Goal: Task Accomplishment & Management: Use online tool/utility

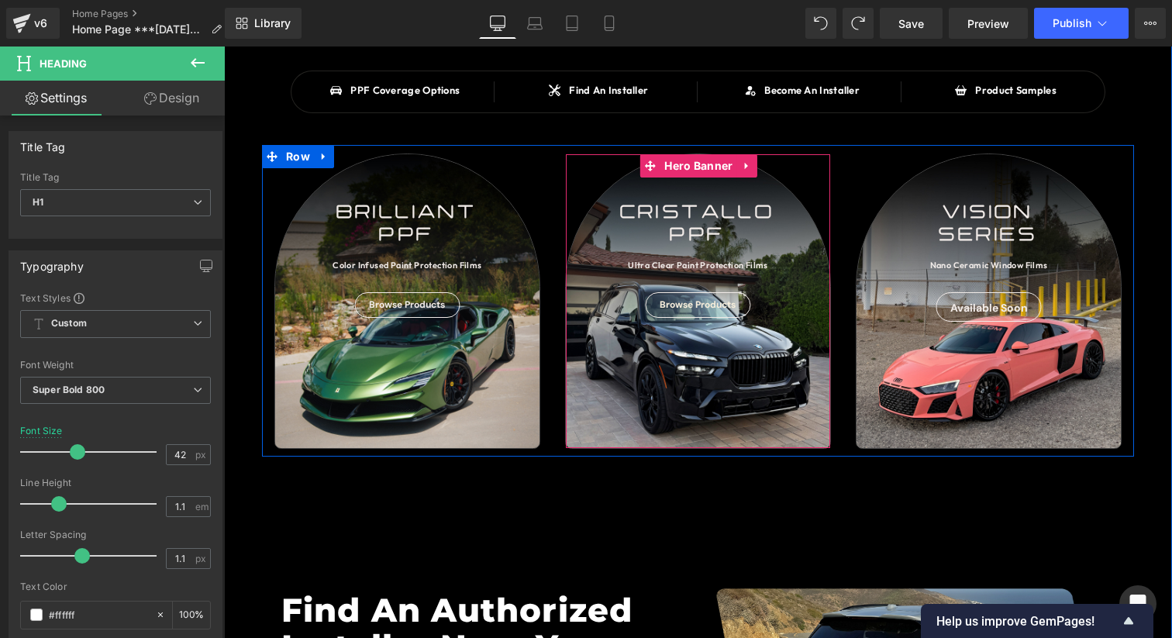
scroll to position [459, 0]
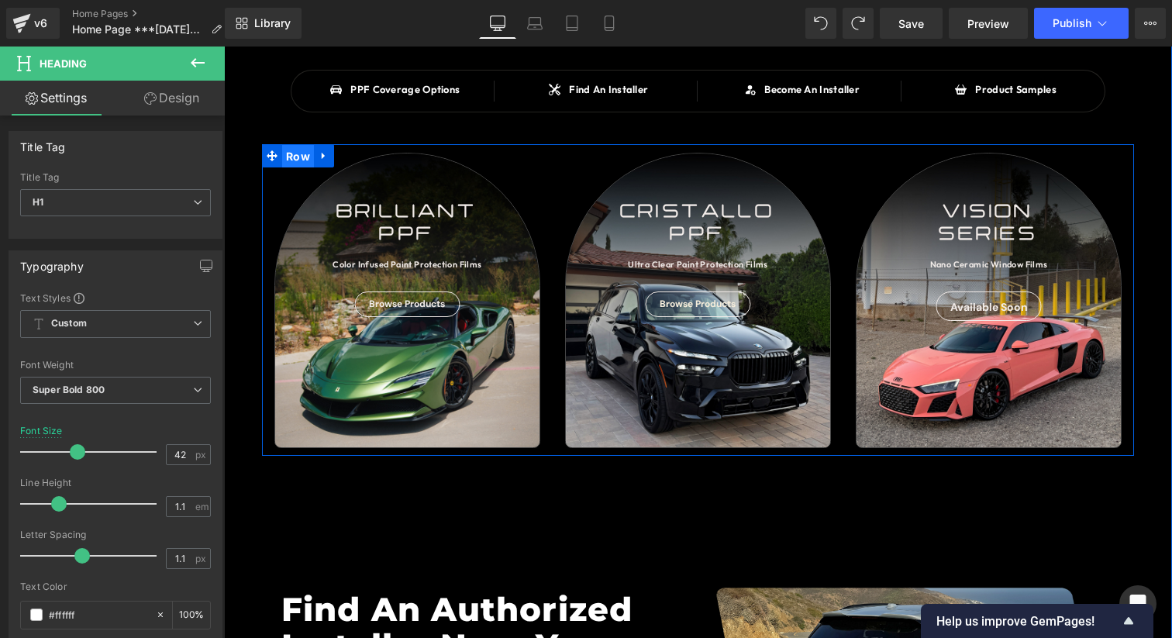
click at [306, 161] on span "Row" at bounding box center [298, 156] width 32 height 23
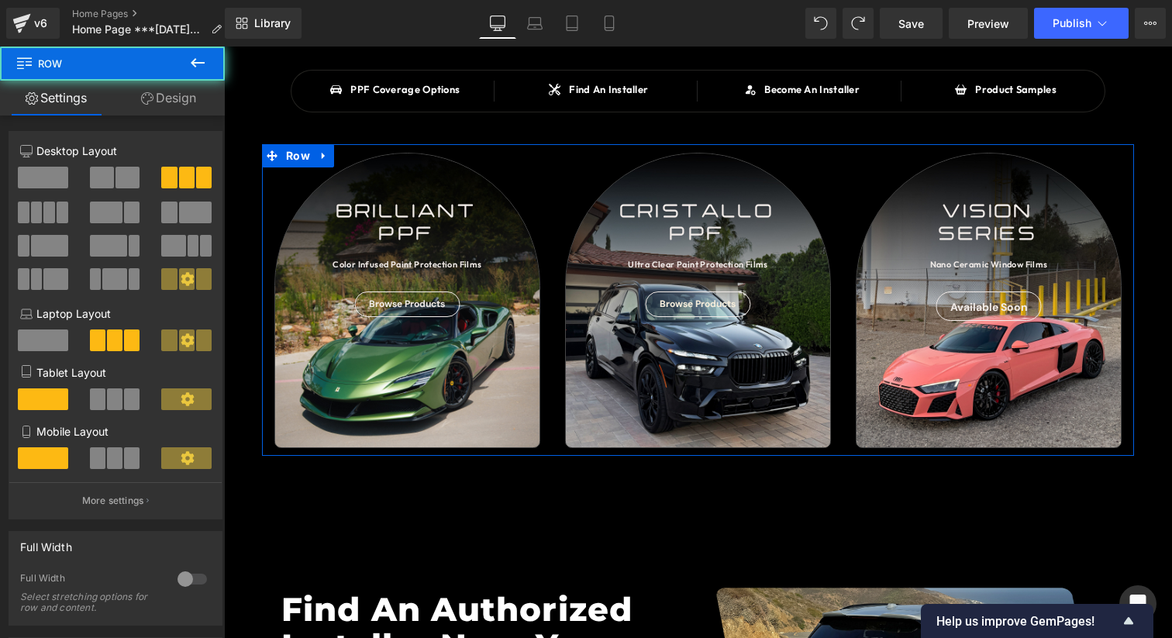
drag, startPoint x: 173, startPoint y: 111, endPoint x: 147, endPoint y: 141, distance: 39.6
click at [172, 111] on link "Design" at bounding box center [168, 98] width 112 height 35
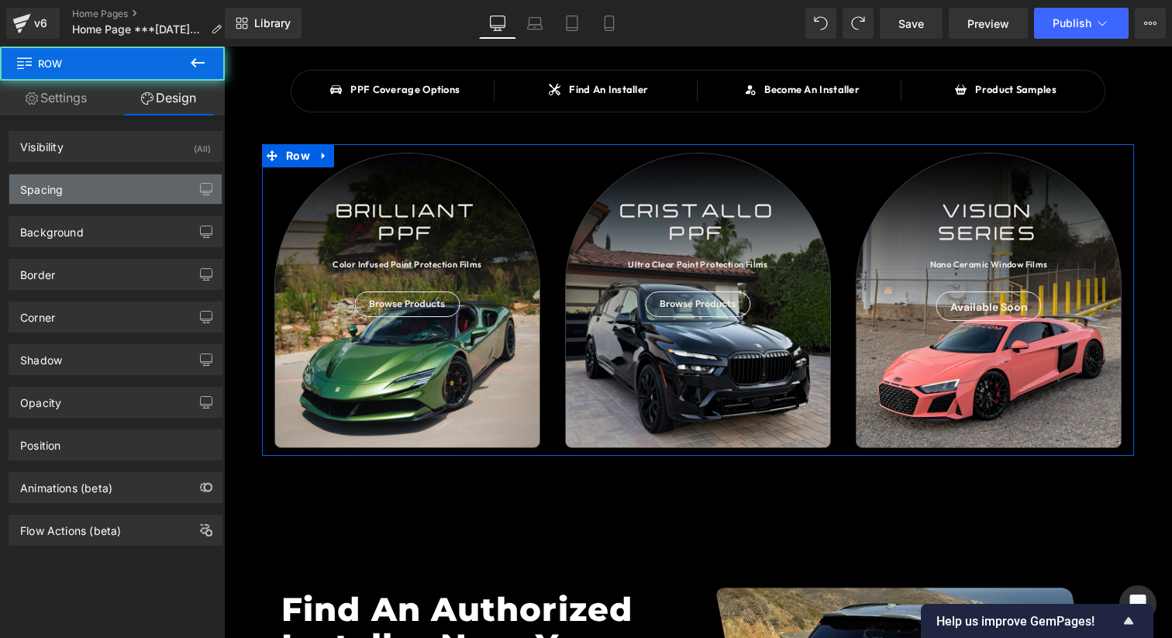
drag, startPoint x: 112, startPoint y: 183, endPoint x: 113, endPoint y: 198, distance: 15.6
click at [112, 183] on div "Spacing" at bounding box center [115, 188] width 212 height 29
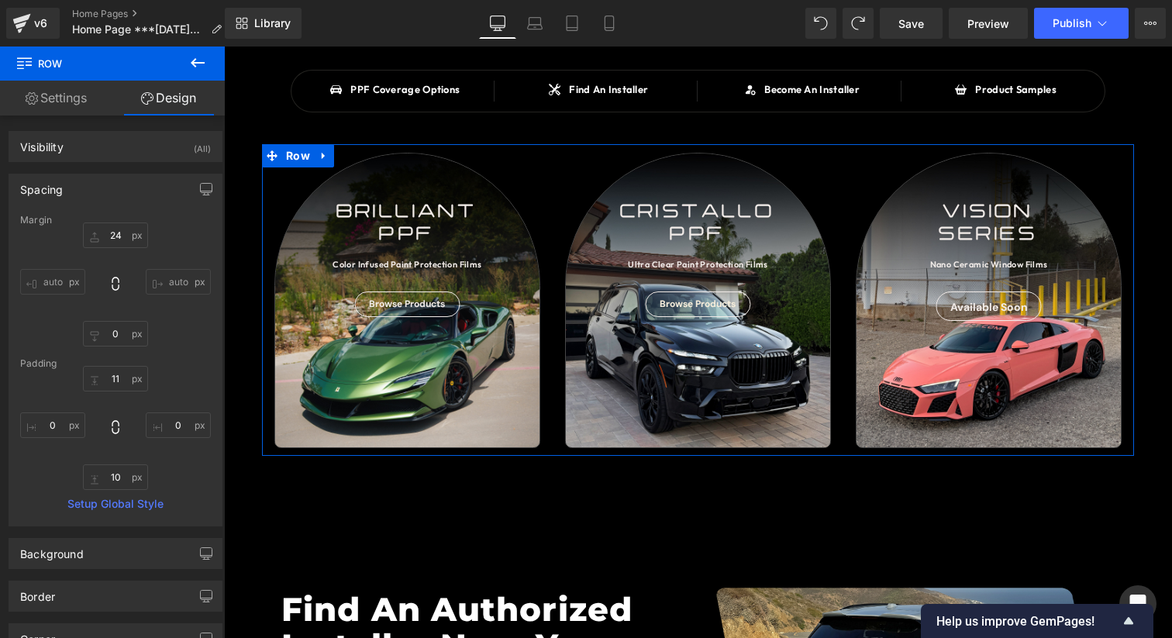
drag, startPoint x: 108, startPoint y: 228, endPoint x: 116, endPoint y: 222, distance: 10.1
click at [112, 188] on div "Spacing [GEOGRAPHIC_DATA] 24px 24 auto auto 0px 0 auto auto [GEOGRAPHIC_DATA] 1…" at bounding box center [116, 350] width 214 height 353
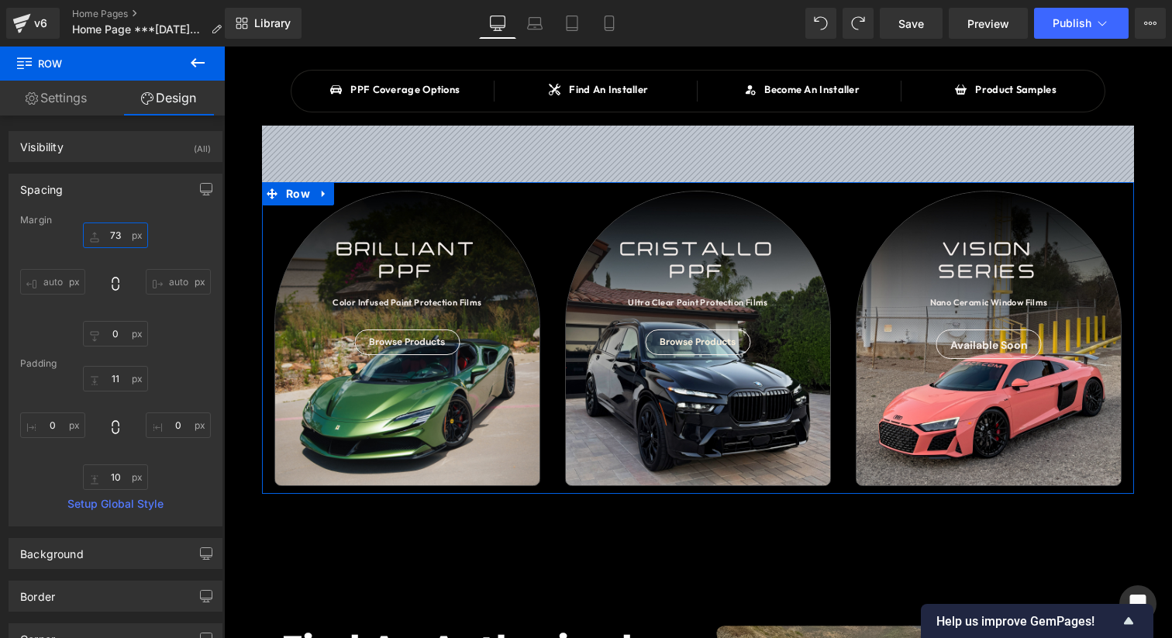
type input "74"
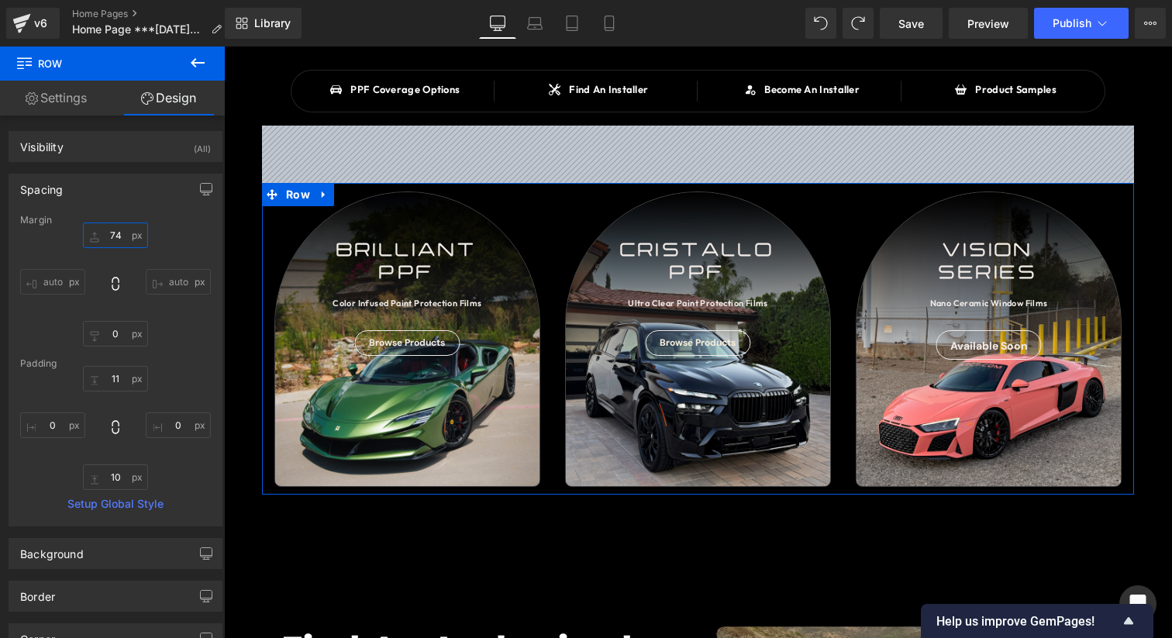
drag, startPoint x: 115, startPoint y: 229, endPoint x: 117, endPoint y: 192, distance: 36.5
click at [117, 192] on div "Spacing [GEOGRAPHIC_DATA] 74px 74 auto auto 0px 0 auto auto [GEOGRAPHIC_DATA] 1…" at bounding box center [116, 350] width 214 height 353
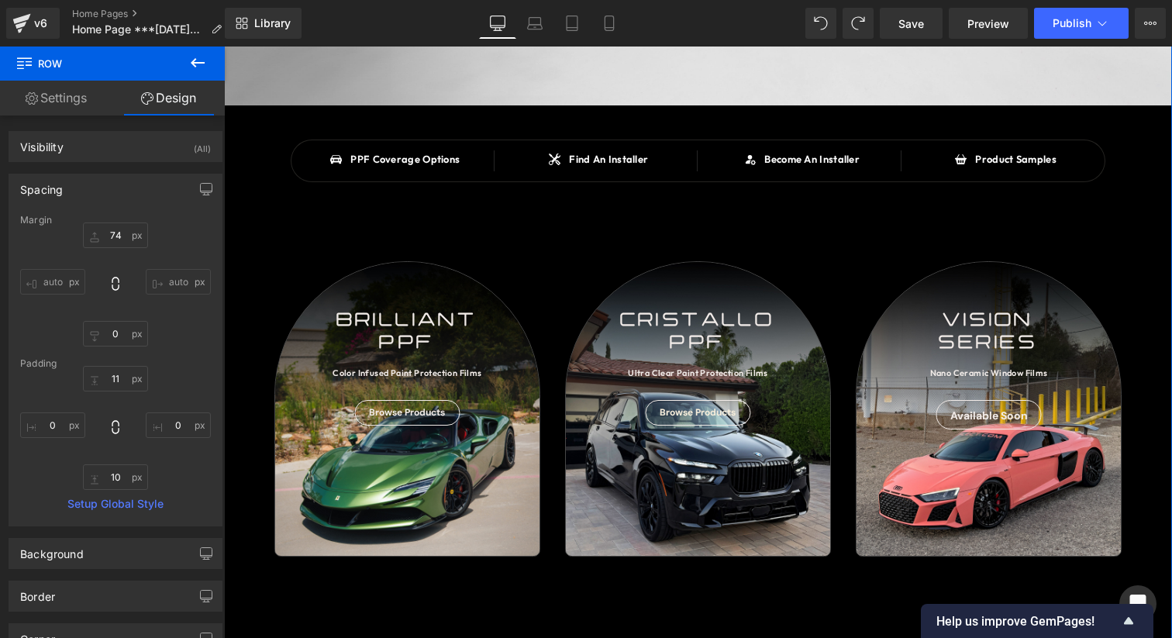
scroll to position [393, 0]
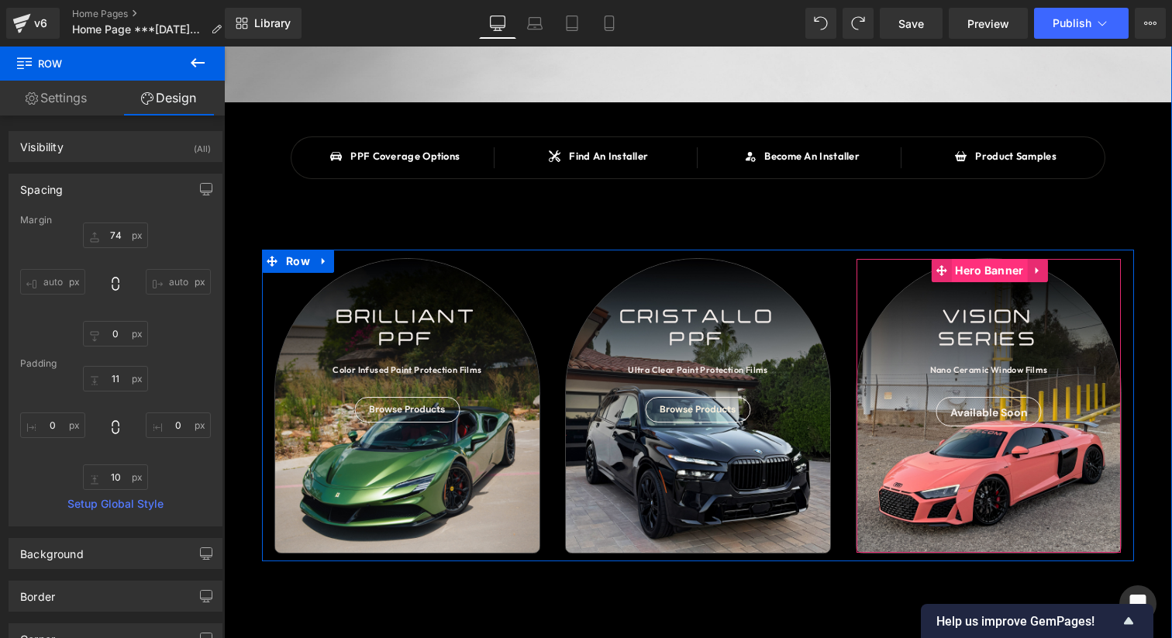
click at [983, 274] on span "Hero Banner" at bounding box center [989, 270] width 76 height 23
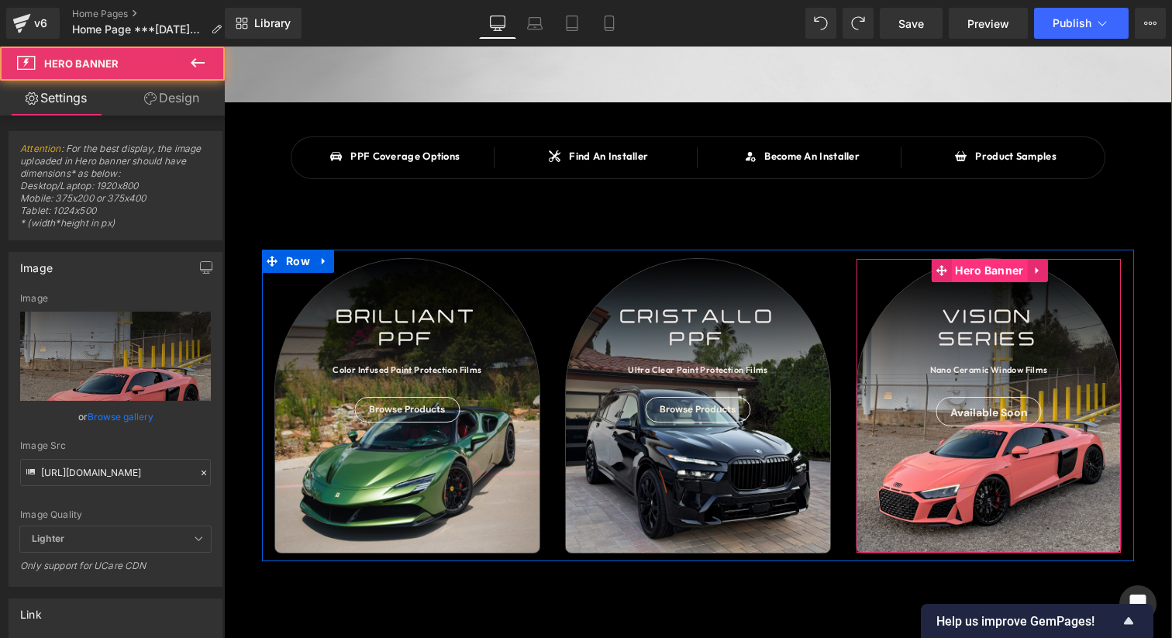
click at [983, 274] on span "Hero Banner" at bounding box center [989, 270] width 76 height 23
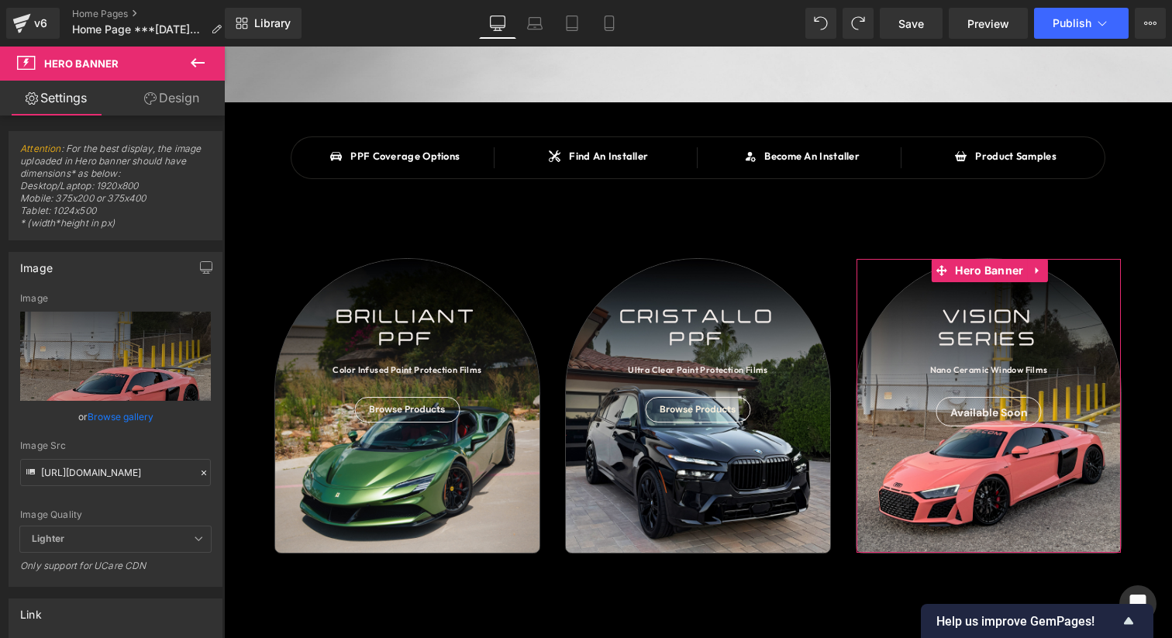
click at [173, 100] on link "Design" at bounding box center [171, 98] width 112 height 35
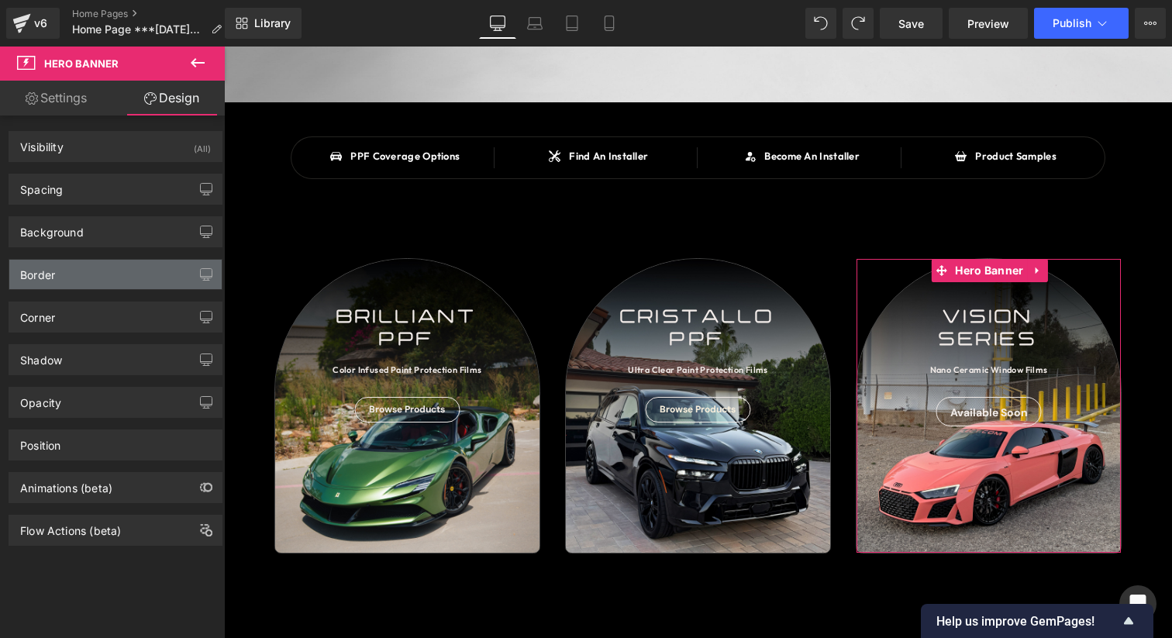
click at [91, 284] on div "Border" at bounding box center [115, 274] width 212 height 29
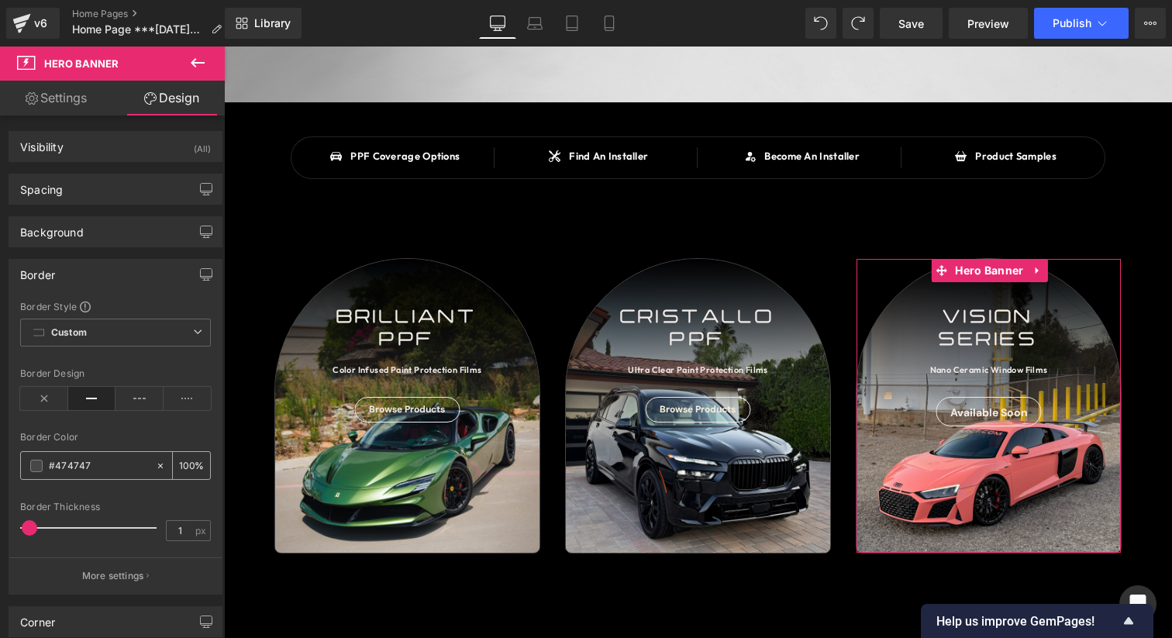
click at [105, 457] on input "#474747" at bounding box center [98, 465] width 99 height 17
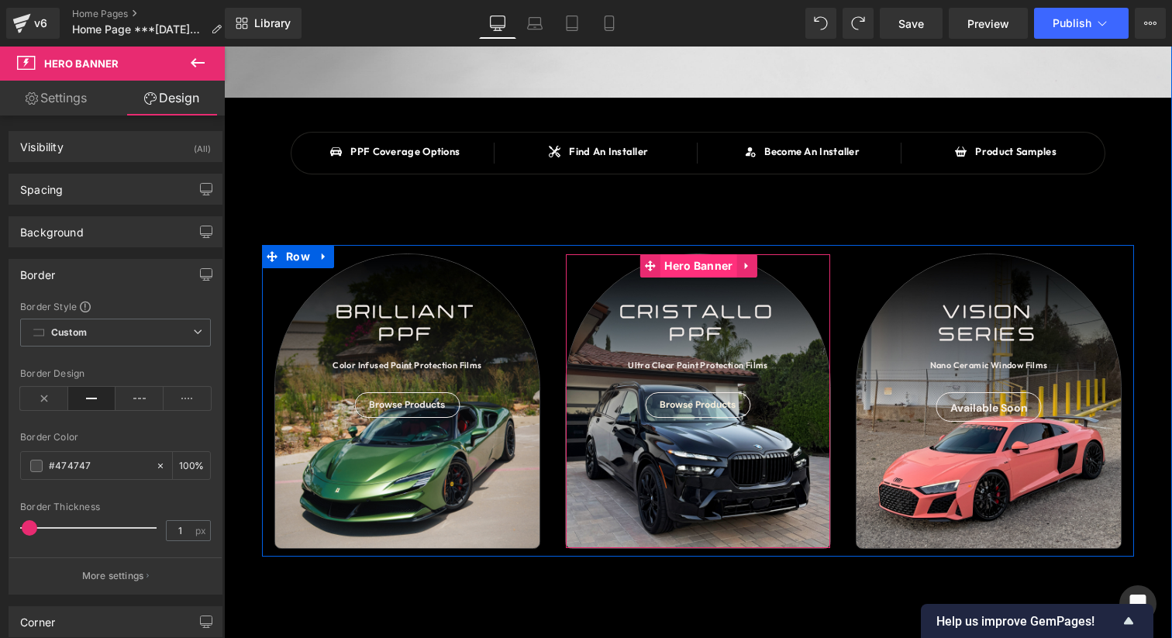
drag, startPoint x: 718, startPoint y: 259, endPoint x: 705, endPoint y: 260, distance: 13.3
click at [716, 260] on div "cristallo ppf Text Block Ultra Clear Paint Protection Films Text Block Browse P…" at bounding box center [698, 400] width 266 height 295
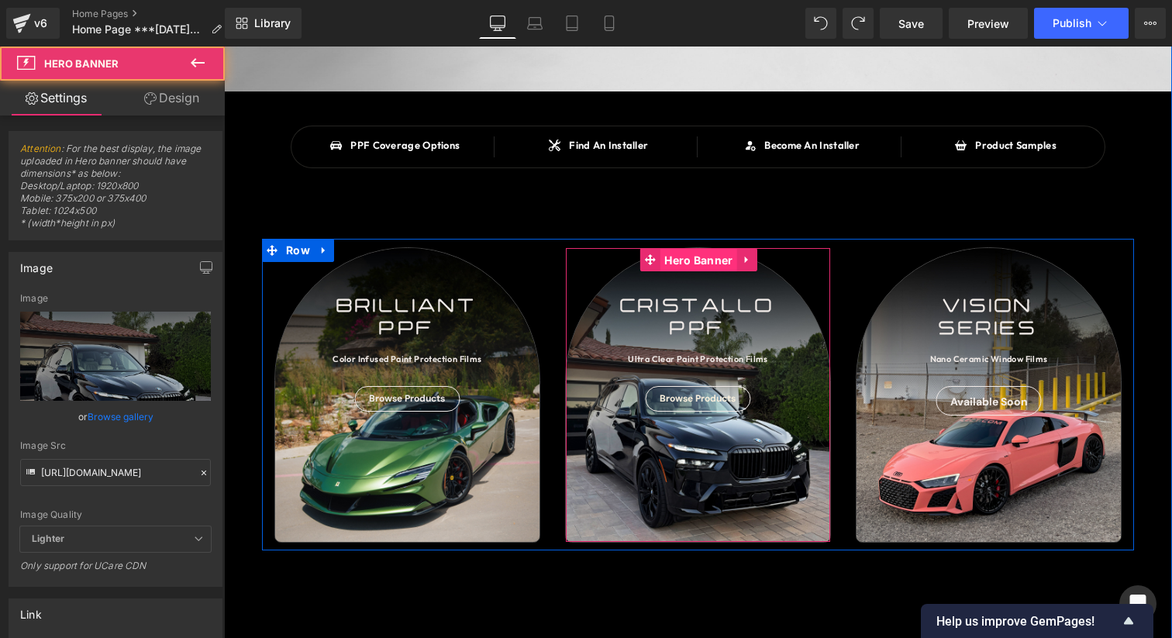
click at [700, 261] on span "Hero Banner" at bounding box center [698, 260] width 76 height 23
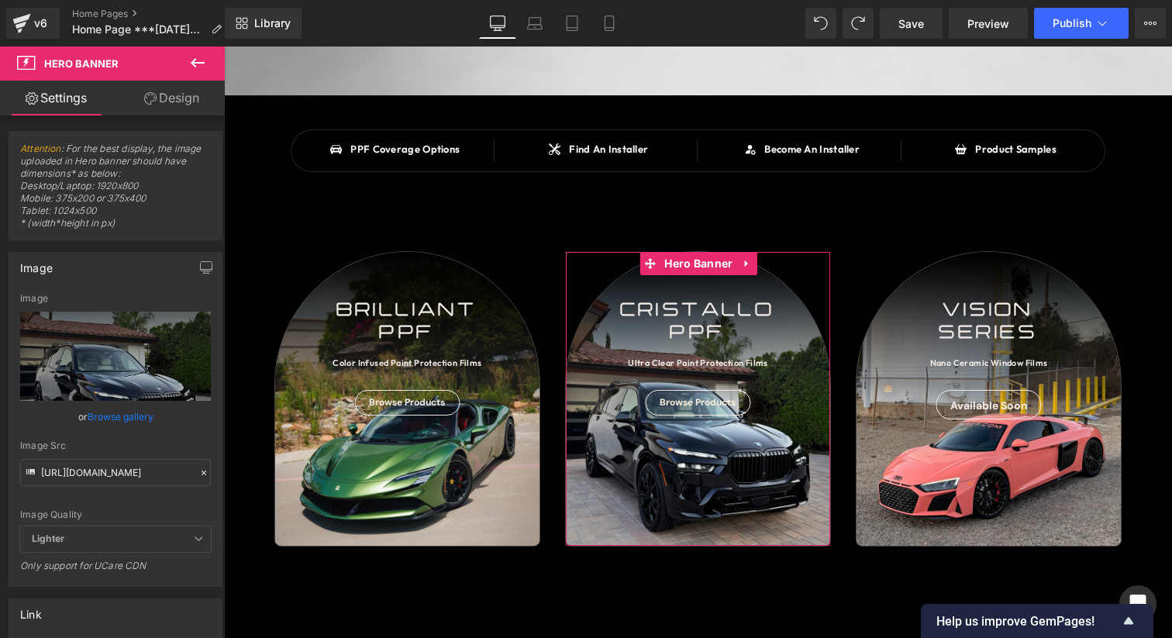
click at [184, 102] on link "Design" at bounding box center [171, 98] width 112 height 35
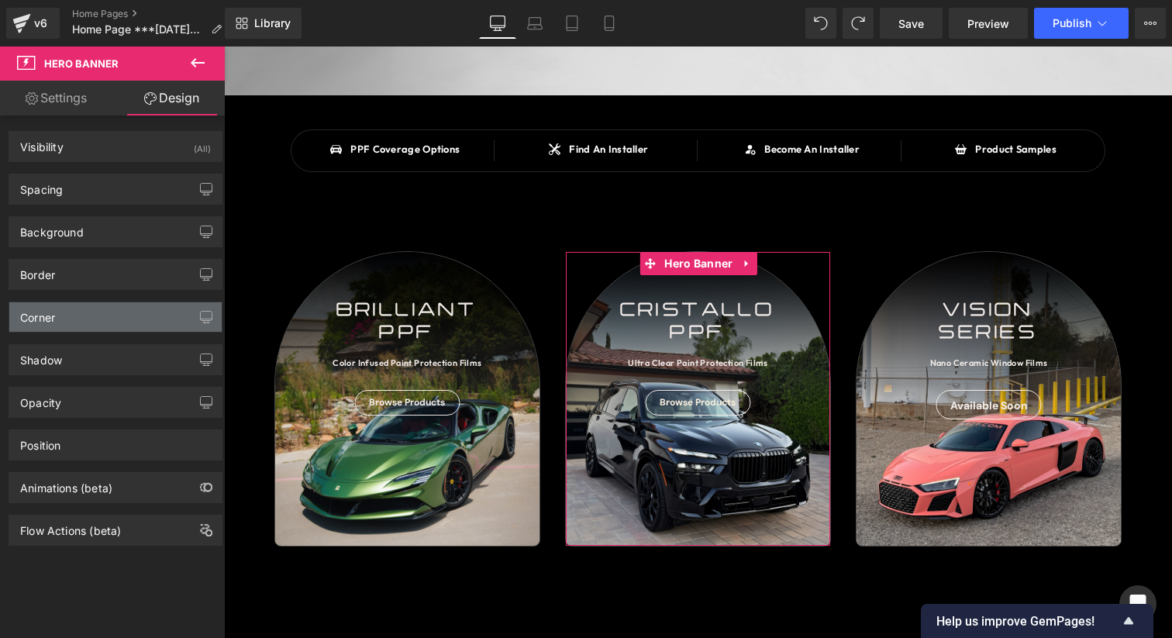
click at [115, 318] on div "Corner" at bounding box center [115, 316] width 212 height 29
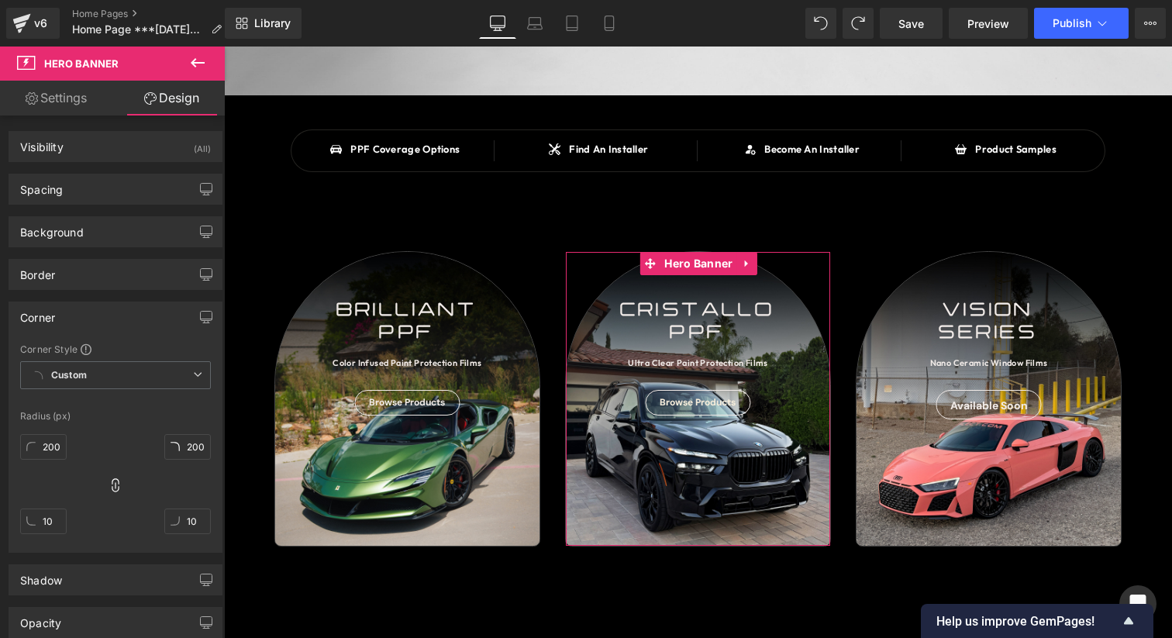
click at [115, 315] on div "Corner" at bounding box center [115, 316] width 212 height 29
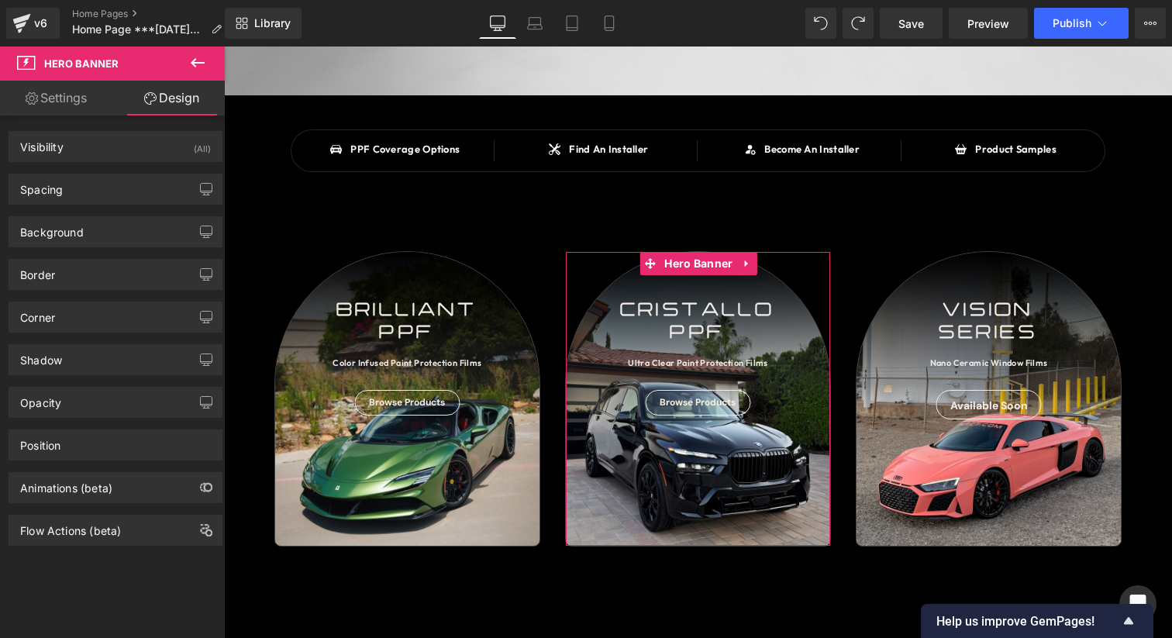
drag, startPoint x: 114, startPoint y: 270, endPoint x: 106, endPoint y: 411, distance: 141.2
click at [115, 270] on div "Border" at bounding box center [115, 274] width 212 height 29
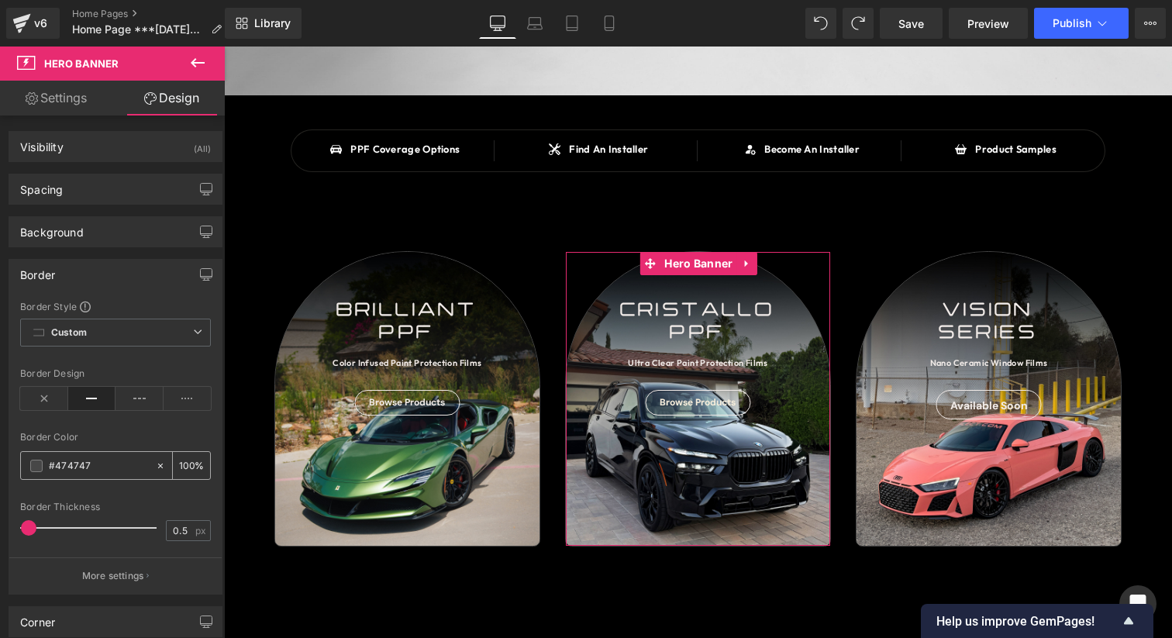
click at [104, 463] on input "#474747" at bounding box center [98, 465] width 99 height 17
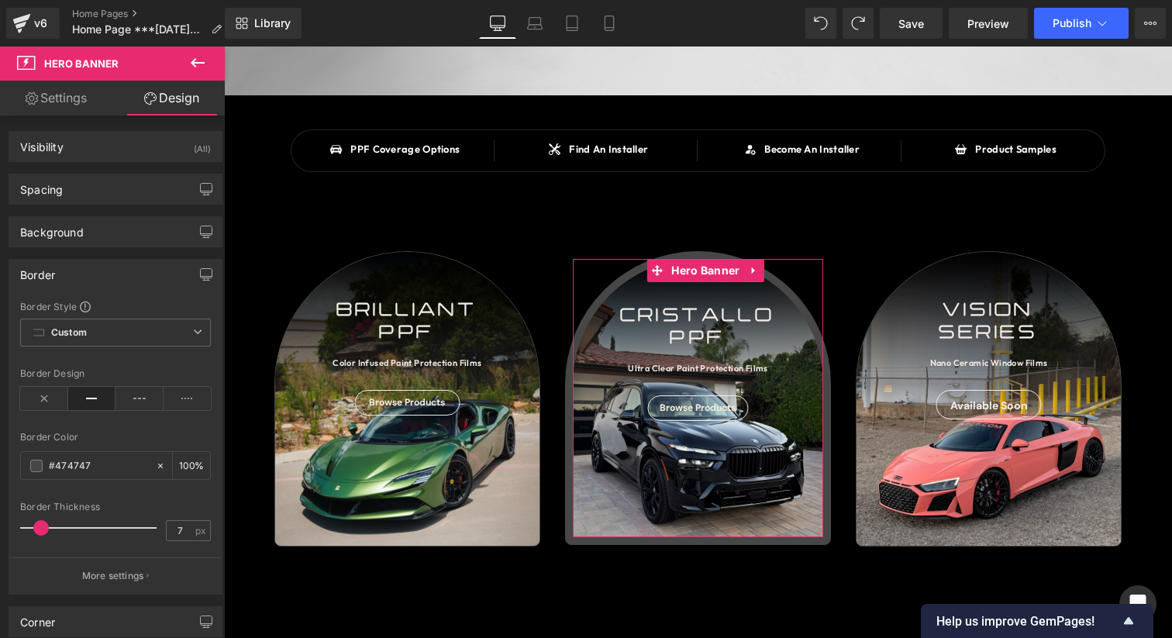
type input "6"
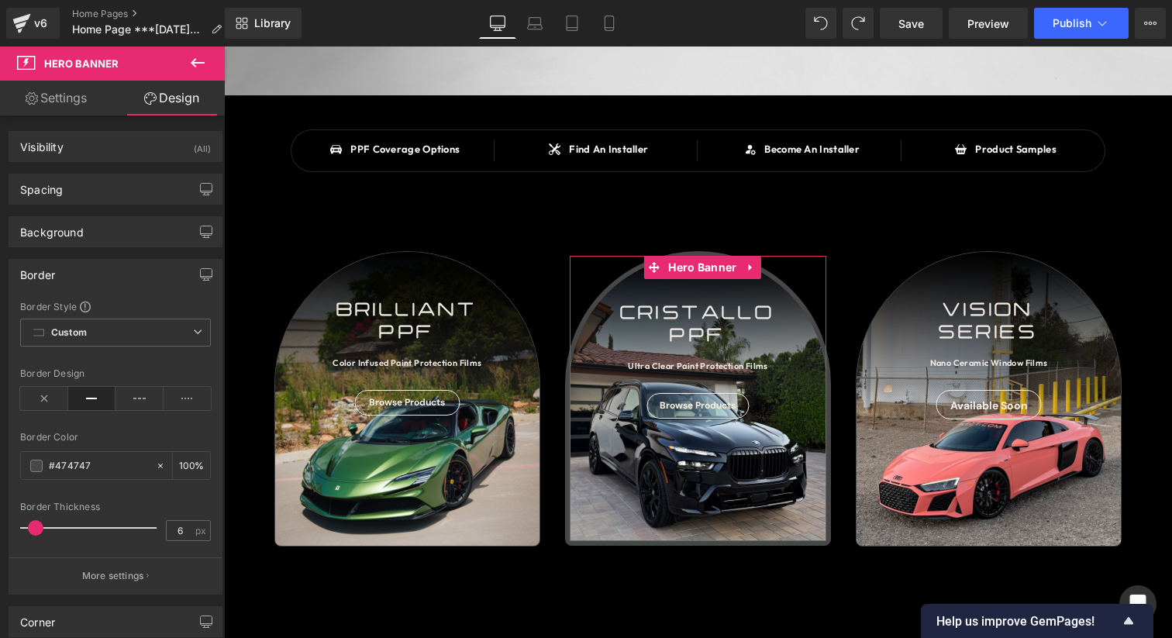
click at [33, 523] on span at bounding box center [35, 527] width 15 height 15
click at [37, 468] on span at bounding box center [36, 465] width 12 height 12
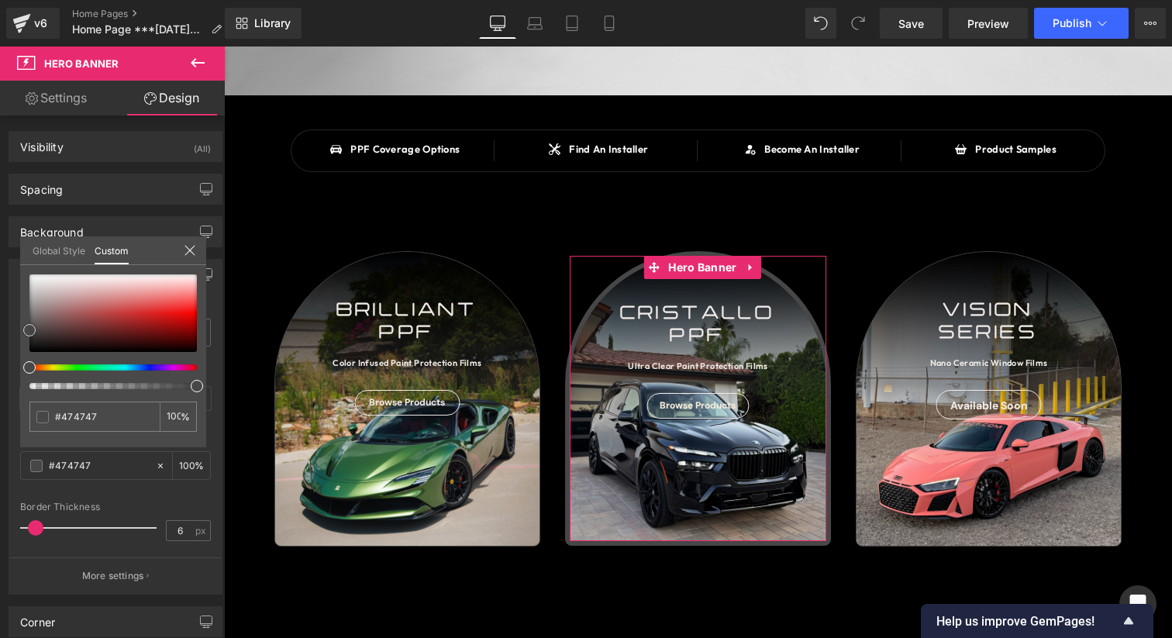
type input "#444444"
type input "#424242"
type input "#3f3f3f"
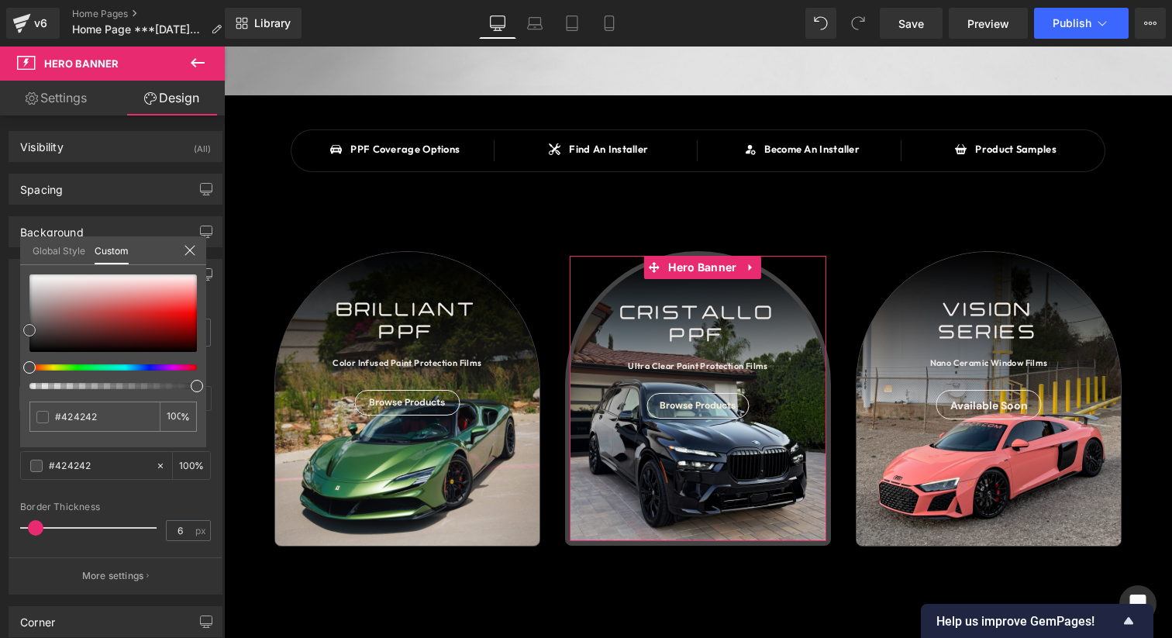
type input "#3f3f3f"
type input "#3d3d3d"
type input "#3a3a3a"
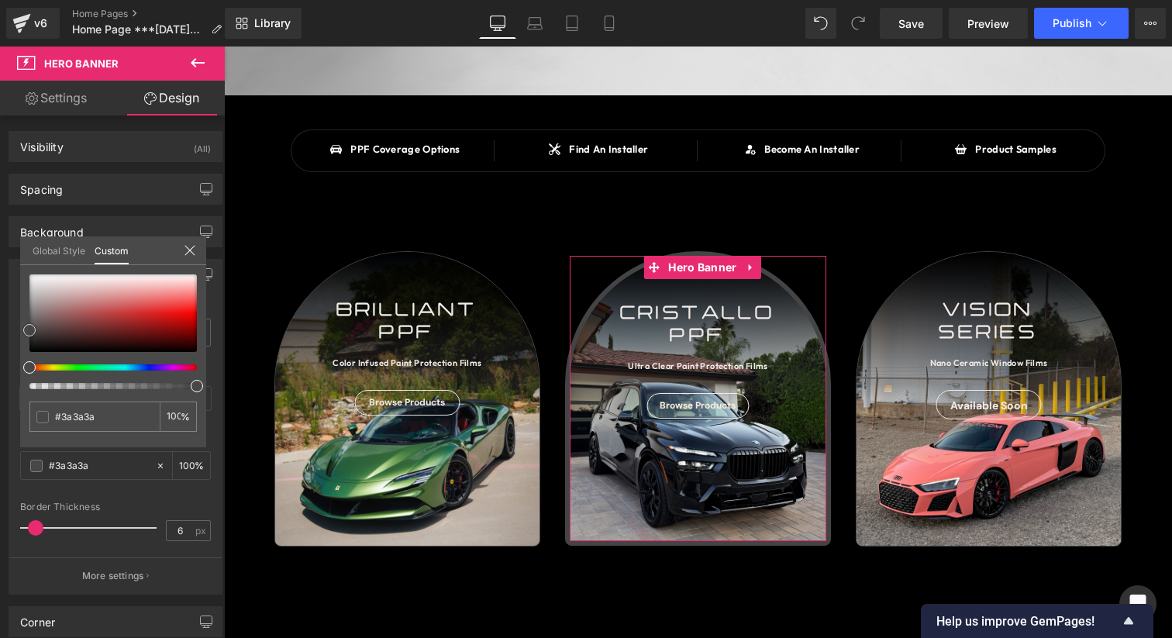
type input "#353535"
type input "#333333"
type input "#303030"
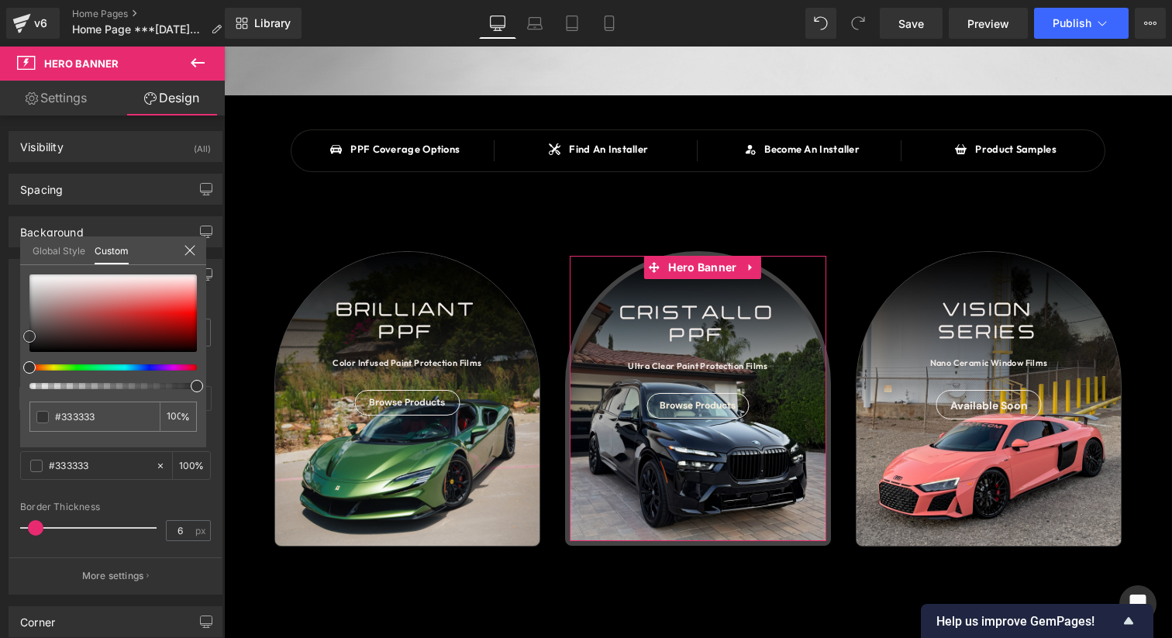
type input "#303030"
type input "#2d2d2d"
type input "#282828"
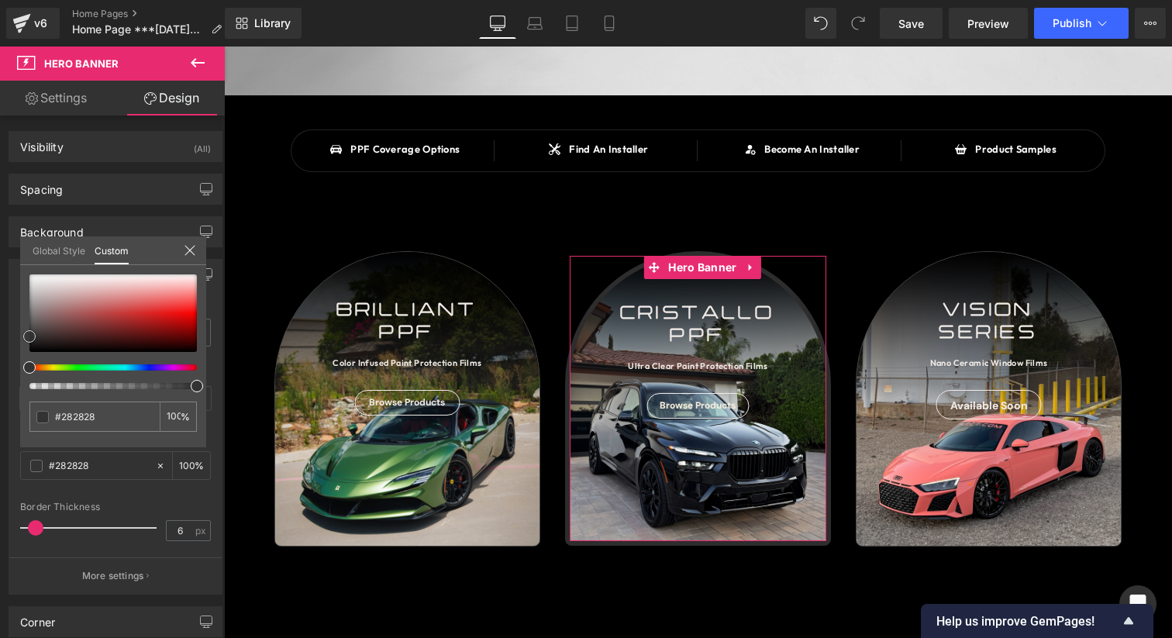
type input "#262626"
type input "#232323"
type input "#212121"
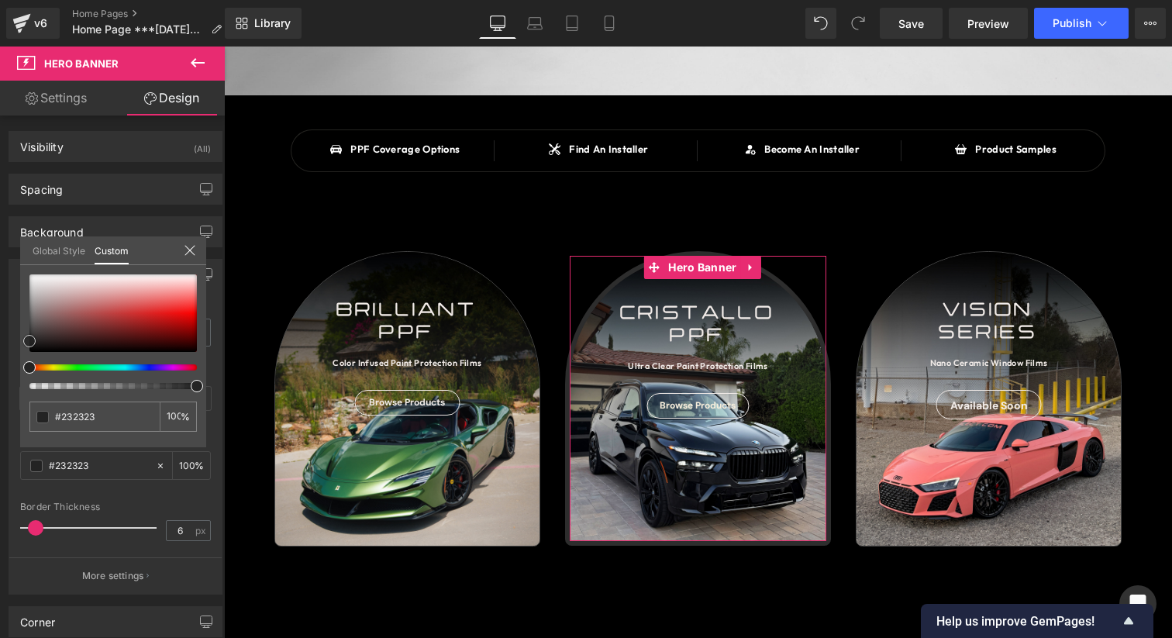
type input "#212121"
type input "#1e1e1e"
type input "#1c1c1c"
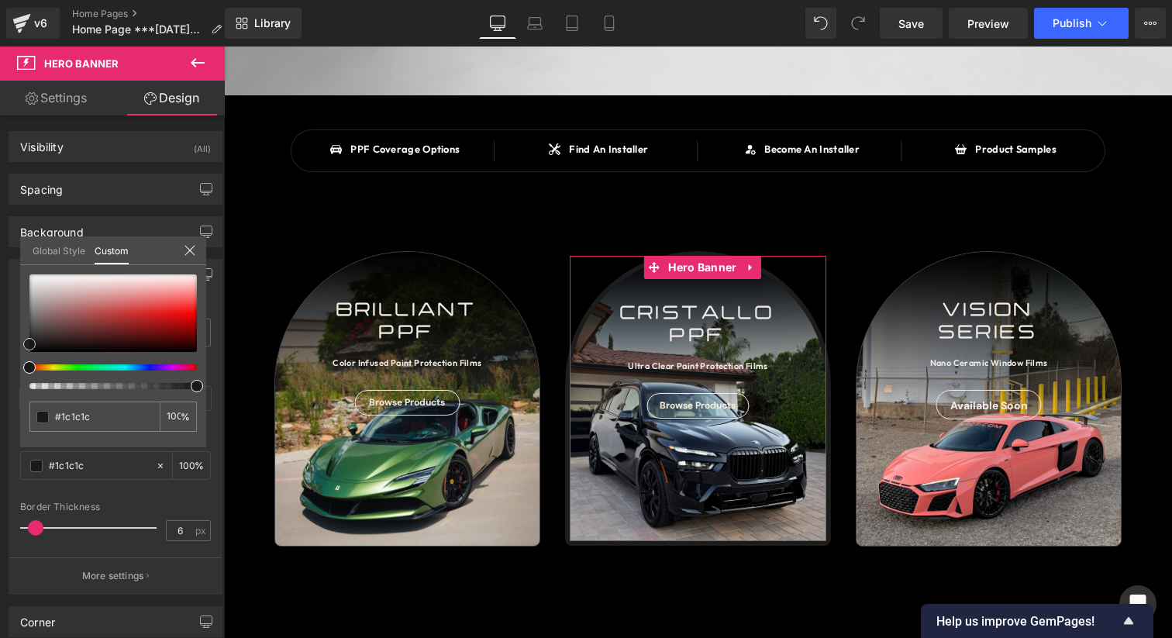
drag, startPoint x: 30, startPoint y: 331, endPoint x: 28, endPoint y: 345, distance: 14.1
click at [28, 345] on span at bounding box center [29, 344] width 12 height 12
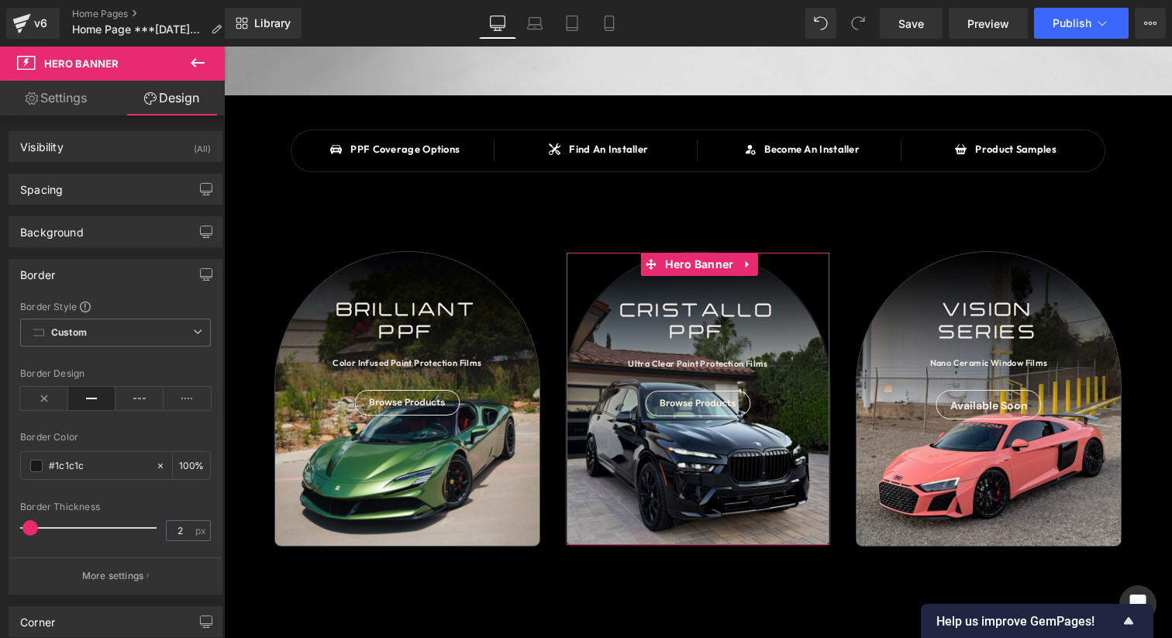
type input "3"
click at [29, 531] on span at bounding box center [31, 527] width 15 height 15
click at [105, 463] on input "#1c1c1c" at bounding box center [98, 465] width 99 height 17
paste input "474747"
type input "#474747"
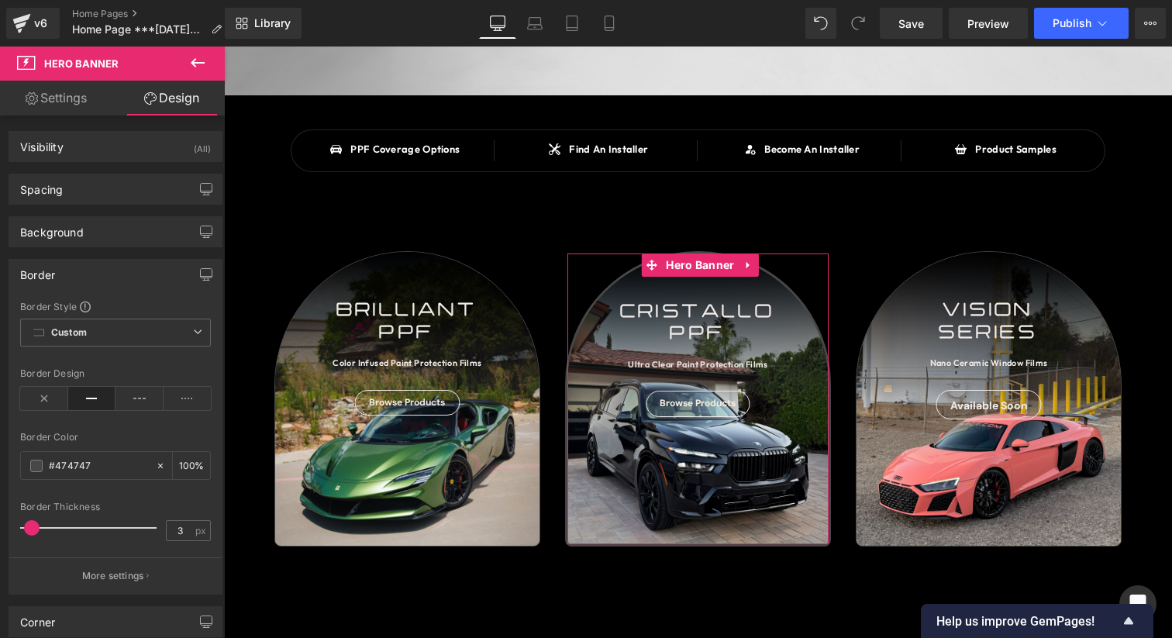
click at [108, 445] on div "Border Color #474747 100 %" at bounding box center [115, 465] width 191 height 66
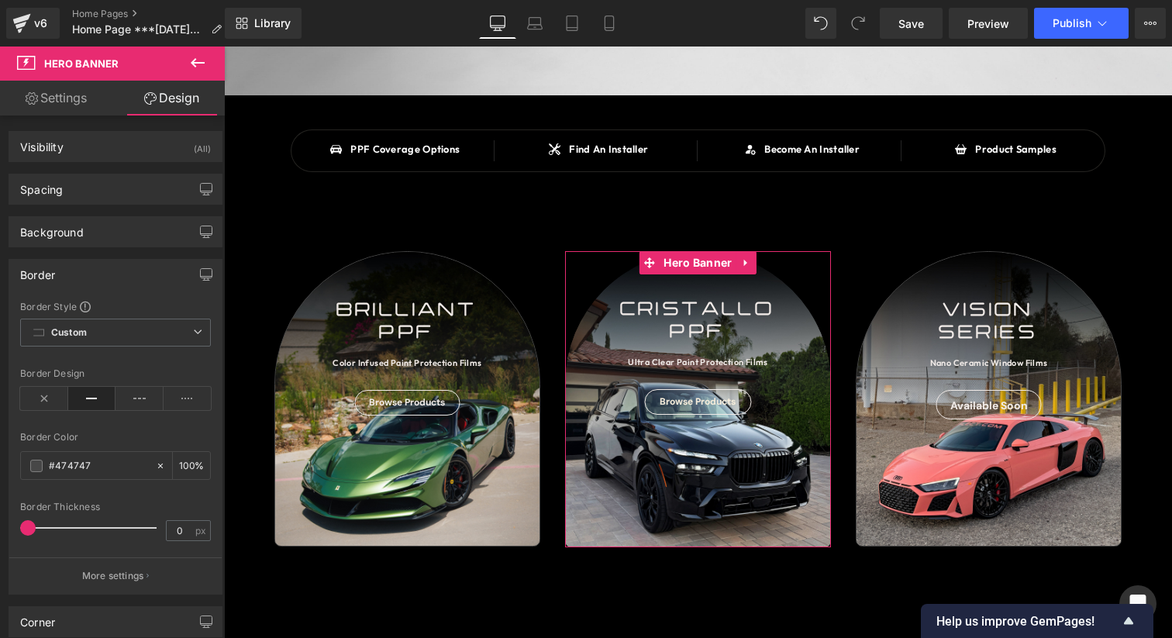
type input "1"
click at [33, 528] on span at bounding box center [29, 527] width 15 height 15
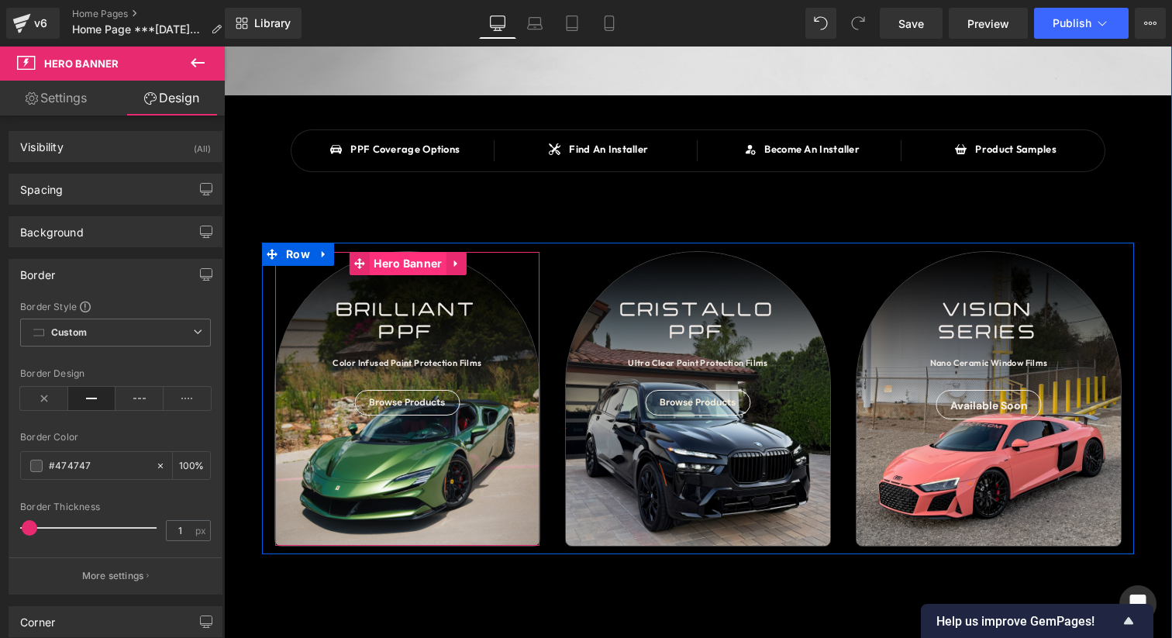
click at [426, 260] on span "Hero Banner" at bounding box center [408, 263] width 76 height 23
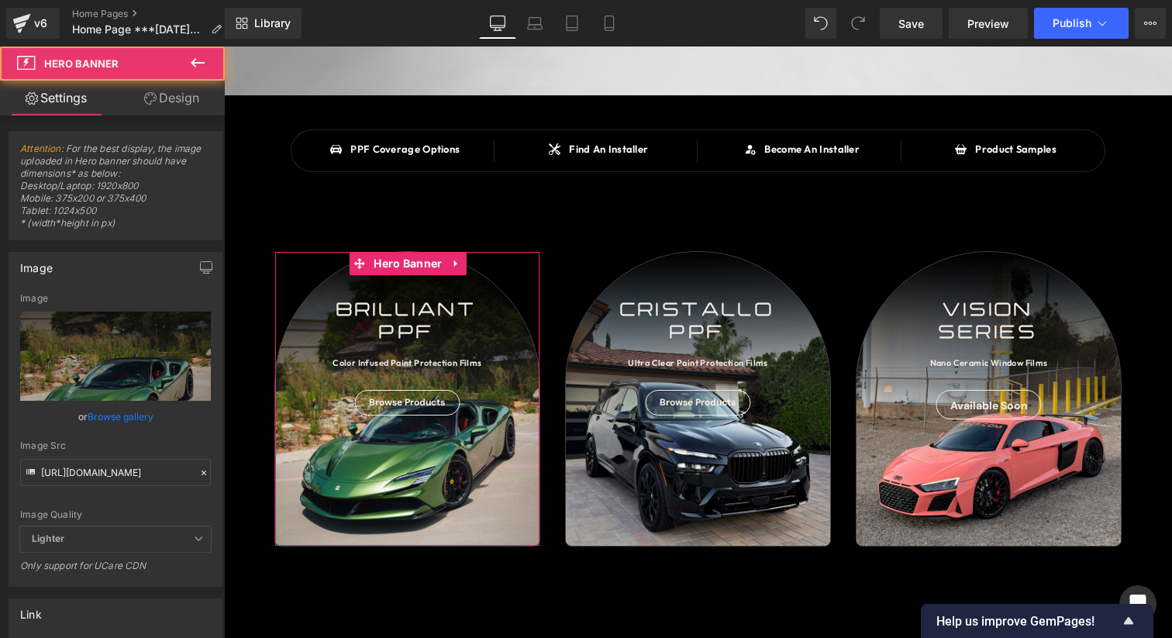
click at [191, 97] on link "Design" at bounding box center [171, 98] width 112 height 35
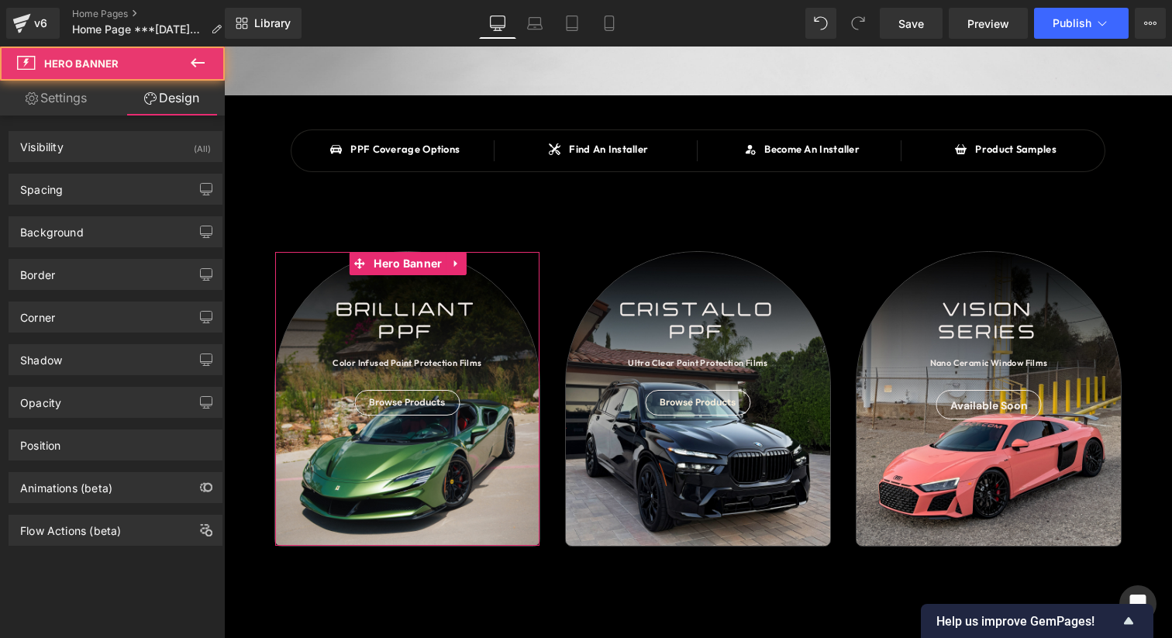
type input "#474747"
type input "100"
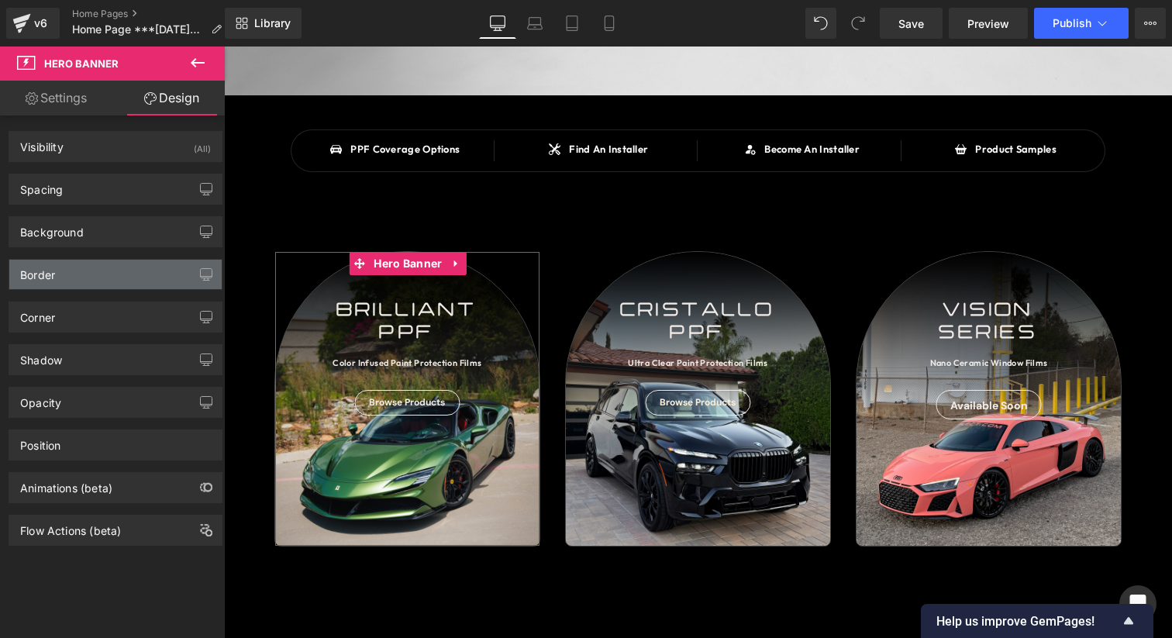
click at [110, 273] on div "Border" at bounding box center [115, 274] width 212 height 29
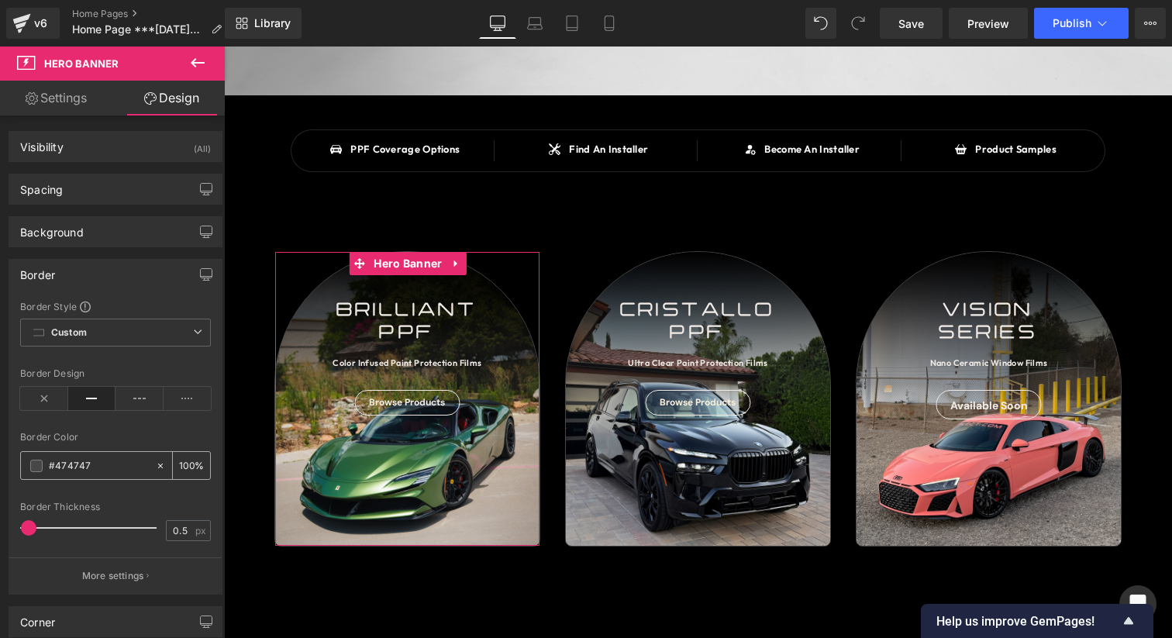
click at [105, 466] on input "#474747" at bounding box center [98, 465] width 99 height 17
type input "1"
click at [32, 528] on span at bounding box center [29, 527] width 15 height 15
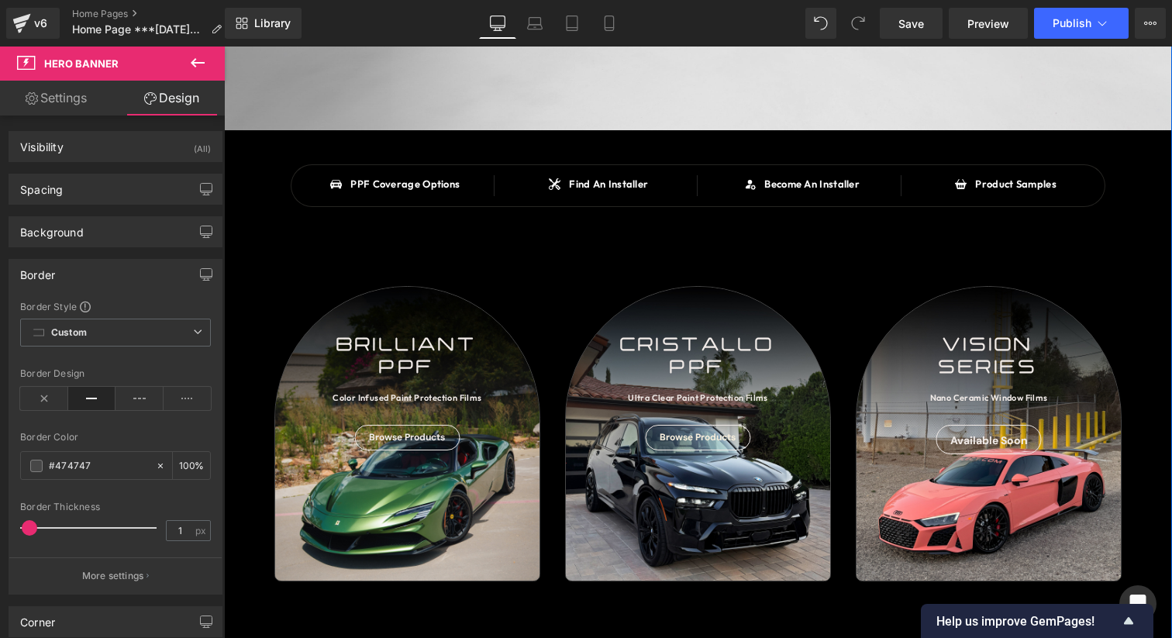
scroll to position [361, 0]
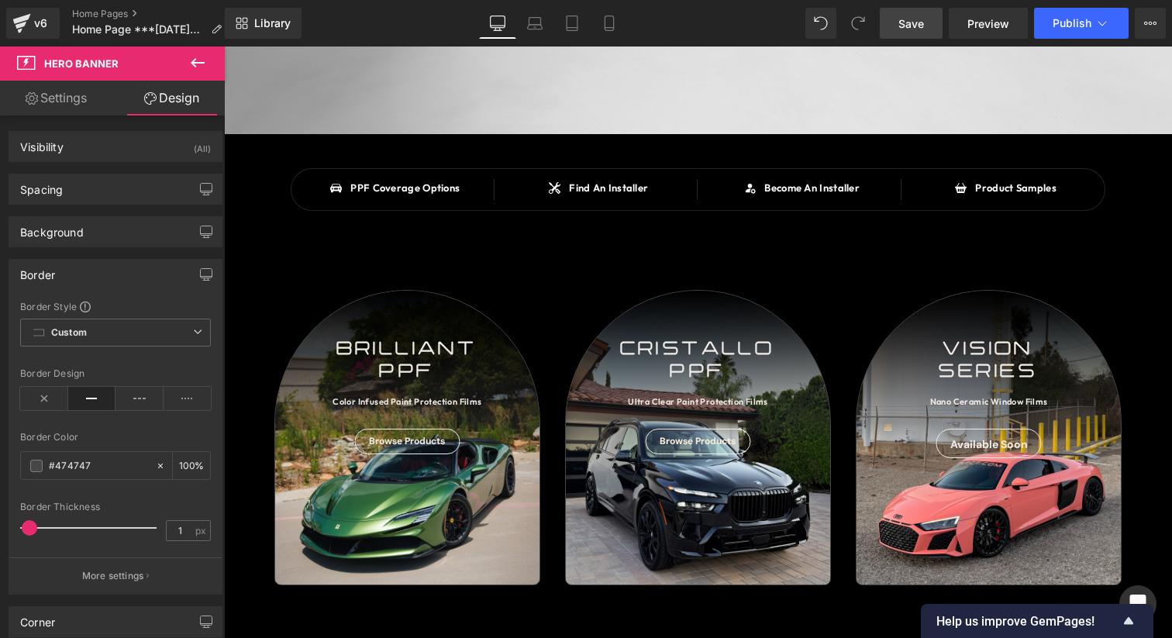
click at [927, 30] on link "Save" at bounding box center [910, 23] width 63 height 31
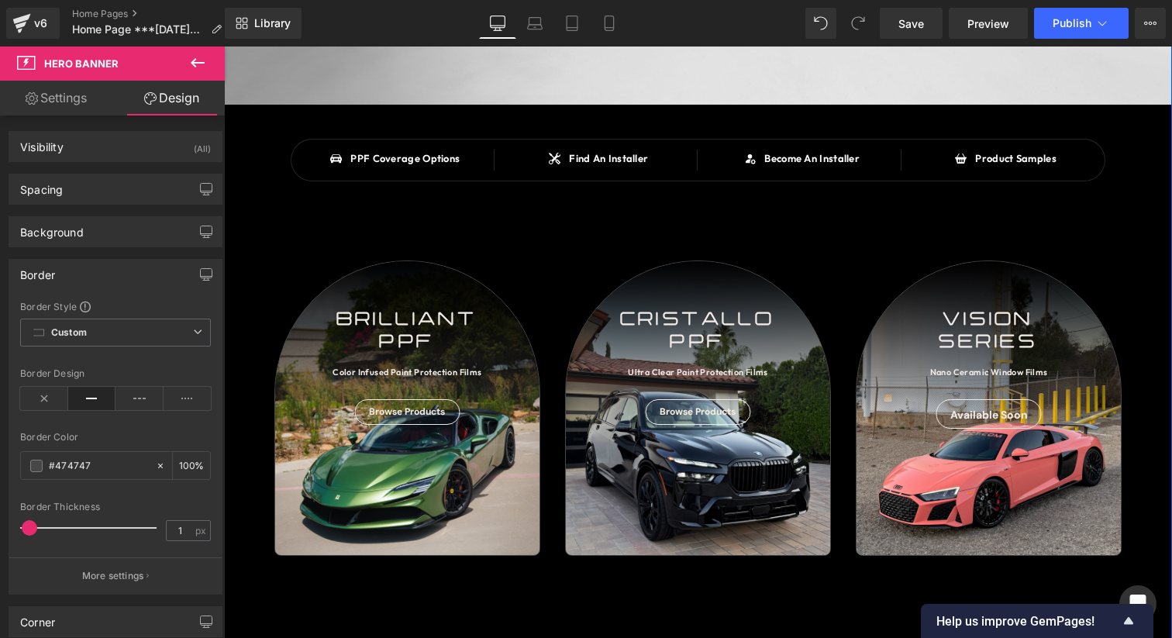
scroll to position [404, 0]
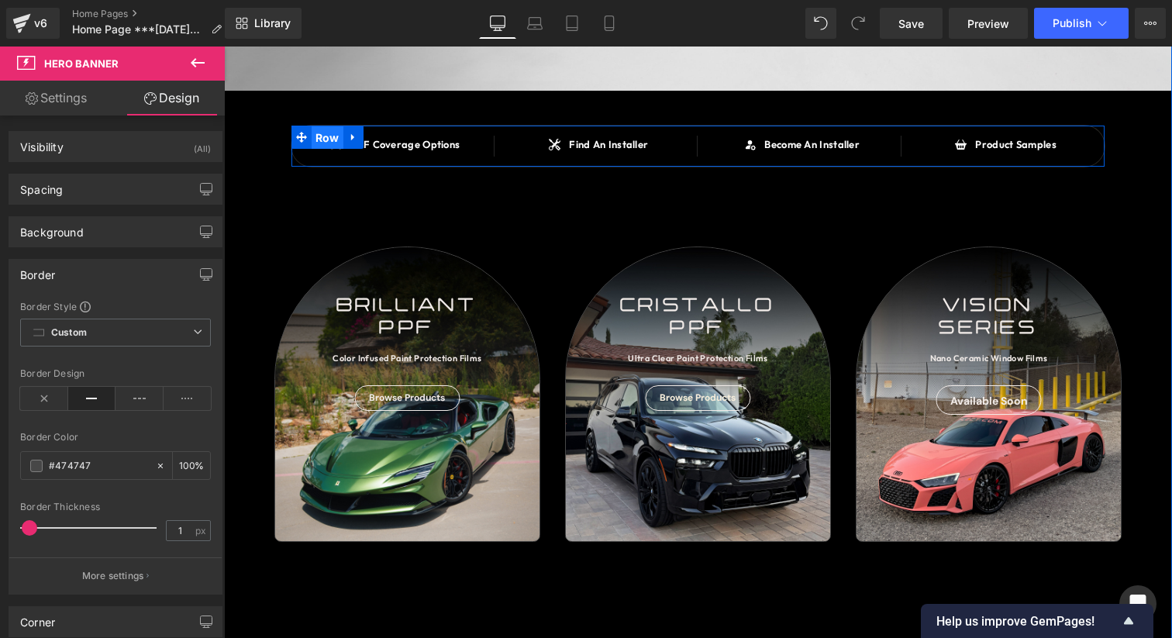
click at [329, 136] on span "Row" at bounding box center [327, 137] width 32 height 23
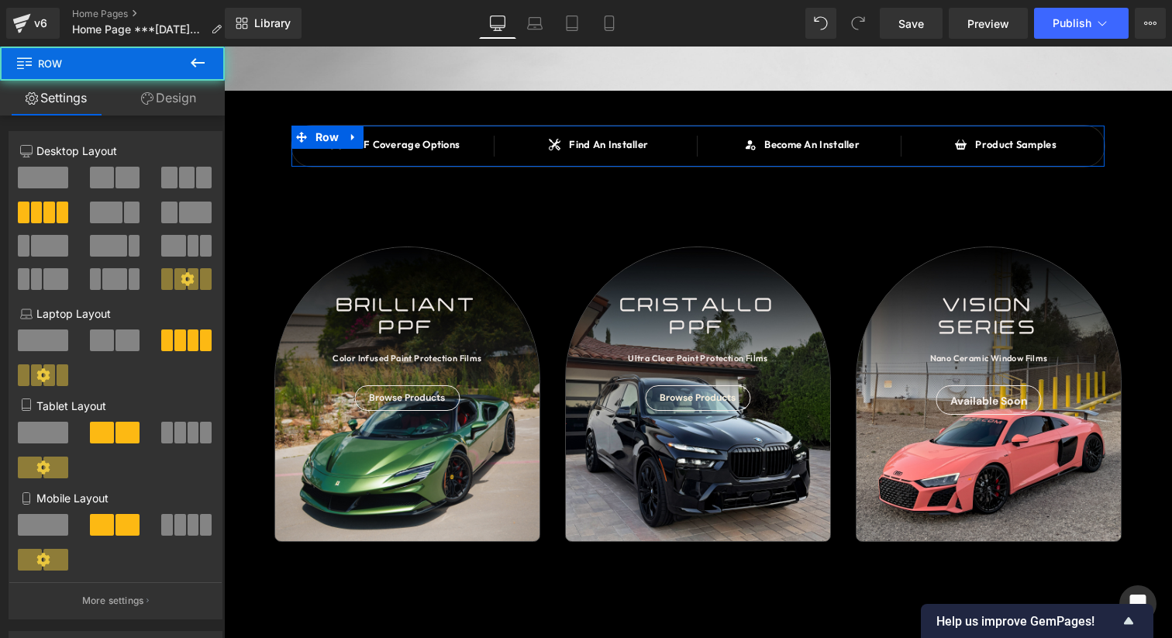
click at [163, 100] on link "Design" at bounding box center [168, 98] width 112 height 35
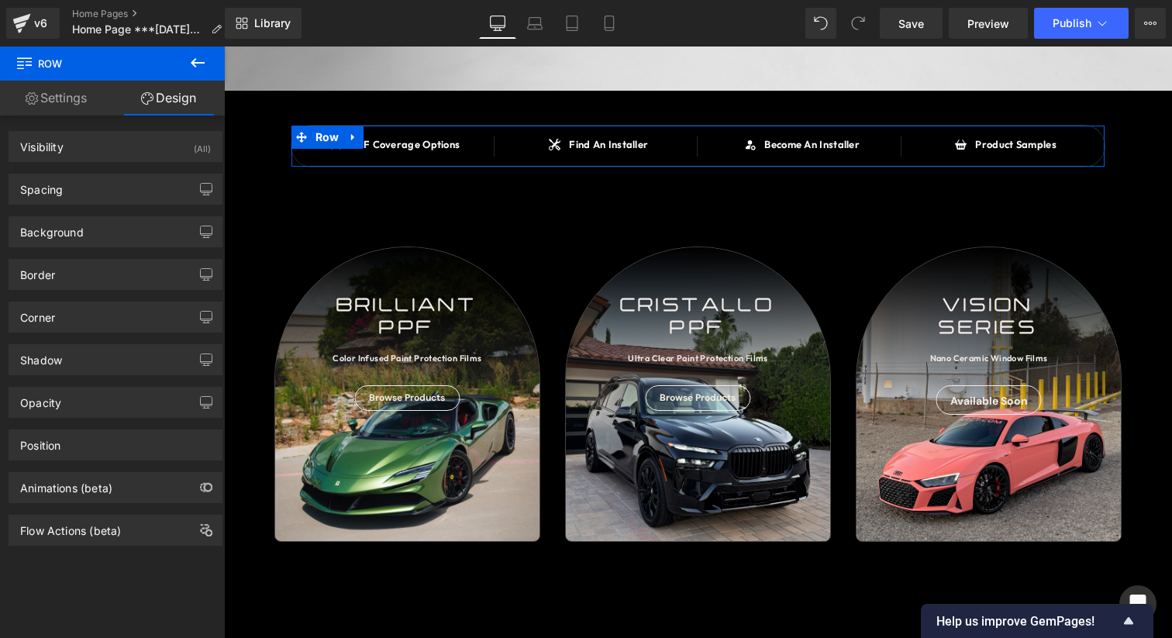
drag, startPoint x: 91, startPoint y: 277, endPoint x: 78, endPoint y: 315, distance: 39.2
click at [90, 280] on div "Border" at bounding box center [115, 274] width 212 height 29
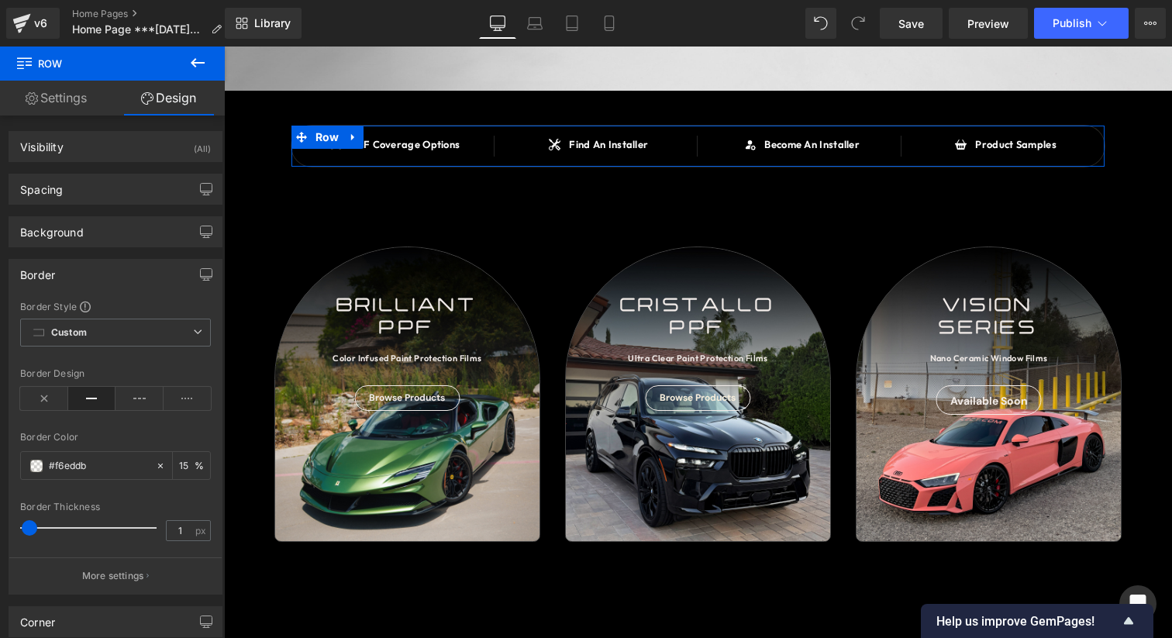
drag, startPoint x: 50, startPoint y: 391, endPoint x: 84, endPoint y: 358, distance: 48.2
click at [50, 390] on icon at bounding box center [44, 398] width 48 height 23
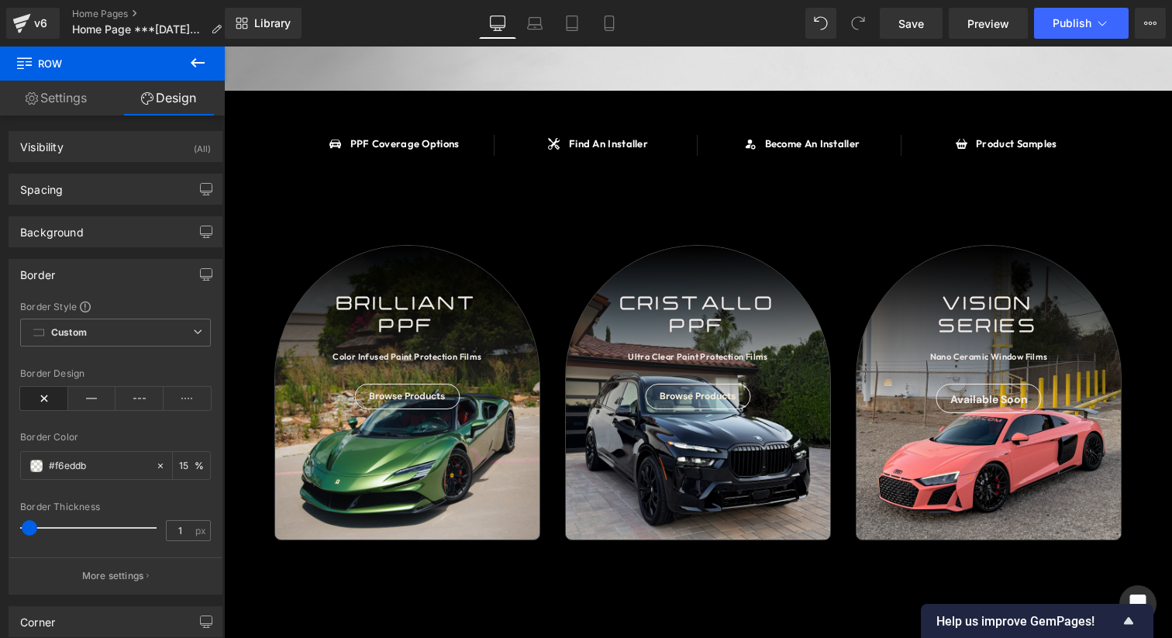
drag, startPoint x: 201, startPoint y: 62, endPoint x: 221, endPoint y: 76, distance: 23.9
click at [205, 63] on icon at bounding box center [197, 62] width 19 height 19
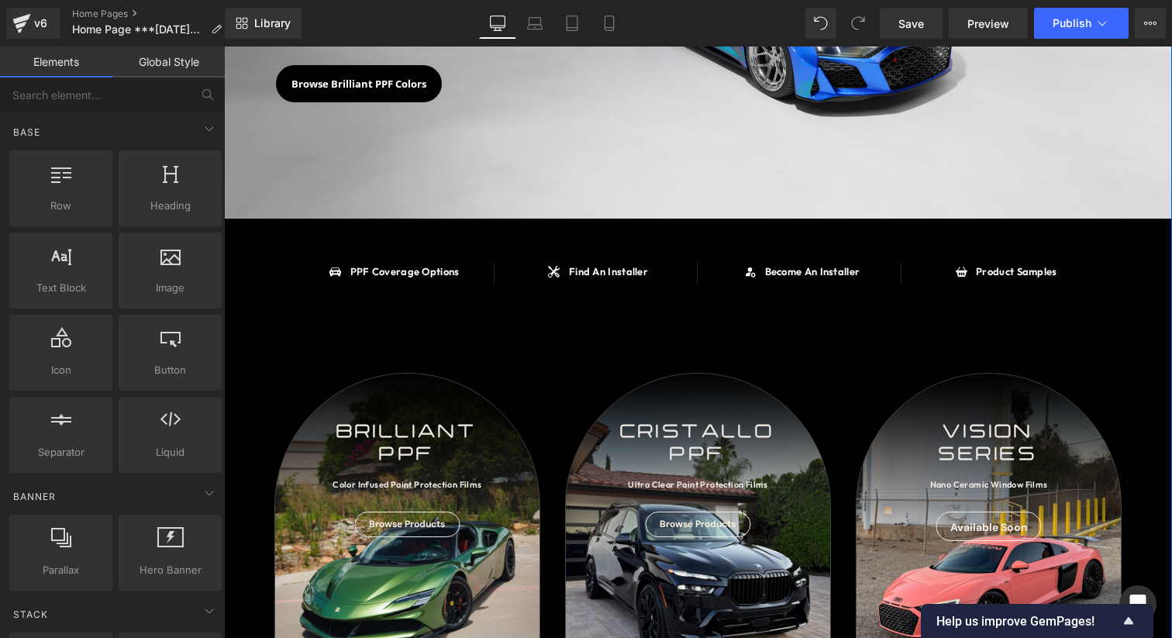
scroll to position [271, 0]
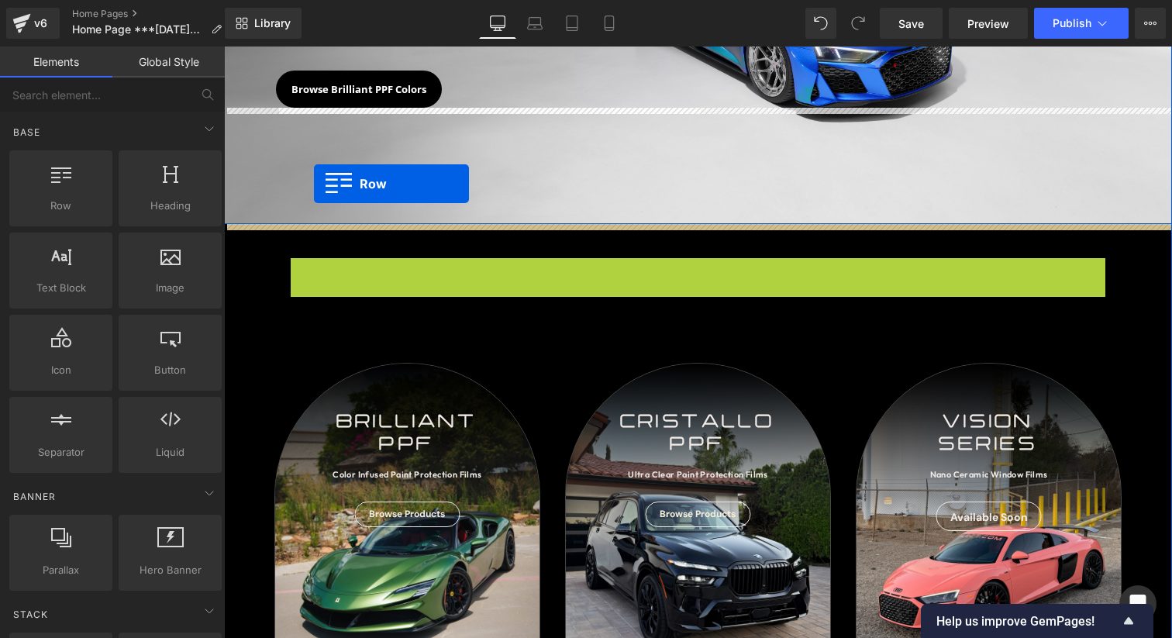
drag, startPoint x: 327, startPoint y: 273, endPoint x: 314, endPoint y: 184, distance: 90.1
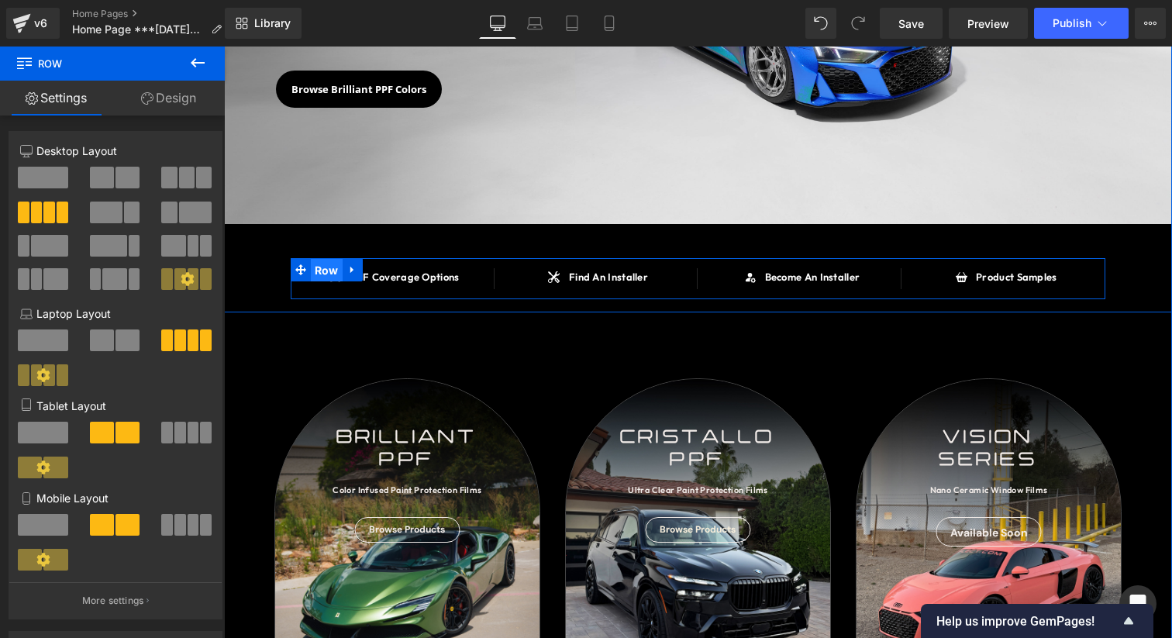
click at [334, 269] on span "Row" at bounding box center [327, 270] width 32 height 23
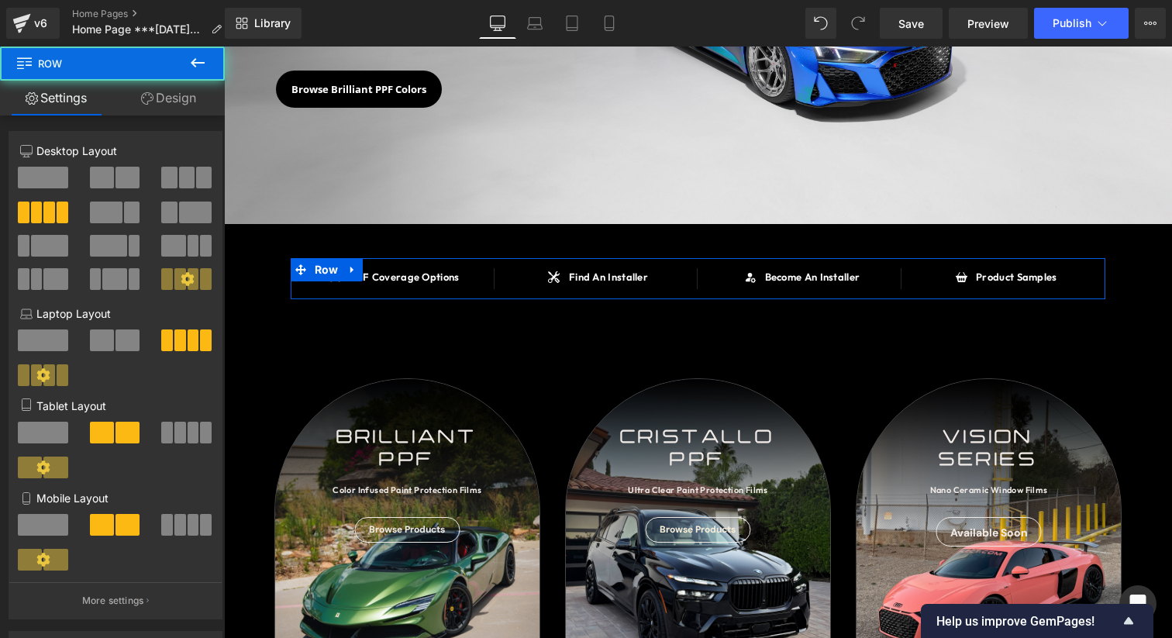
click at [154, 100] on link "Design" at bounding box center [168, 98] width 112 height 35
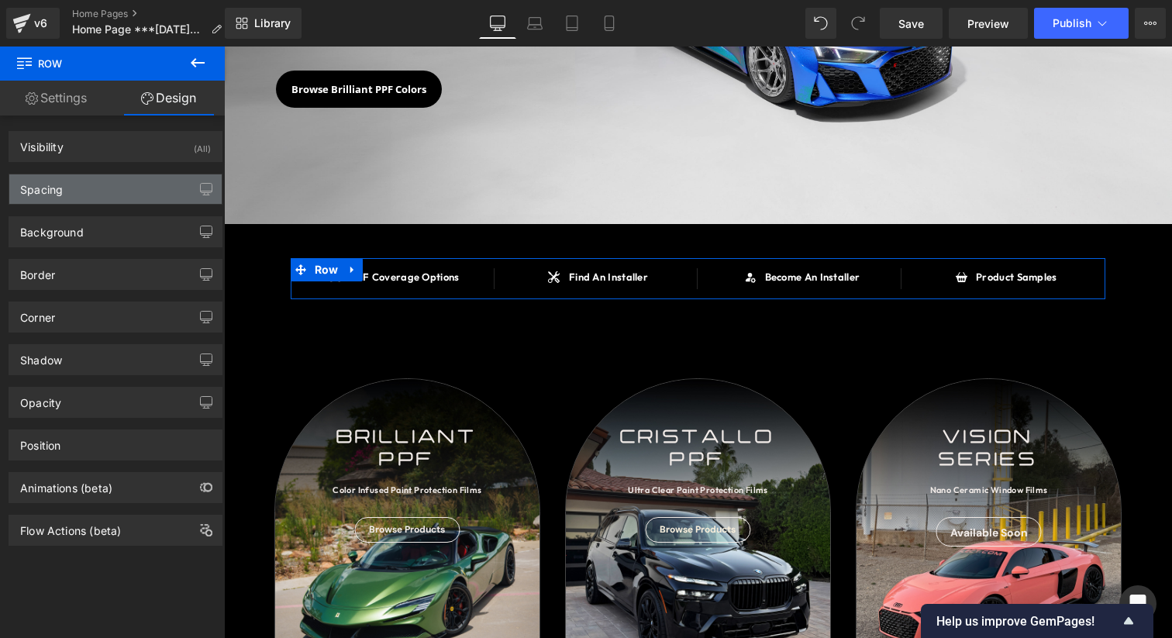
click at [124, 180] on div "Spacing" at bounding box center [115, 188] width 212 height 29
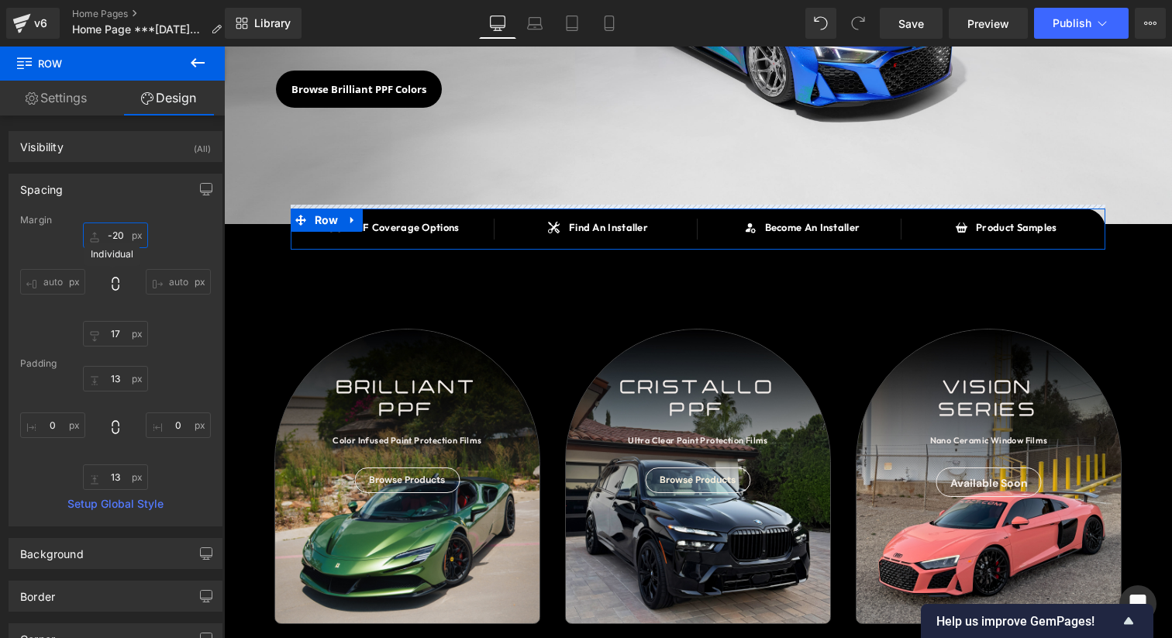
type input "-20"
drag, startPoint x: 115, startPoint y: 241, endPoint x: 106, endPoint y: 291, distance: 50.3
click at [106, 291] on div "-20px -20 auto auto 17px 17 auto auto" at bounding box center [115, 283] width 191 height 124
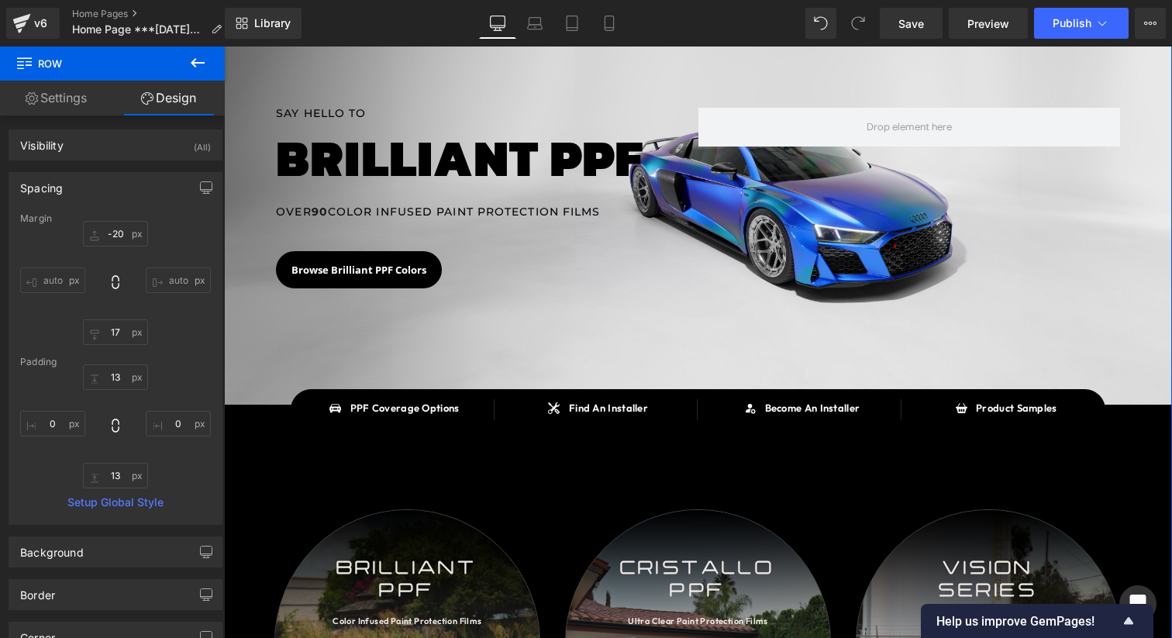
scroll to position [85, 0]
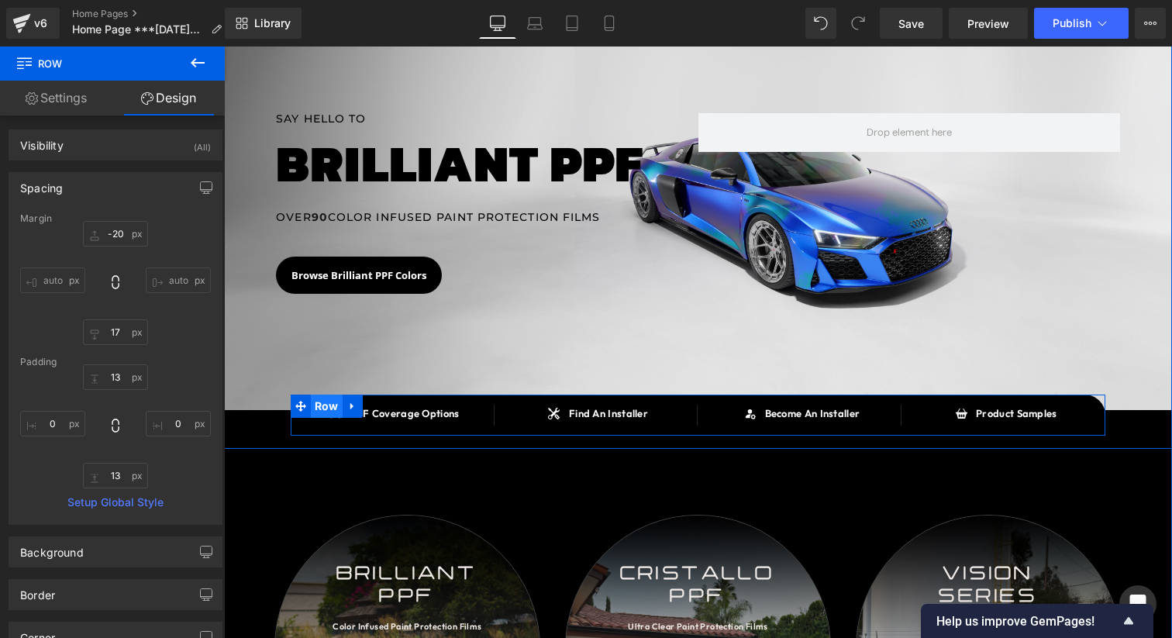
click at [318, 408] on span "Row" at bounding box center [327, 405] width 32 height 23
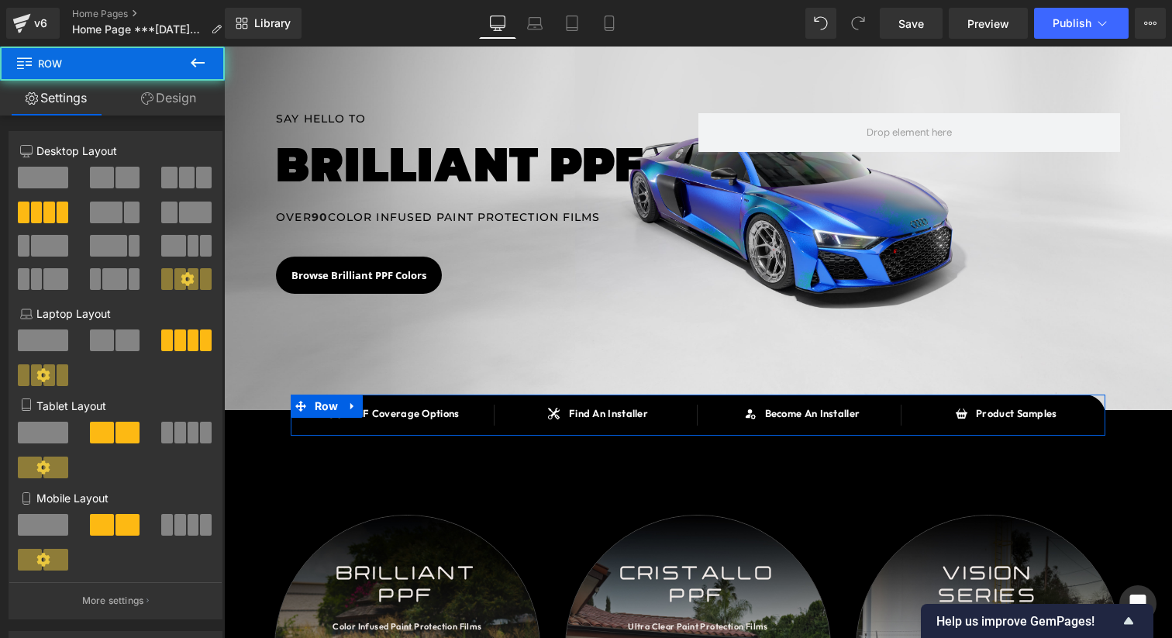
click at [185, 108] on link "Design" at bounding box center [168, 98] width 112 height 35
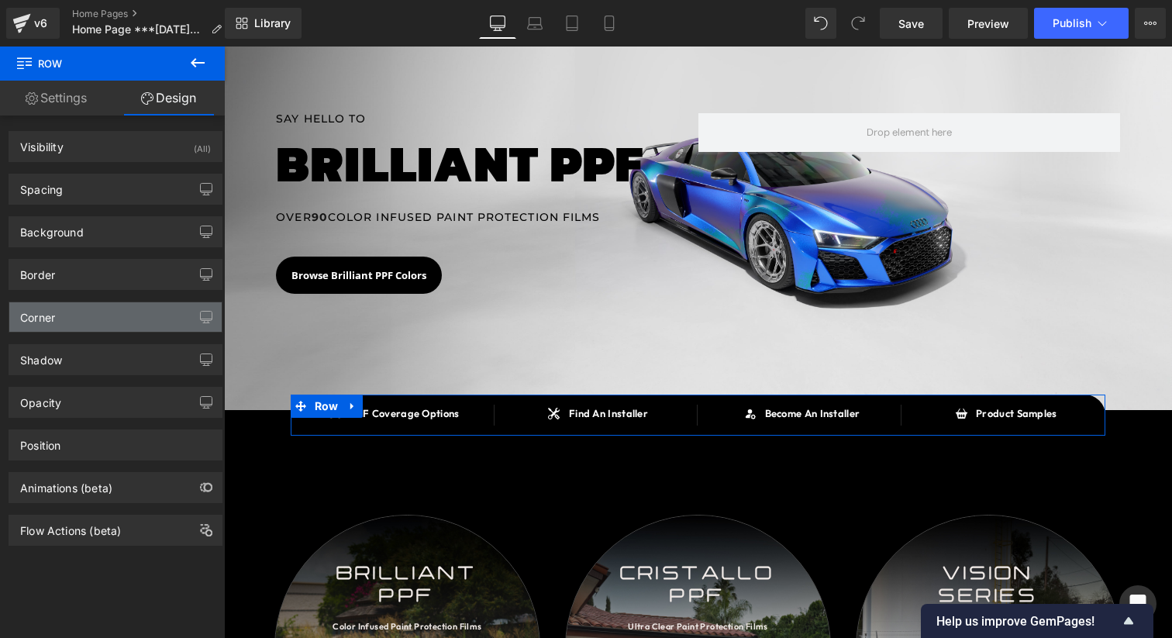
click at [54, 326] on div "Corner" at bounding box center [115, 316] width 212 height 29
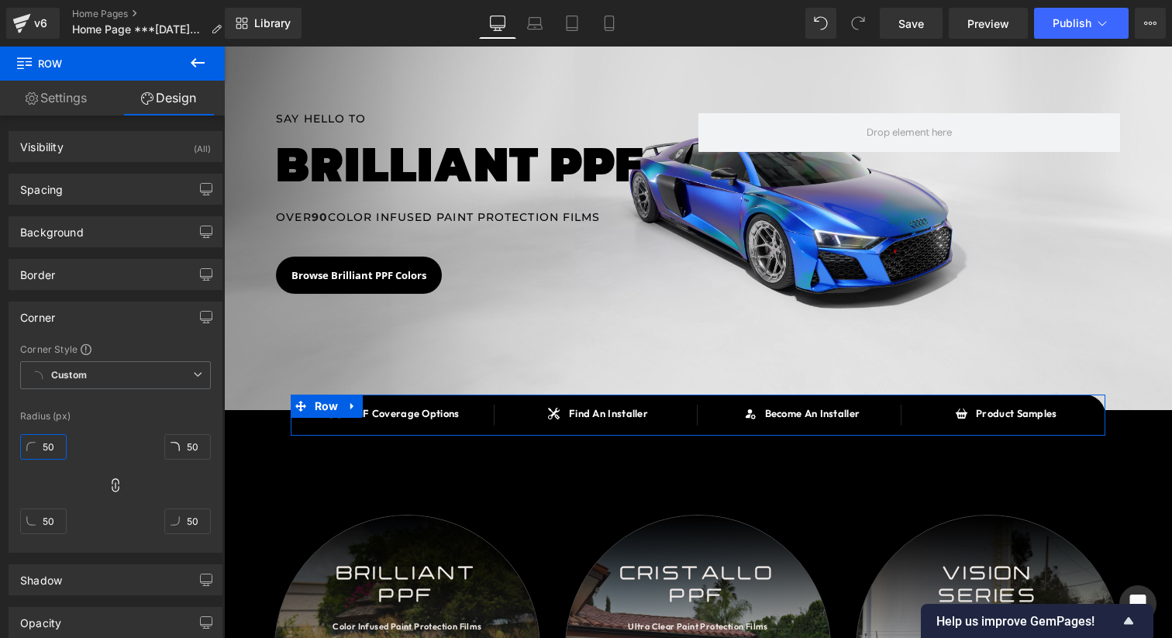
click at [47, 442] on input "50" at bounding box center [43, 447] width 46 height 26
type input "0"
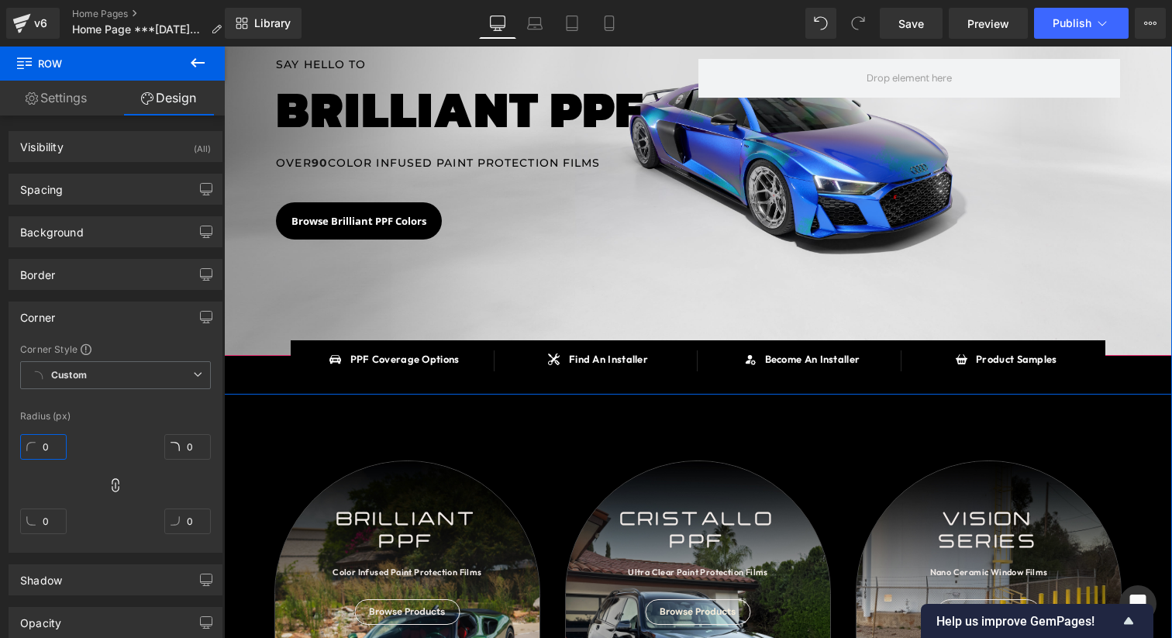
scroll to position [144, 0]
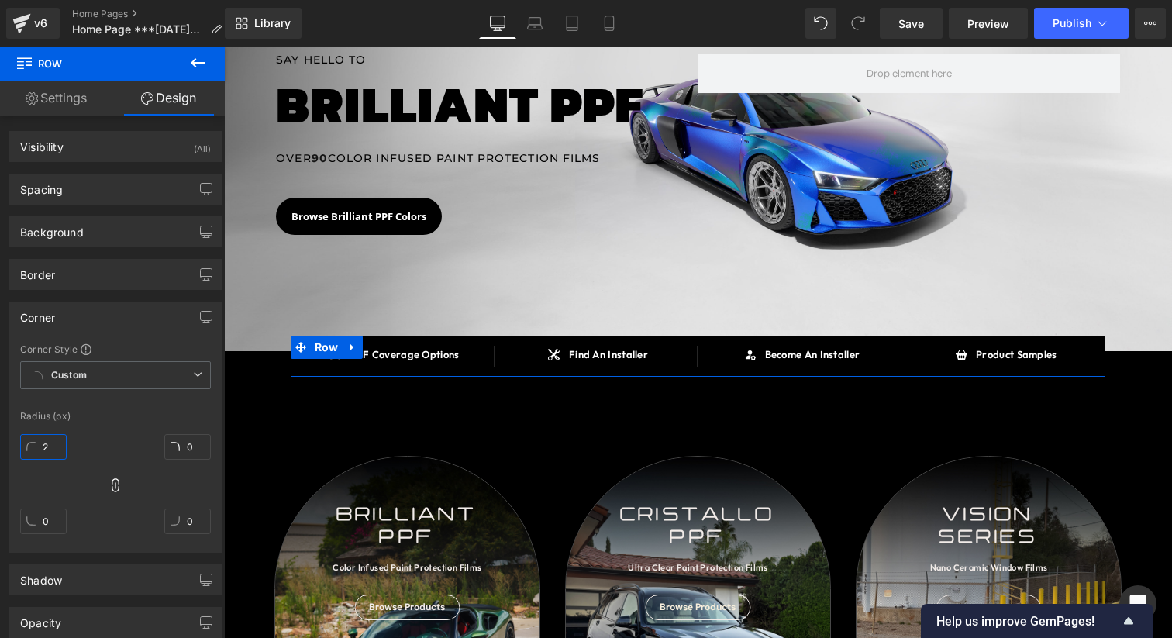
click at [15, 446] on div "Corner Style Custom Custom Setup Global Style Custom Setup Global Style Radius …" at bounding box center [115, 446] width 212 height 209
type input "5"
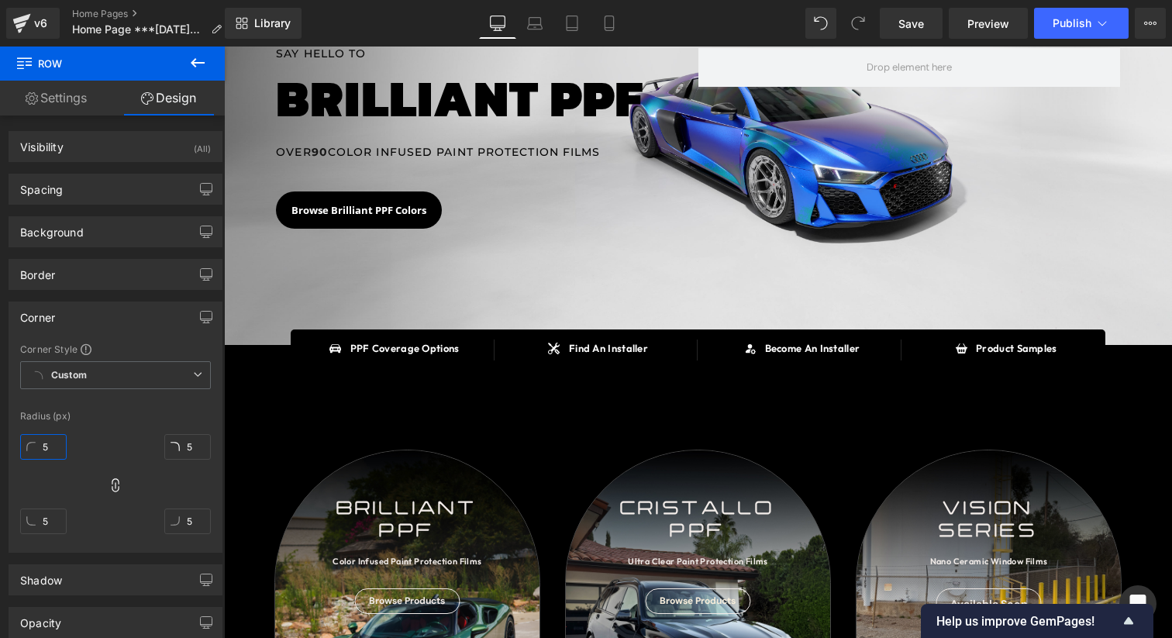
scroll to position [149, 0]
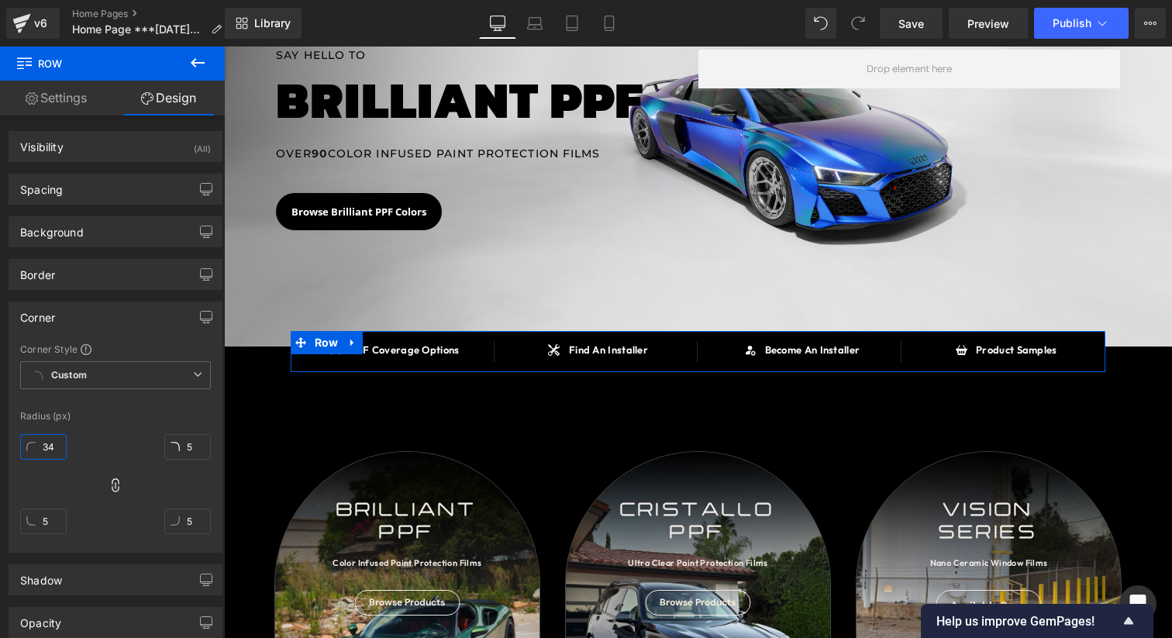
drag, startPoint x: 52, startPoint y: 446, endPoint x: 215, endPoint y: 394, distance: 171.0
click at [62, 401] on div "Corner Style Custom Custom Setup Global Style Custom Setup Global Style Radius …" at bounding box center [115, 446] width 212 height 209
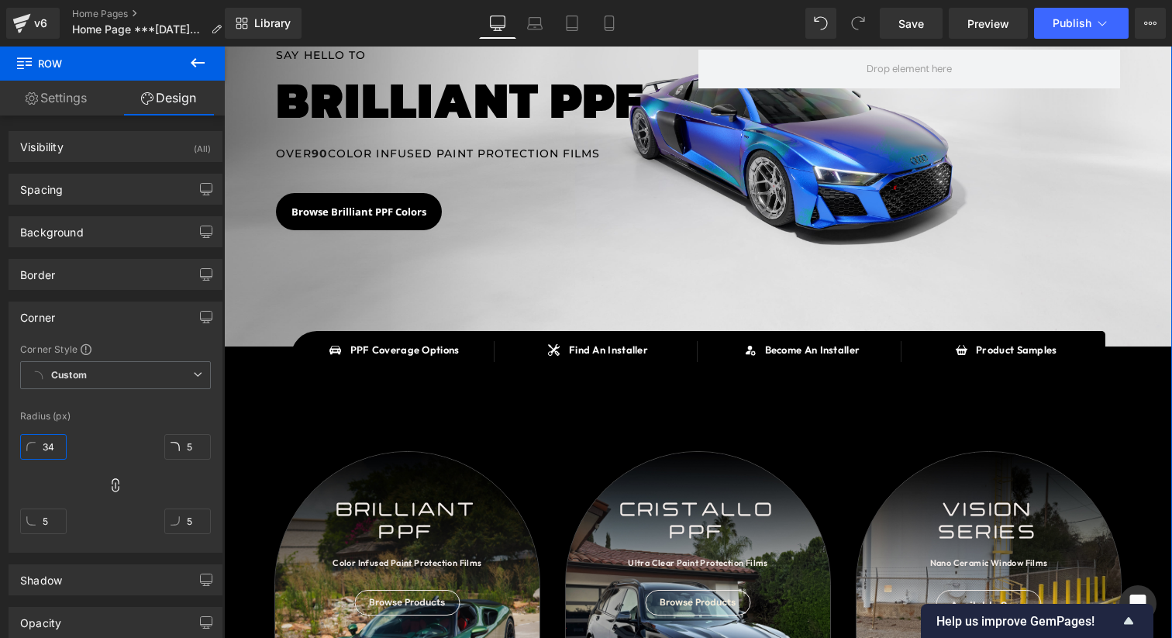
type input "34"
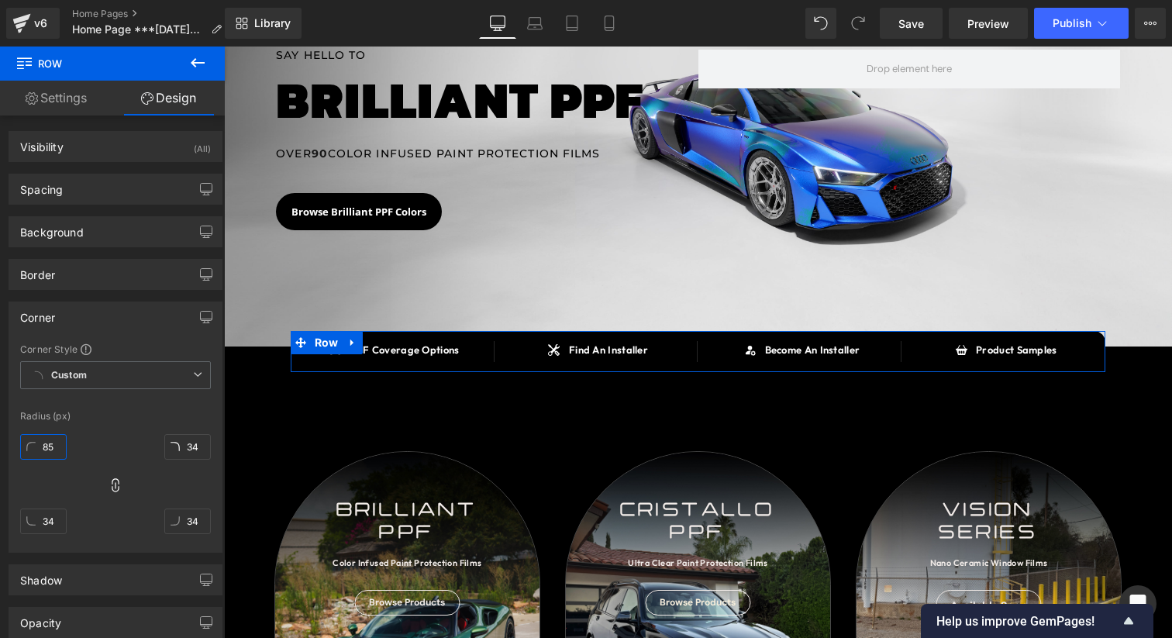
drag, startPoint x: 55, startPoint y: 419, endPoint x: 75, endPoint y: 356, distance: 66.7
click at [75, 356] on div "Corner Style Custom Custom Setup Global Style Custom Setup Global Style Radius …" at bounding box center [115, 446] width 212 height 209
click at [53, 453] on input "92" at bounding box center [43, 447] width 46 height 26
click at [51, 449] on input "92" at bounding box center [43, 447] width 46 height 26
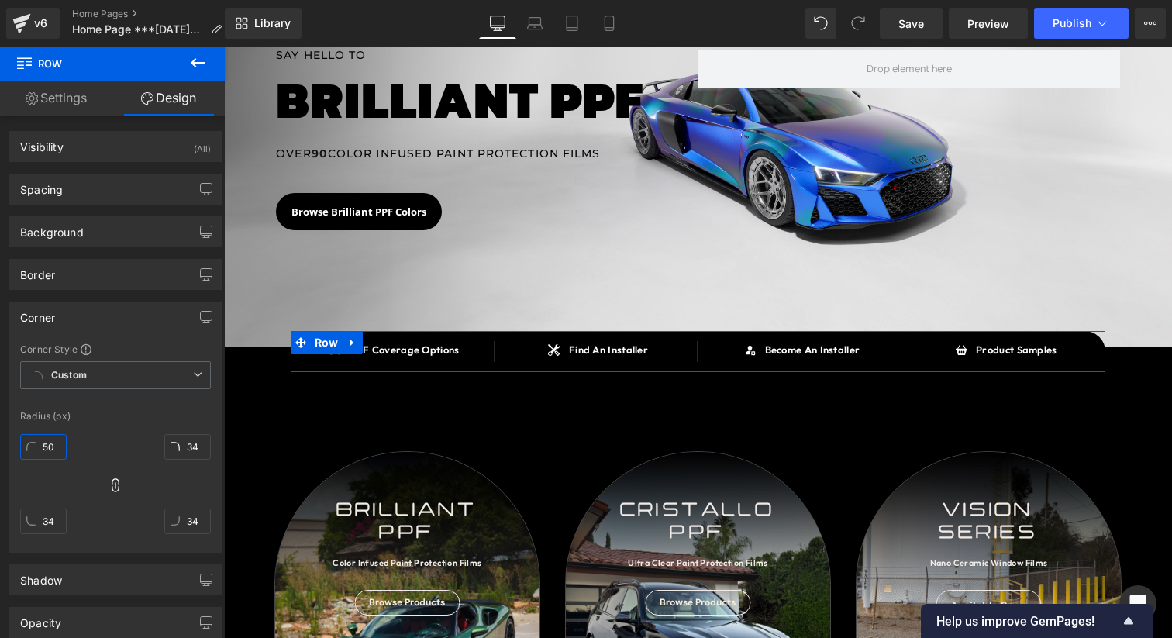
type input "50"
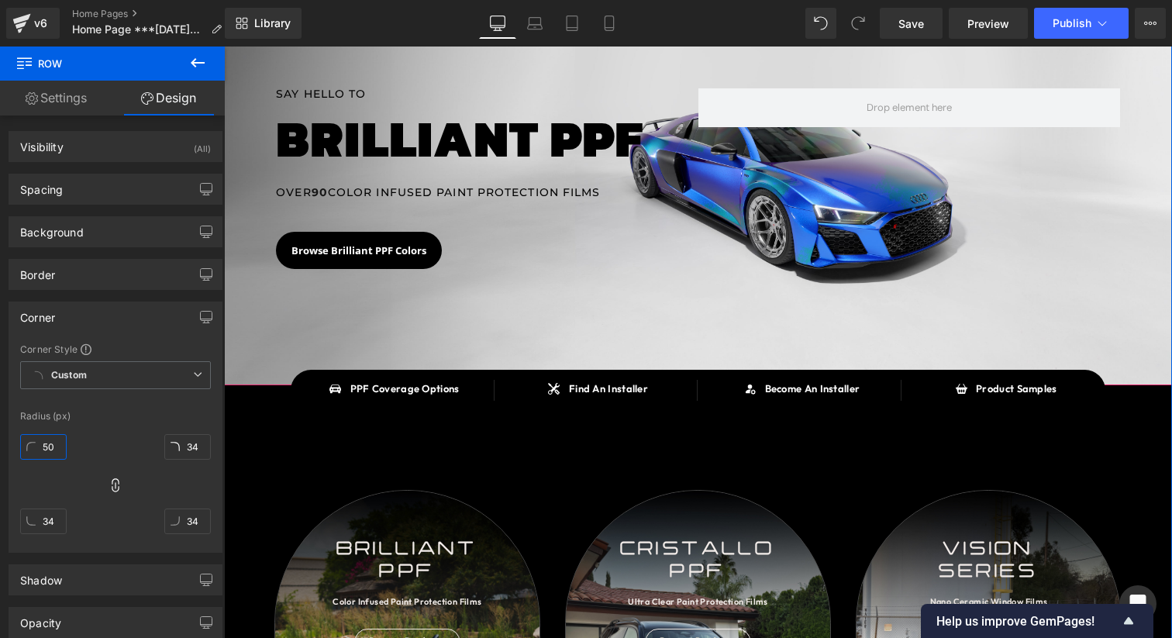
scroll to position [134, 0]
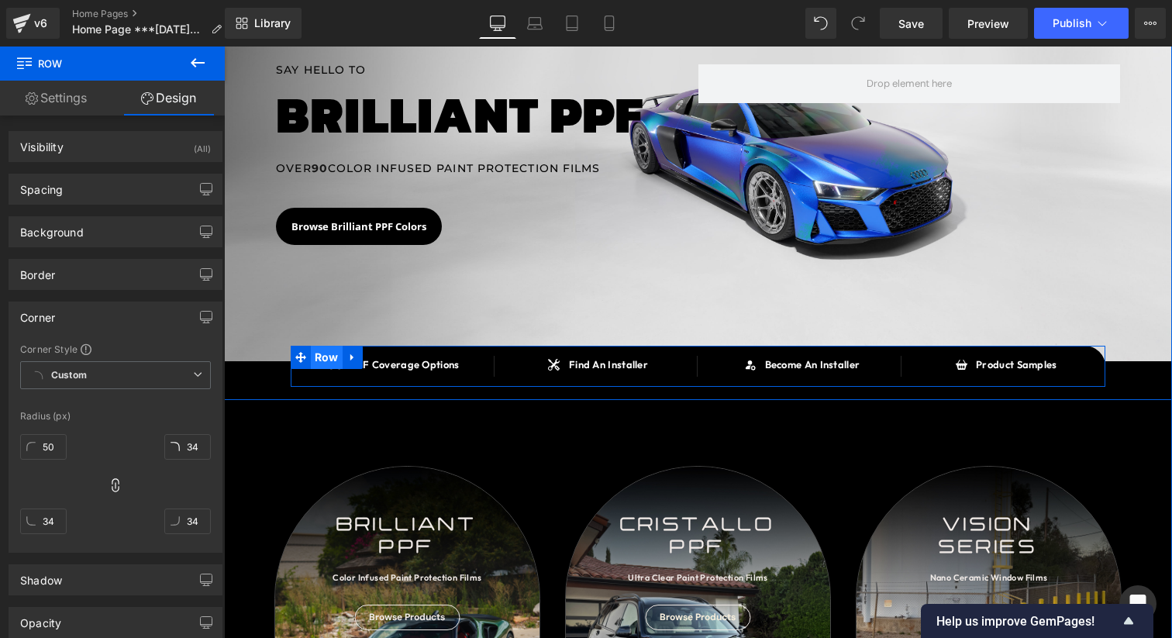
click at [323, 362] on span "Row" at bounding box center [327, 357] width 32 height 23
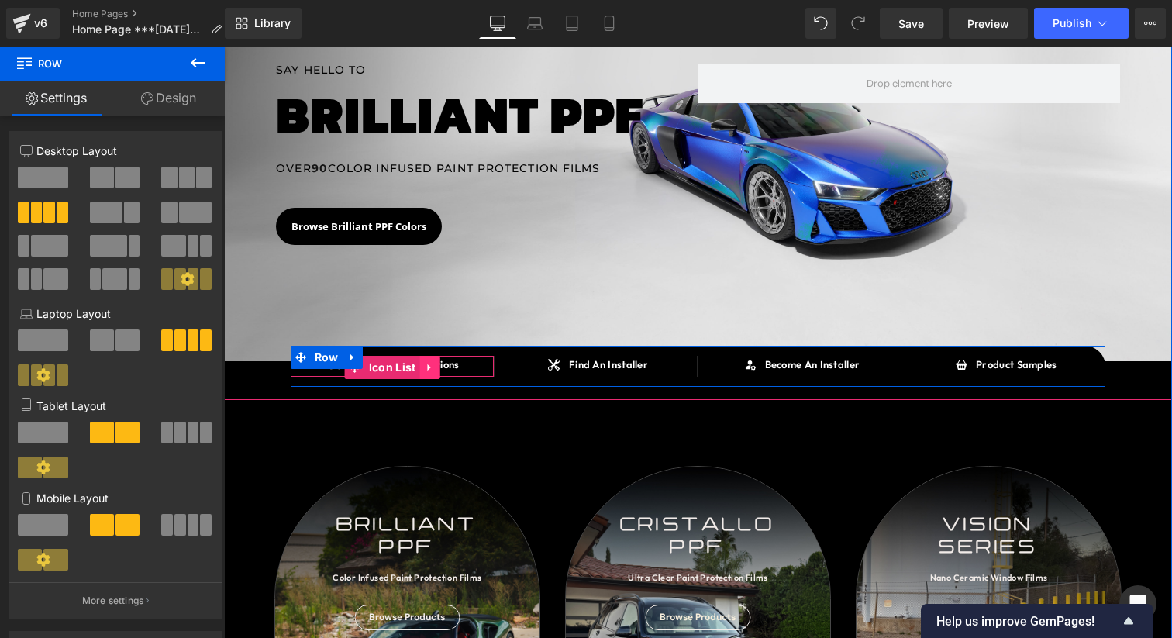
click at [434, 368] on icon at bounding box center [429, 368] width 11 height 12
click at [441, 368] on icon at bounding box center [439, 367] width 11 height 11
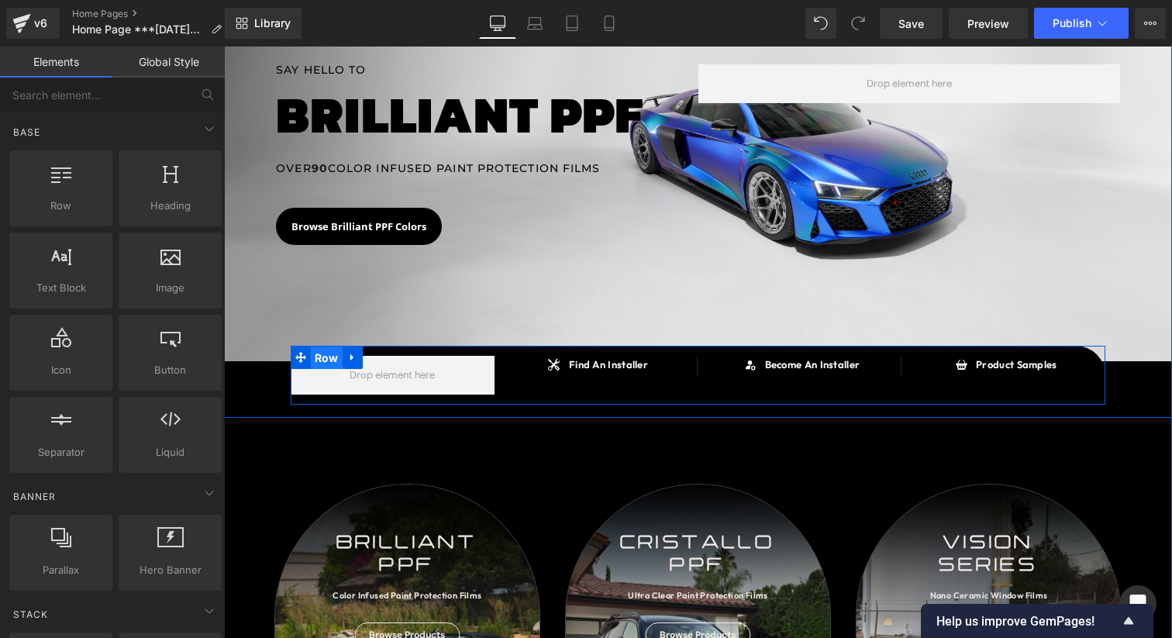
click at [320, 354] on span "Row" at bounding box center [327, 357] width 32 height 23
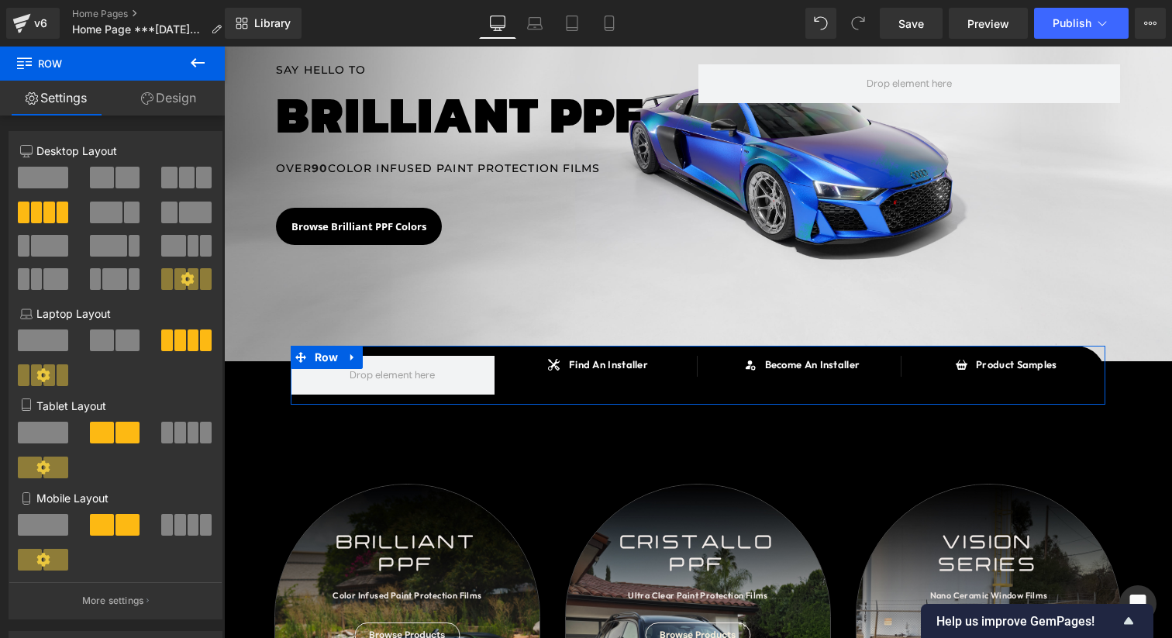
click at [186, 181] on span at bounding box center [186, 178] width 15 height 22
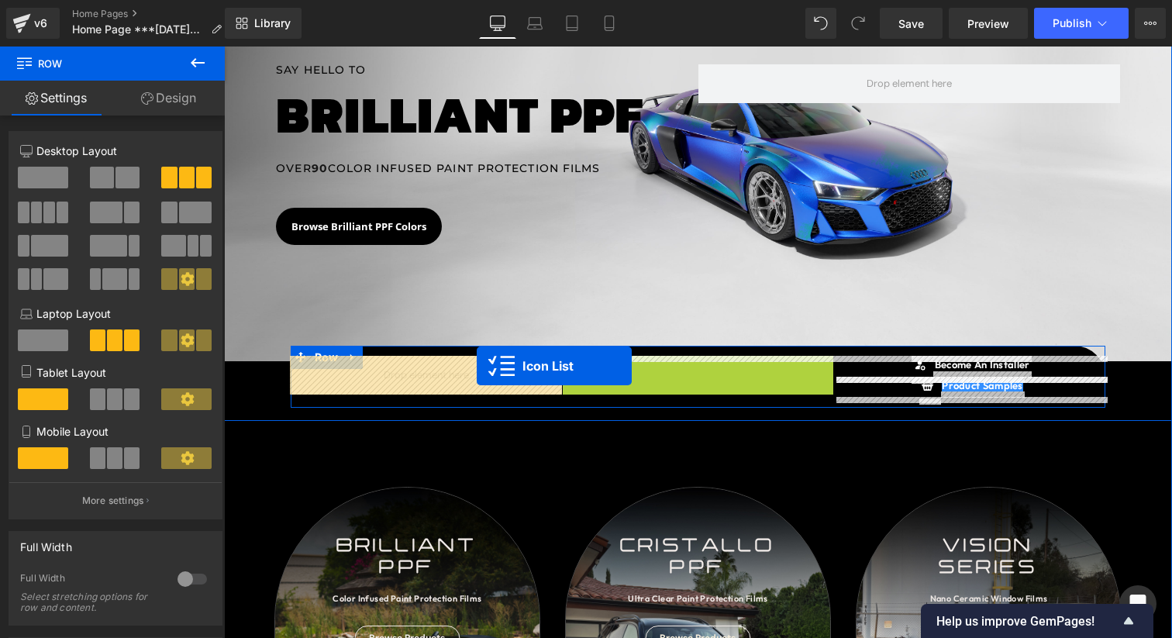
drag, startPoint x: 711, startPoint y: 363, endPoint x: 477, endPoint y: 366, distance: 234.8
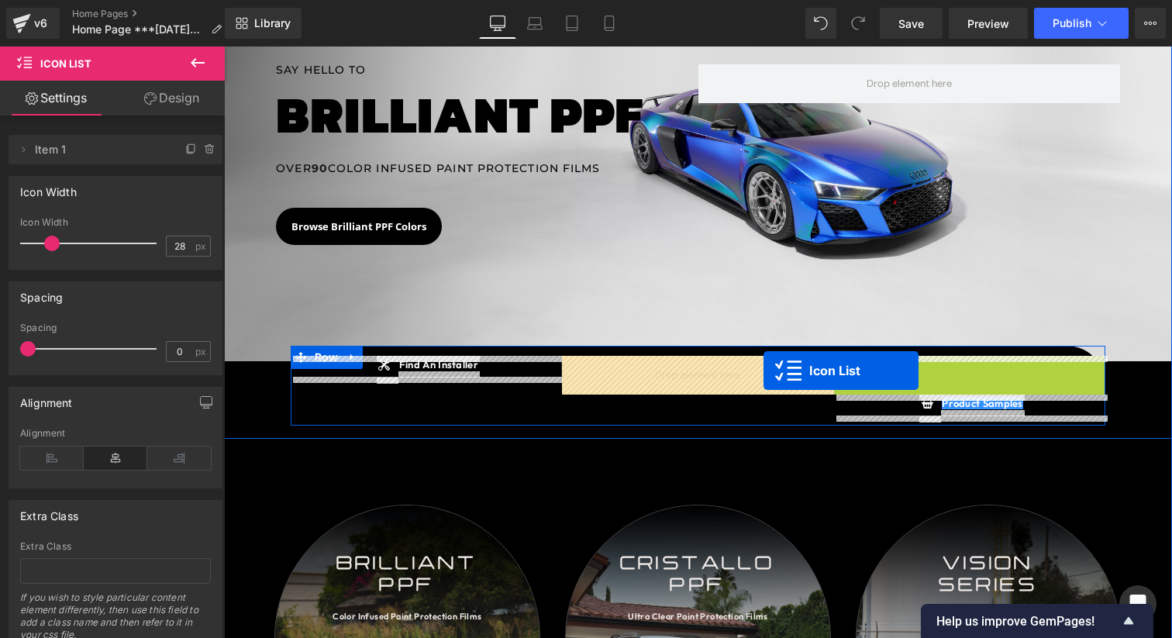
drag, startPoint x: 976, startPoint y: 365, endPoint x: 763, endPoint y: 370, distance: 212.4
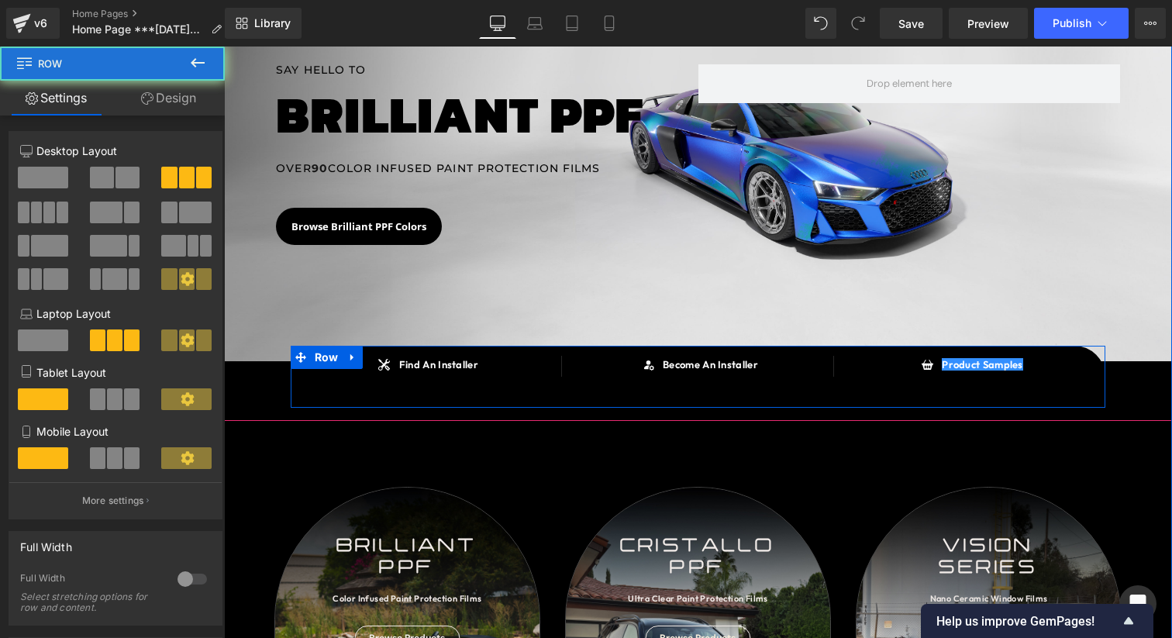
click at [1025, 389] on div "Icon Product Samples Text Block Icon List" at bounding box center [970, 377] width 272 height 42
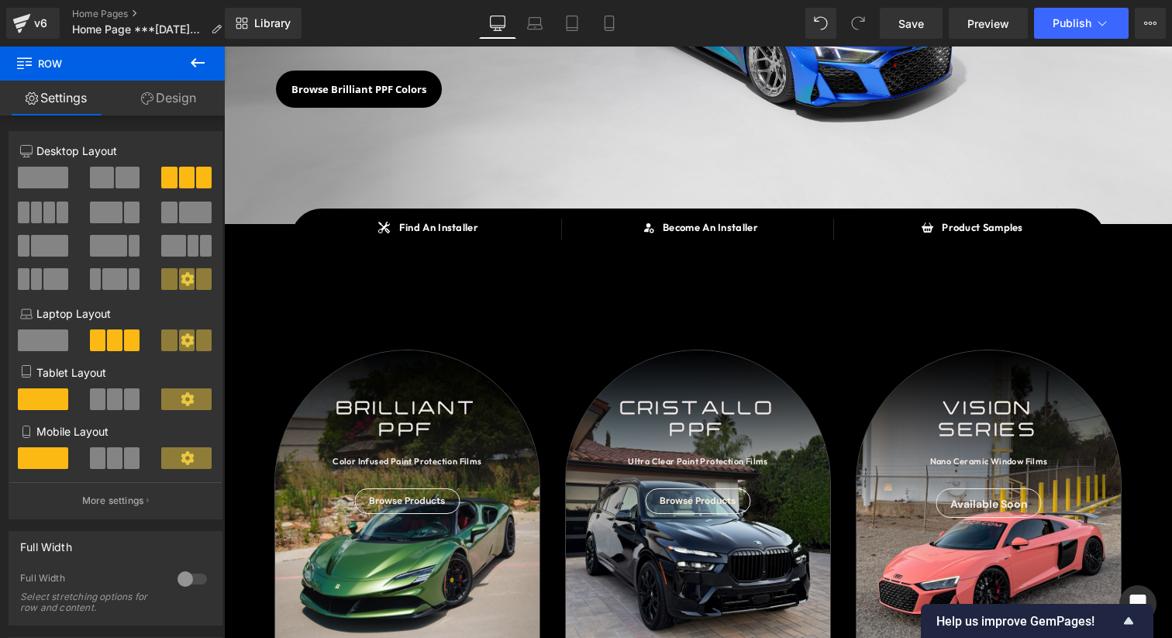
scroll to position [274, 0]
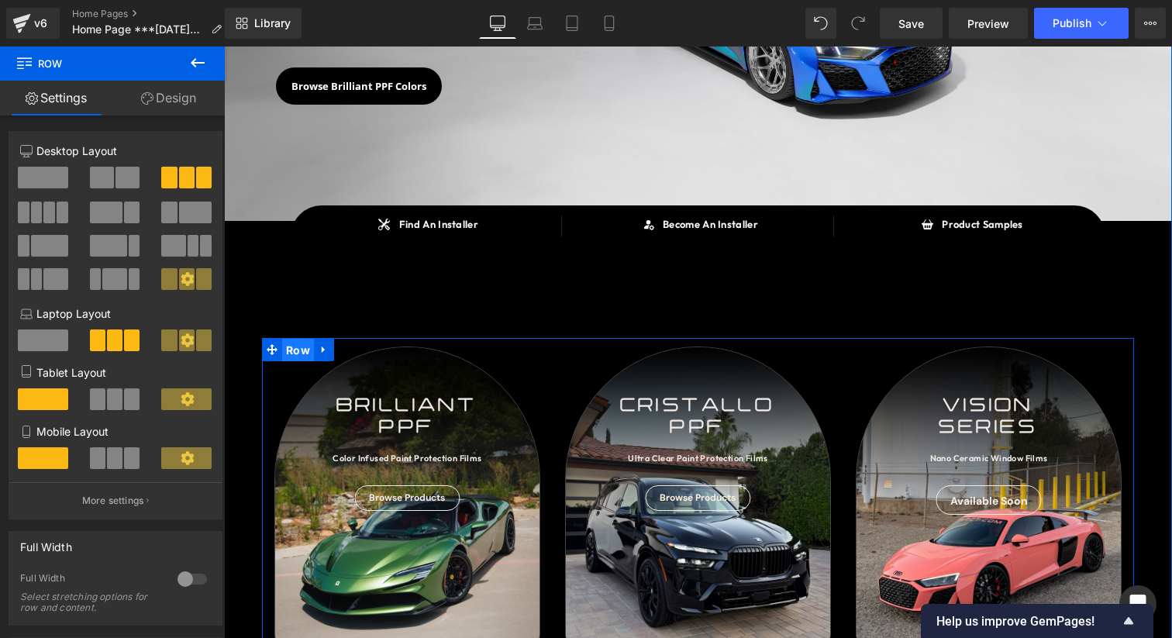
click at [299, 349] on span "Row" at bounding box center [298, 350] width 32 height 23
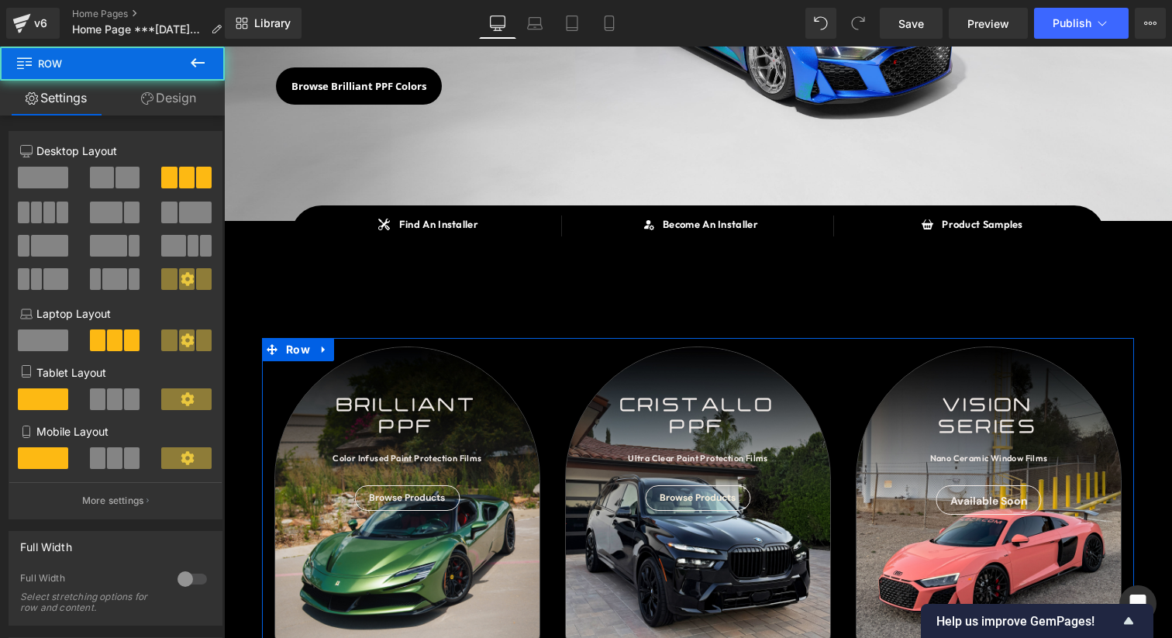
drag, startPoint x: 166, startPoint y: 111, endPoint x: 132, endPoint y: 171, distance: 69.4
click at [166, 112] on link "Design" at bounding box center [168, 98] width 112 height 35
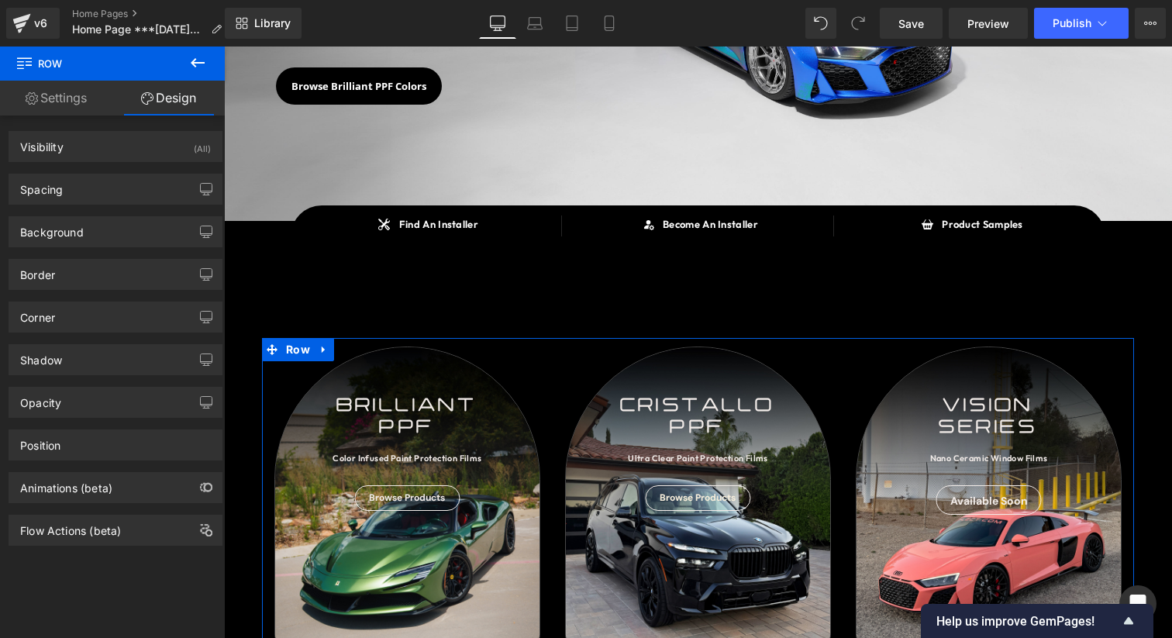
drag, startPoint x: 114, startPoint y: 194, endPoint x: 109, endPoint y: 225, distance: 31.3
click at [114, 194] on div "Spacing" at bounding box center [115, 188] width 212 height 29
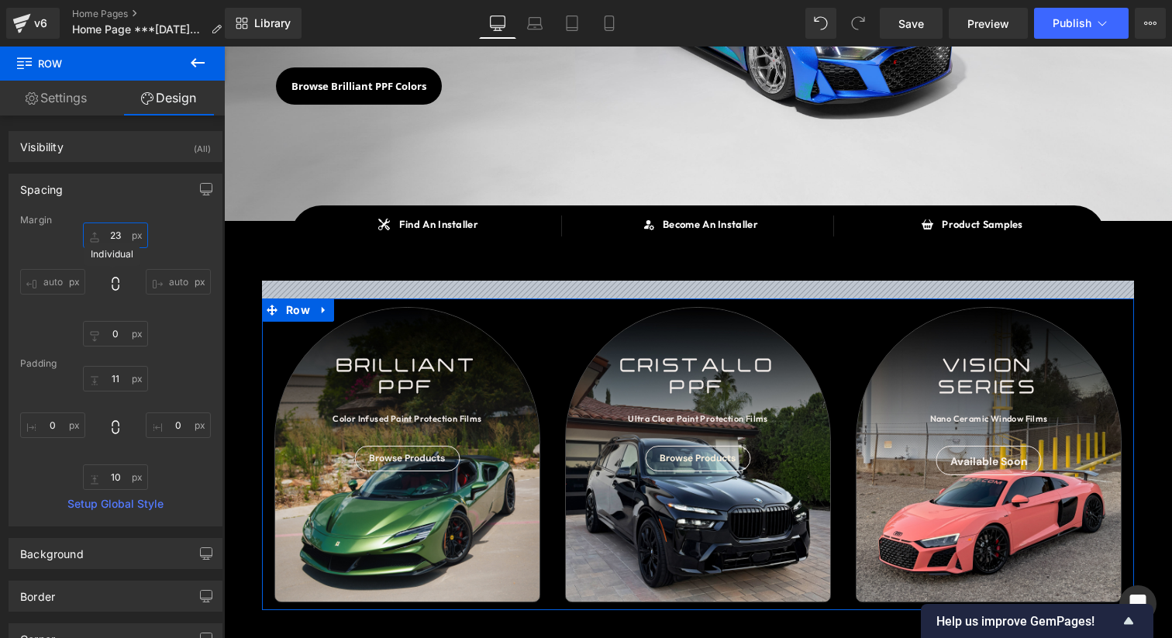
drag, startPoint x: 110, startPoint y: 244, endPoint x: 178, endPoint y: 256, distance: 69.3
click at [114, 281] on div "74 auto 0 auto" at bounding box center [115, 284] width 191 height 124
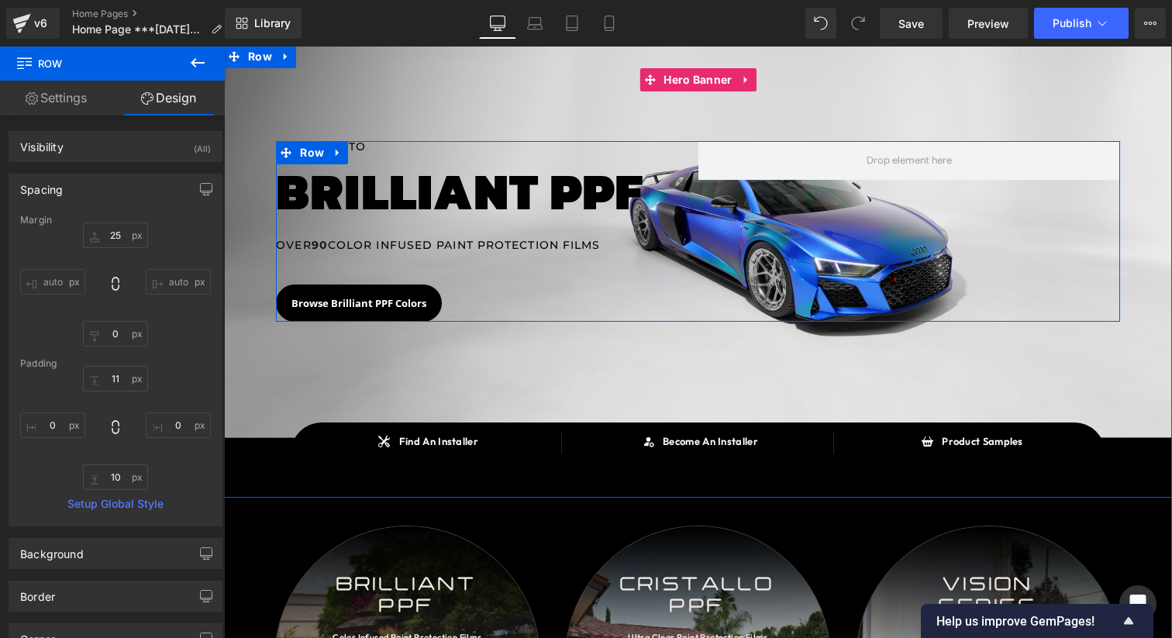
scroll to position [59, 0]
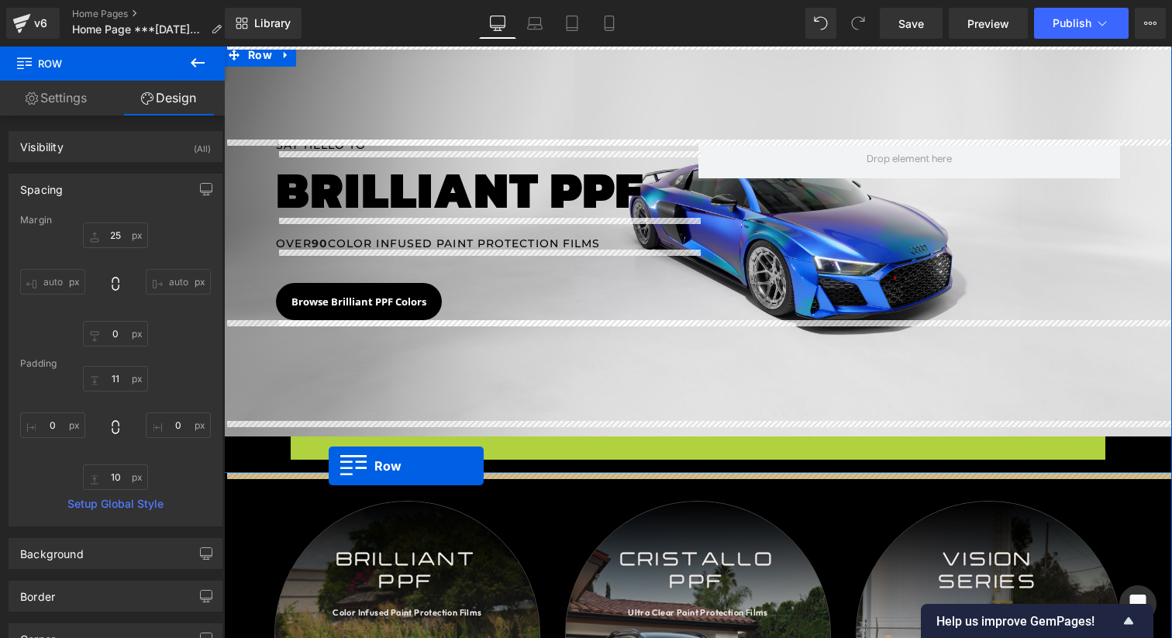
drag, startPoint x: 330, startPoint y: 438, endPoint x: 329, endPoint y: 465, distance: 27.1
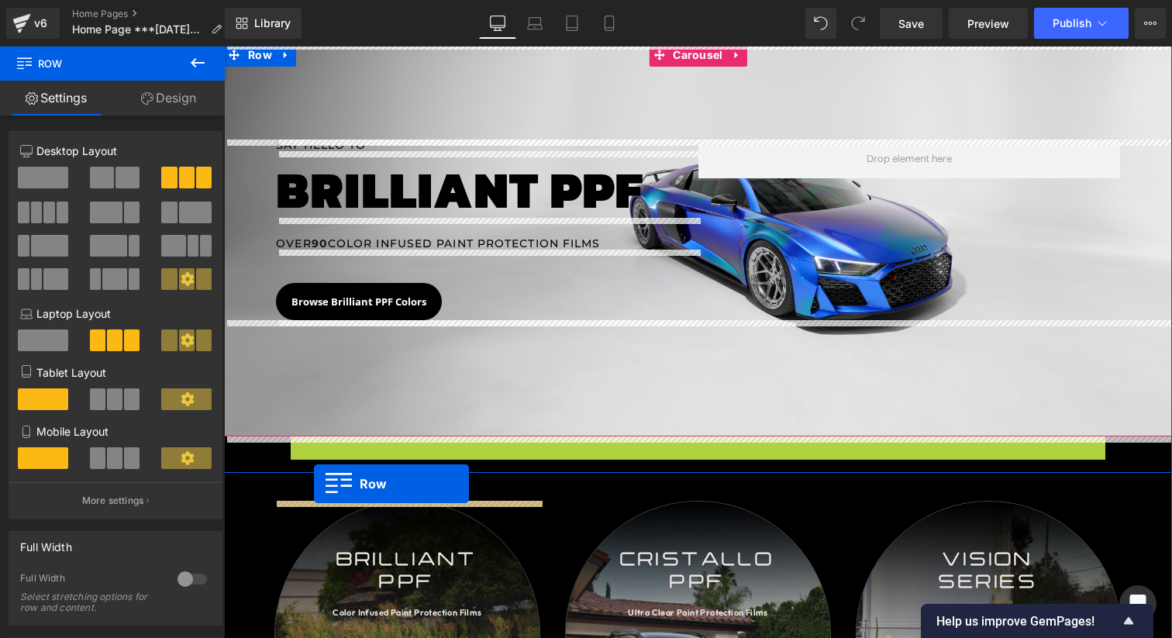
drag, startPoint x: 317, startPoint y: 440, endPoint x: 314, endPoint y: 484, distance: 43.5
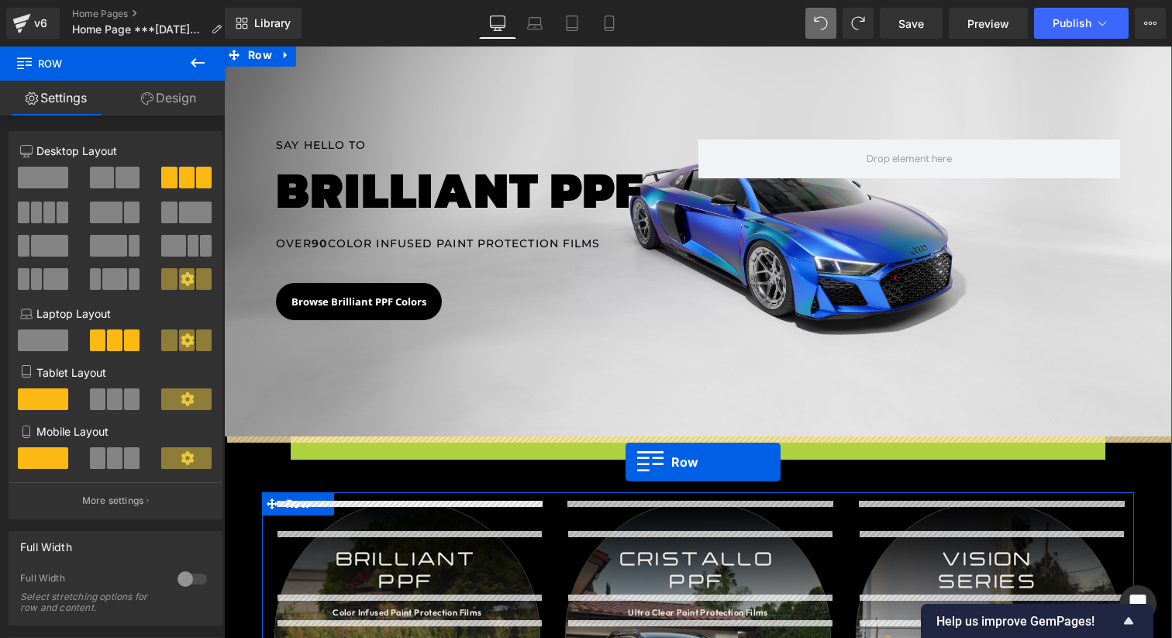
drag, startPoint x: 330, startPoint y: 436, endPoint x: 625, endPoint y: 462, distance: 296.3
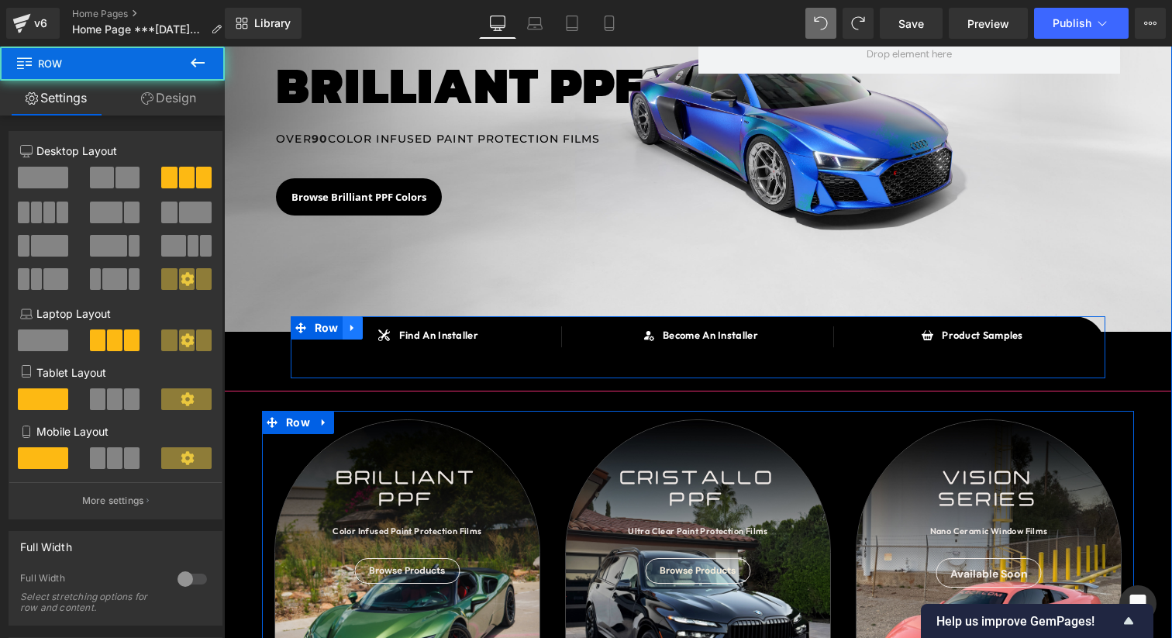
scroll to position [175, 0]
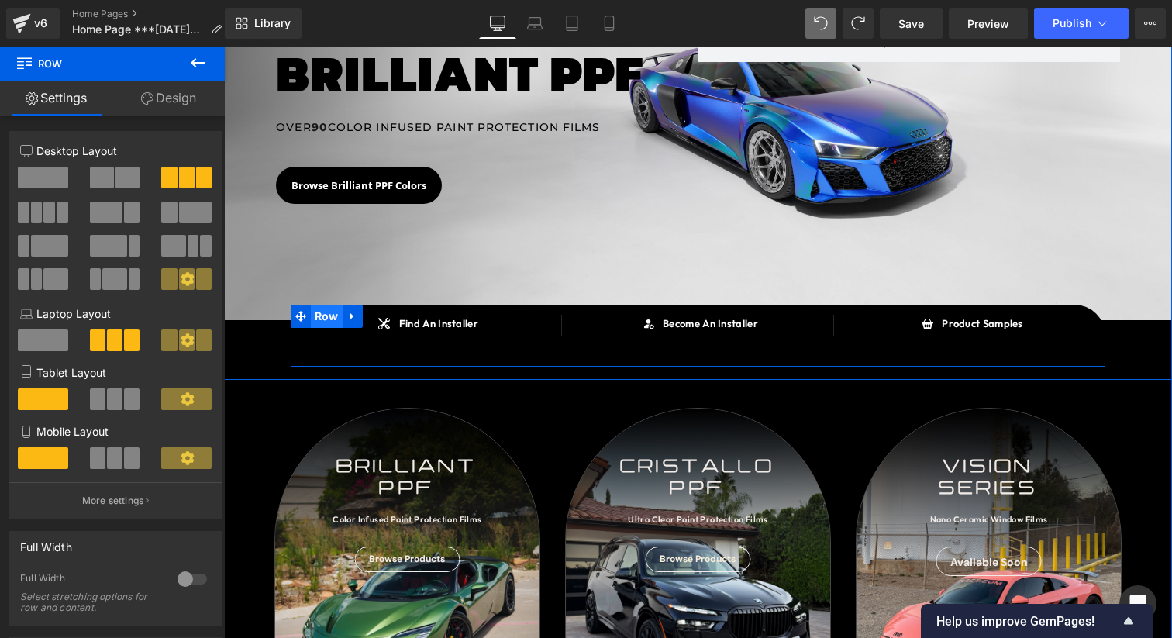
click at [326, 322] on span "Row" at bounding box center [327, 316] width 32 height 23
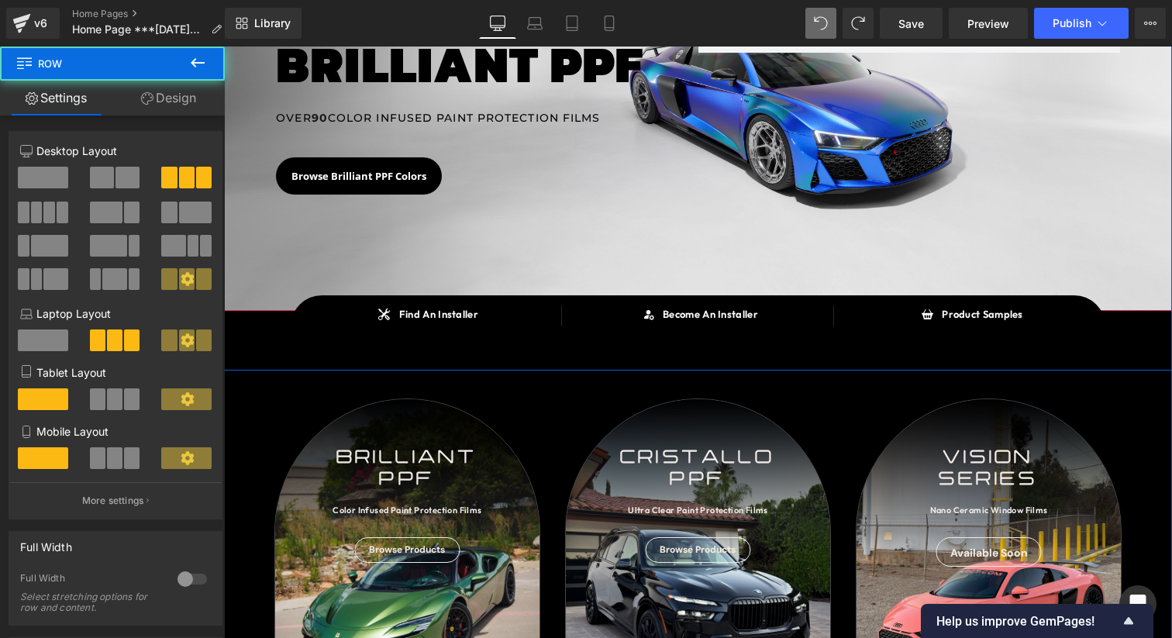
scroll to position [188, 0]
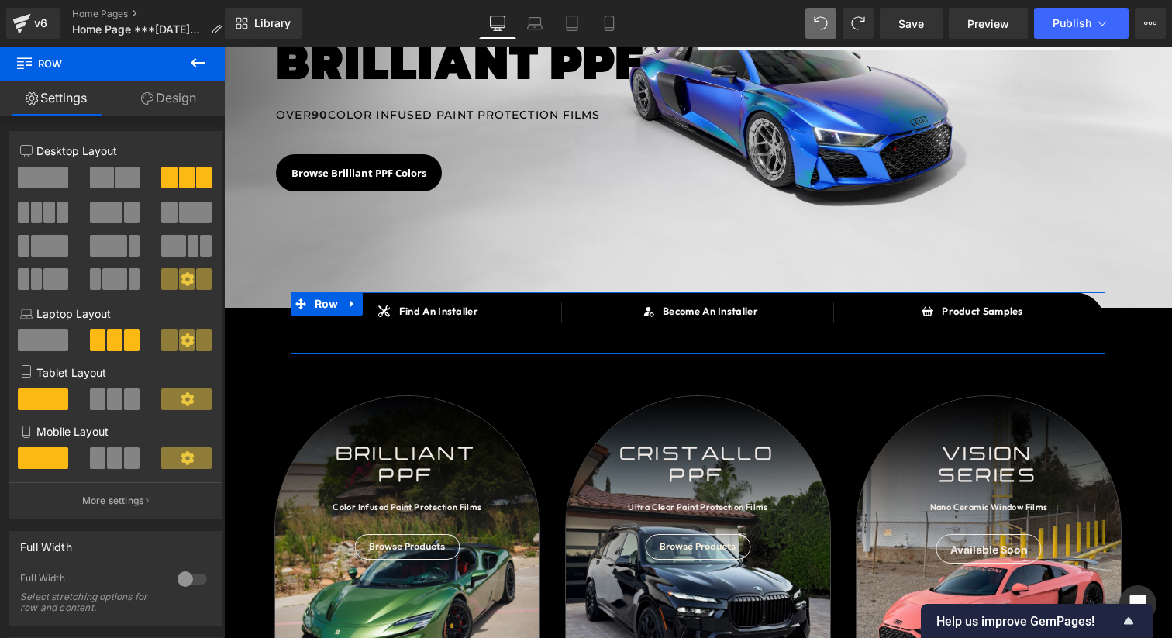
click at [168, 107] on link "Design" at bounding box center [168, 98] width 112 height 35
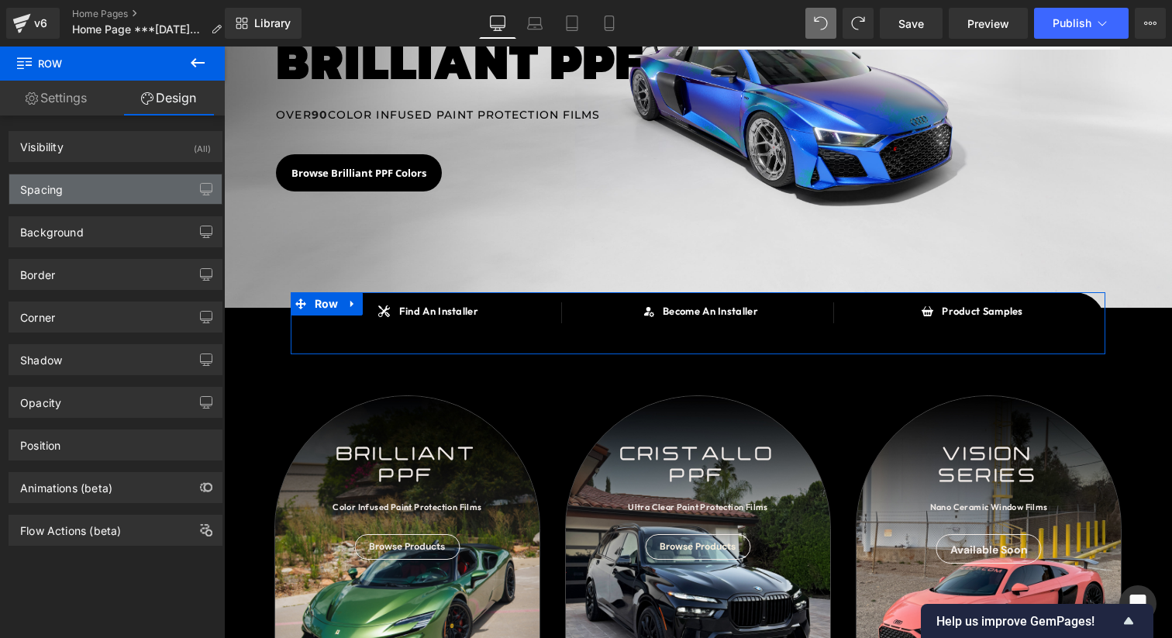
click at [105, 186] on div "Spacing" at bounding box center [115, 188] width 212 height 29
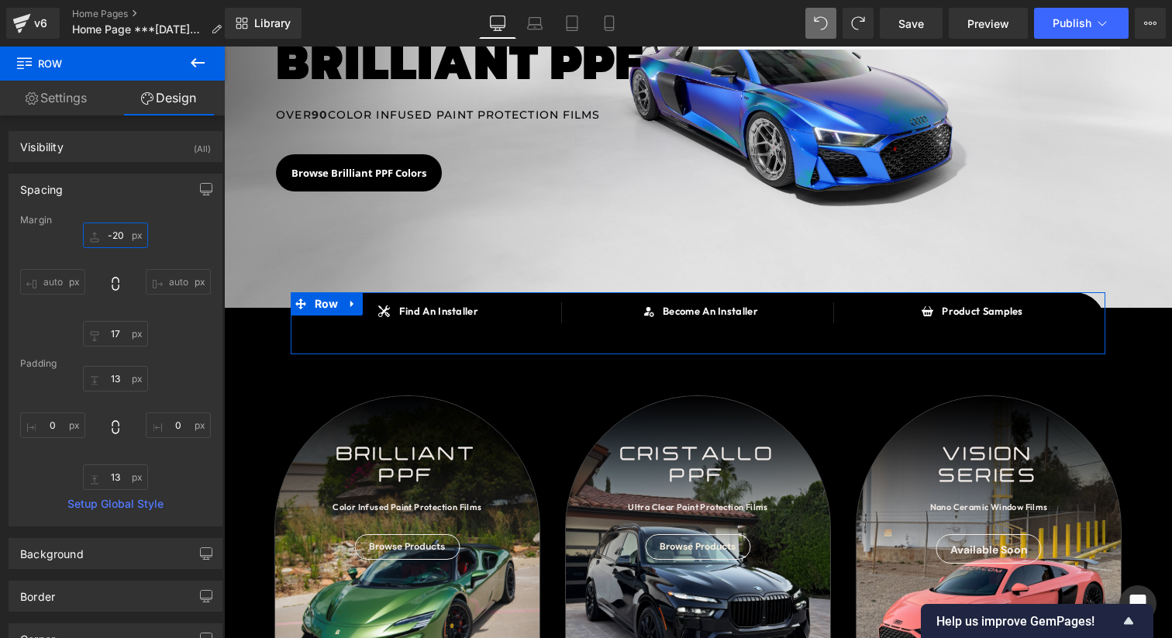
click at [112, 244] on input "-20" at bounding box center [115, 235] width 65 height 26
type input "0"
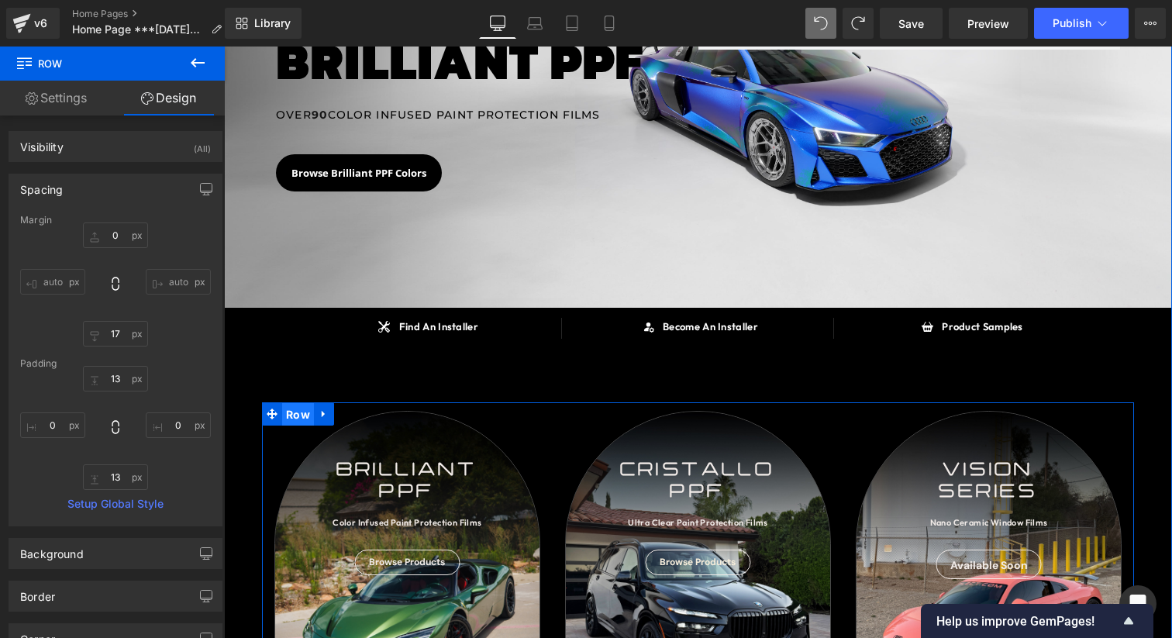
click at [304, 411] on span "Row" at bounding box center [298, 414] width 32 height 23
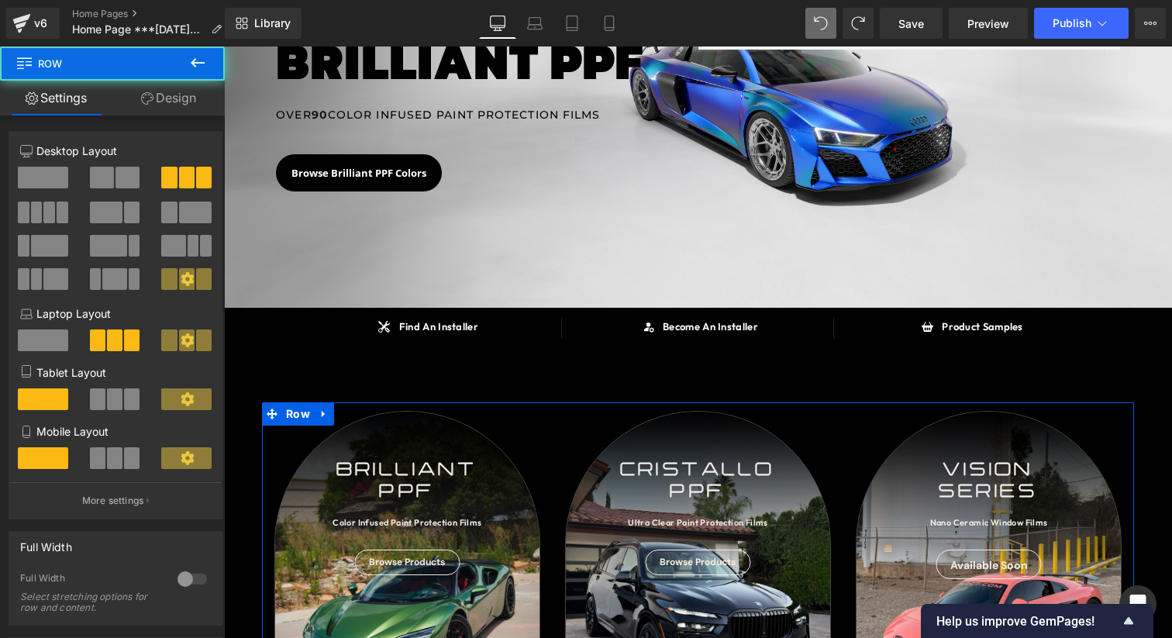
click at [143, 95] on icon at bounding box center [147, 98] width 12 height 12
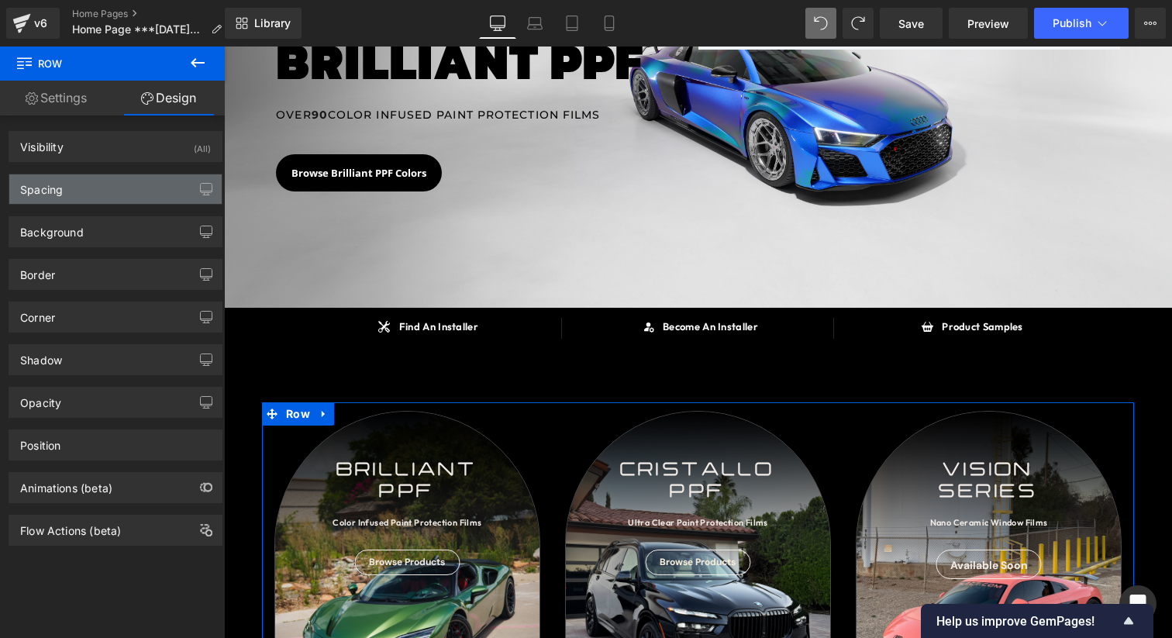
click at [112, 198] on div "Spacing" at bounding box center [115, 188] width 212 height 29
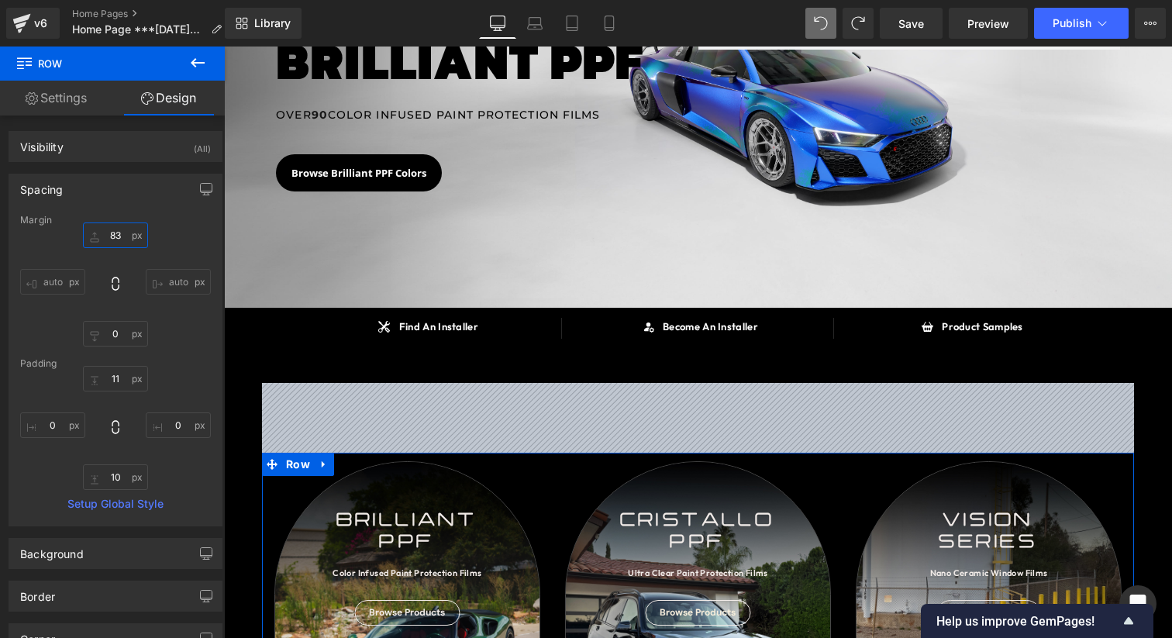
drag, startPoint x: 112, startPoint y: 208, endPoint x: 135, endPoint y: 193, distance: 27.9
click at [119, 188] on div "Spacing [GEOGRAPHIC_DATA] 25 auto 0 auto [GEOGRAPHIC_DATA] 11 0 10 0 Setup Glob…" at bounding box center [116, 350] width 214 height 353
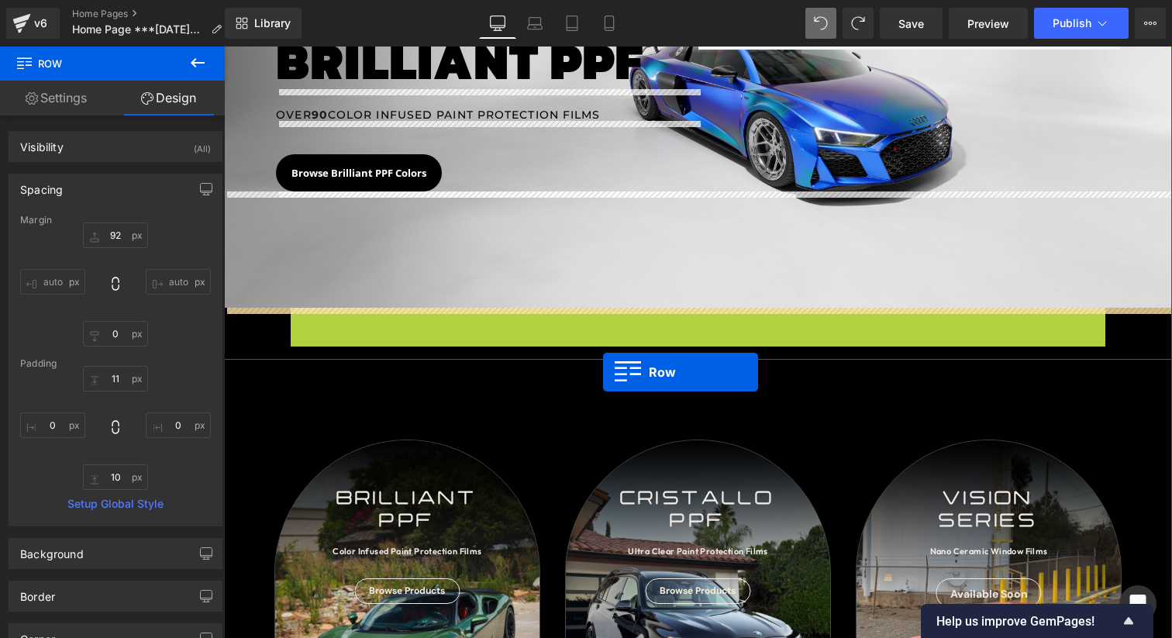
drag, startPoint x: 324, startPoint y: 323, endPoint x: 603, endPoint y: 372, distance: 283.2
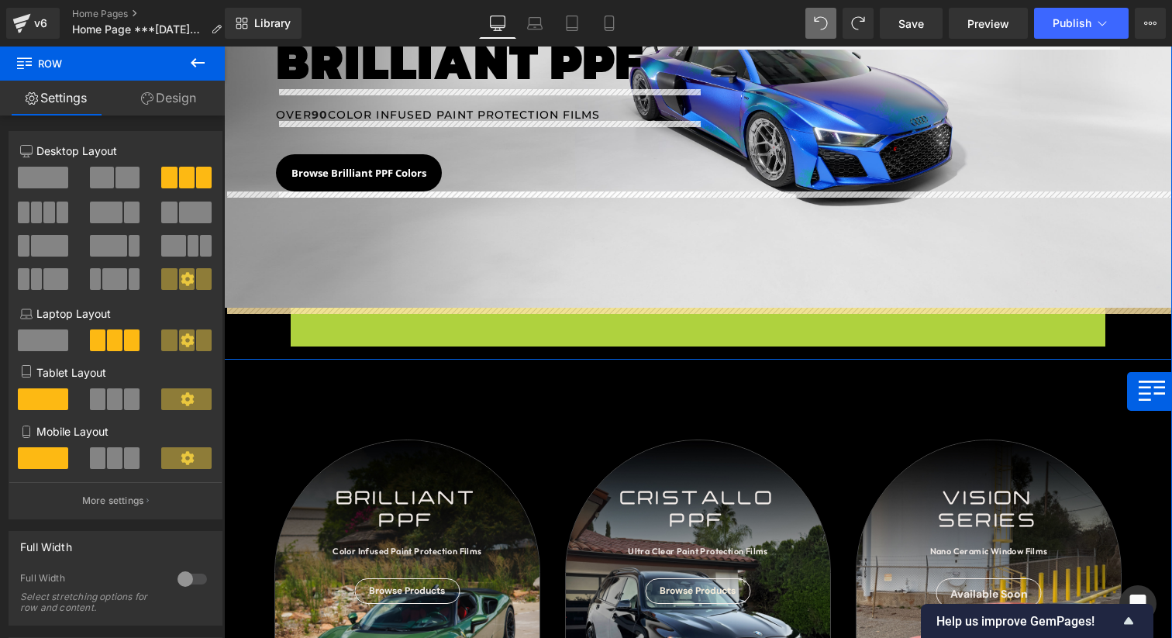
drag, startPoint x: 312, startPoint y: 324, endPoint x: 1126, endPoint y: 391, distance: 816.4
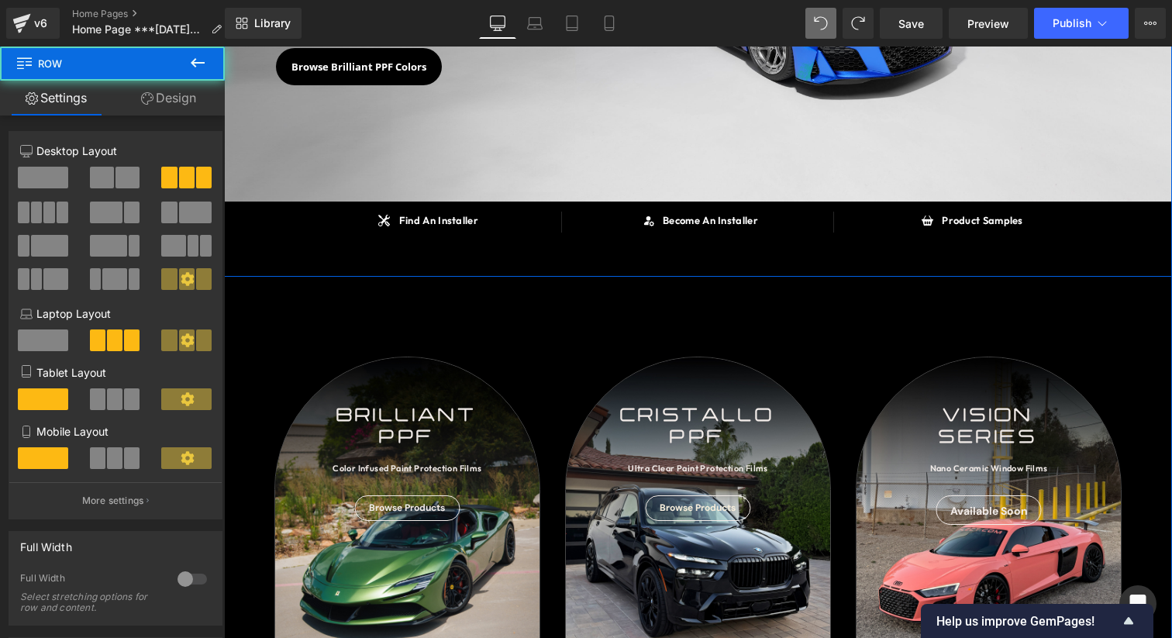
scroll to position [325, 0]
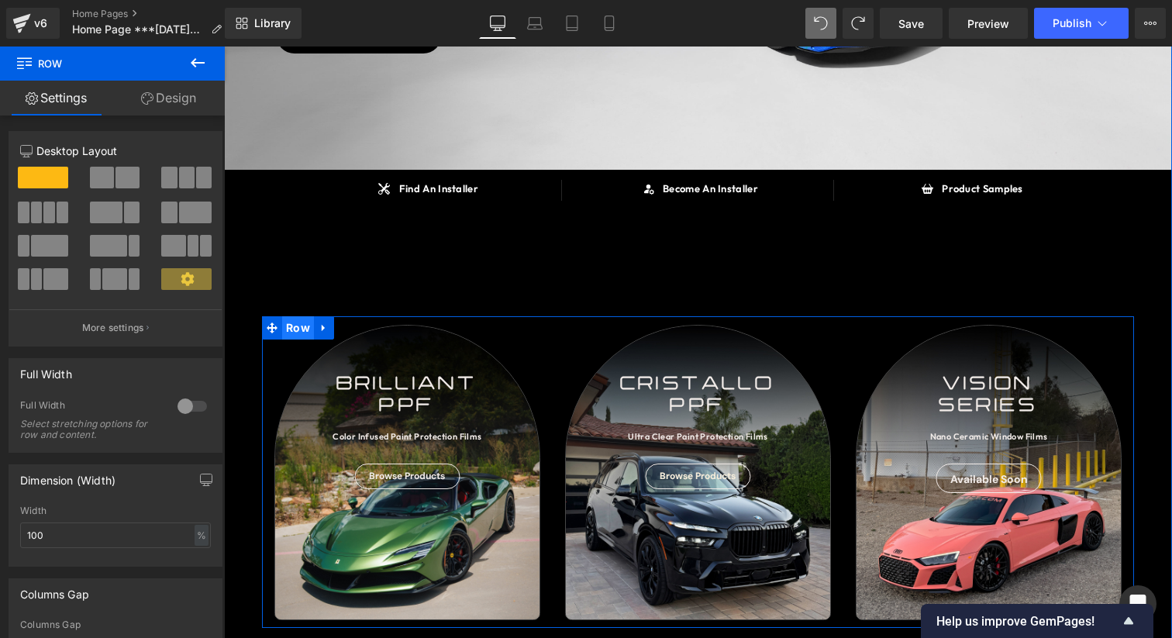
click at [297, 329] on span "Row" at bounding box center [298, 327] width 32 height 23
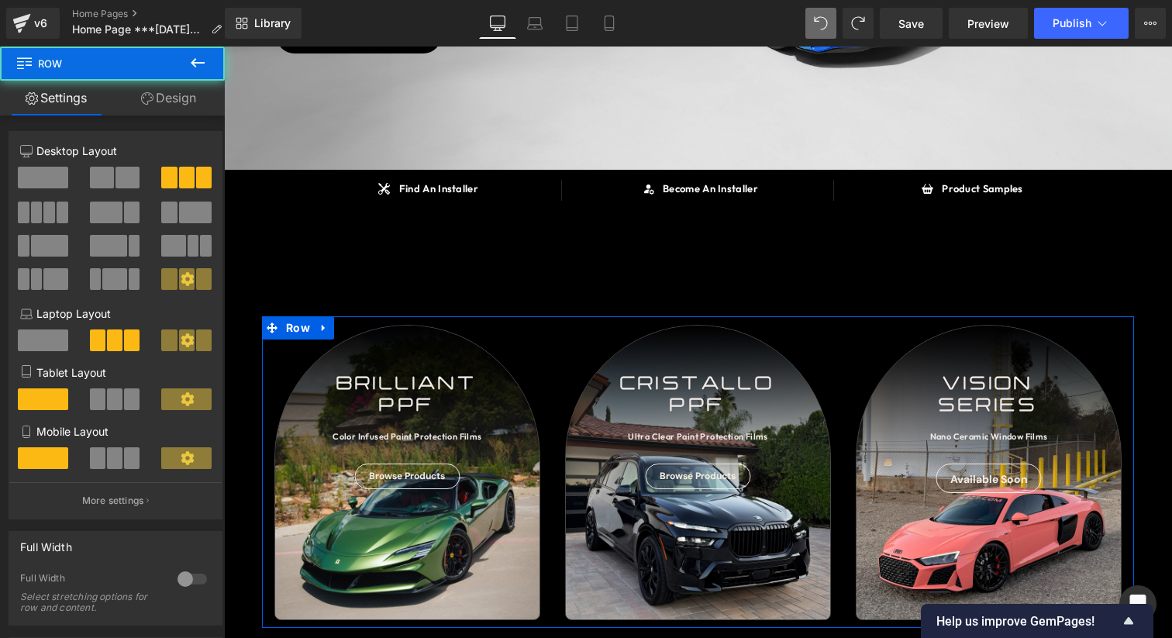
click at [148, 113] on link "Design" at bounding box center [168, 98] width 112 height 35
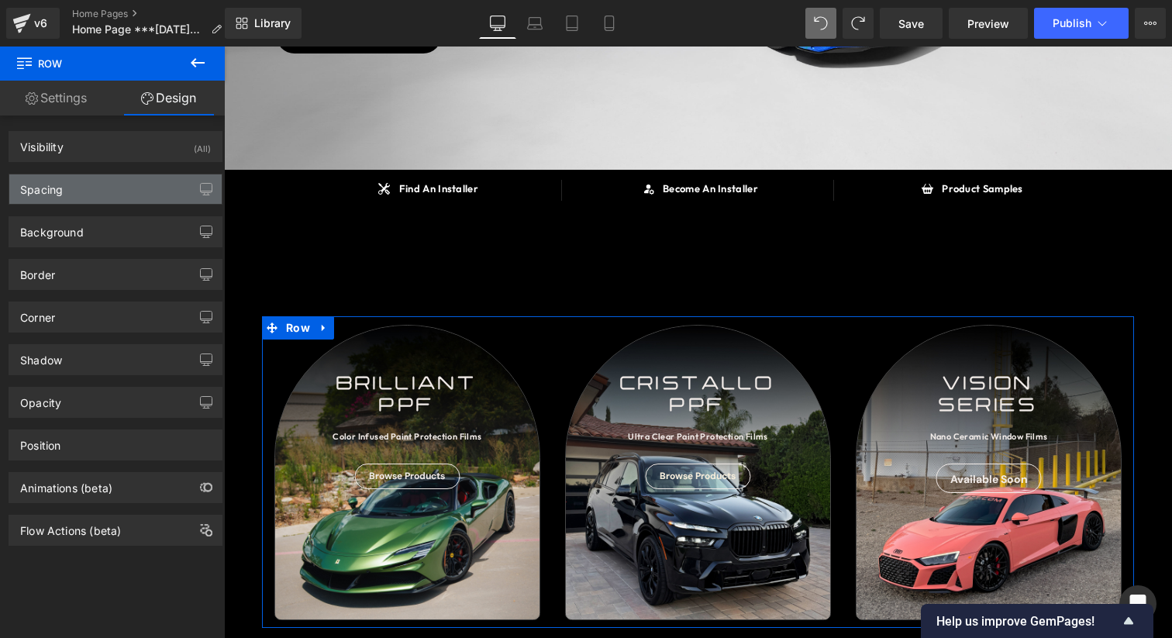
click at [112, 203] on div "Spacing" at bounding box center [115, 188] width 212 height 29
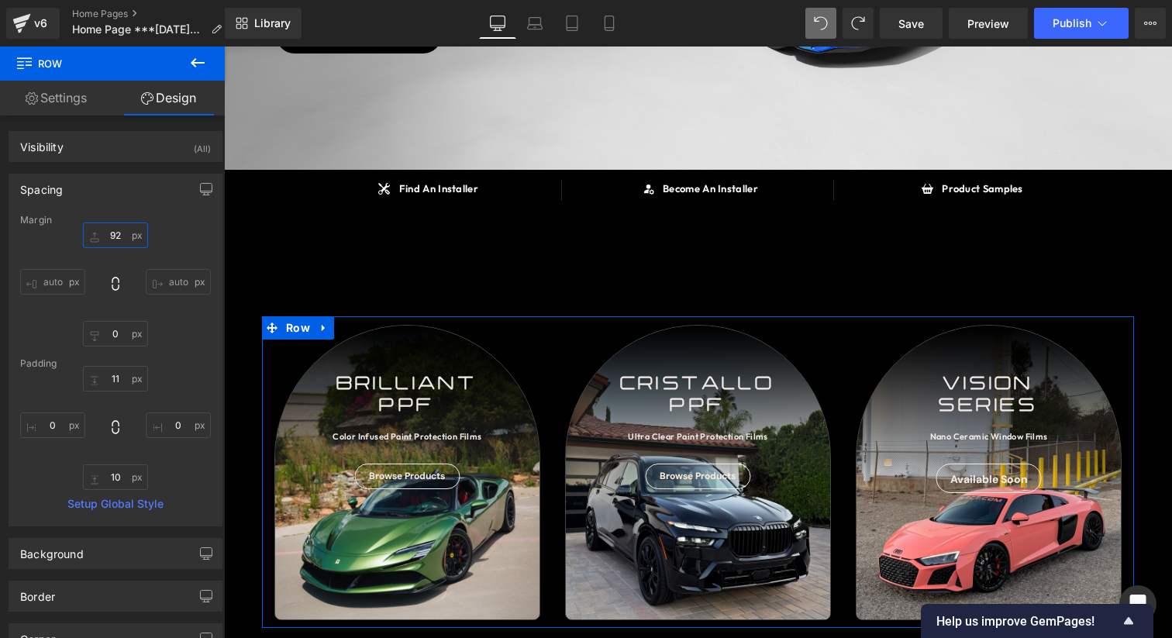
click at [114, 234] on input "92" at bounding box center [115, 235] width 65 height 26
type input "0"
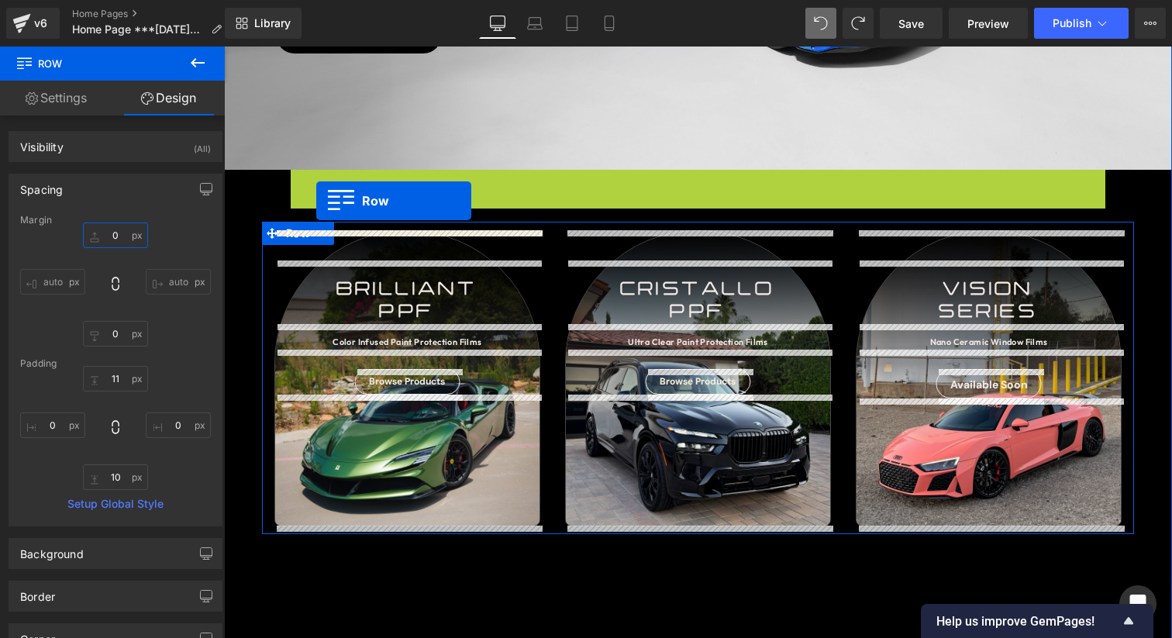
drag, startPoint x: 332, startPoint y: 188, endPoint x: 316, endPoint y: 201, distance: 19.8
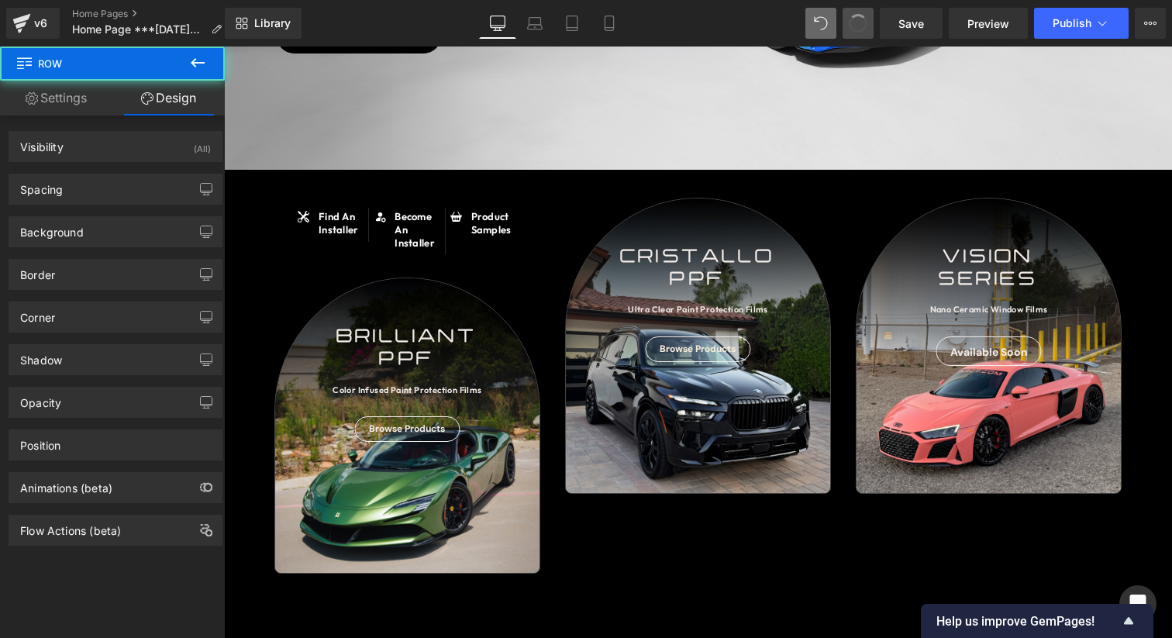
click at [853, 31] on button at bounding box center [857, 23] width 31 height 31
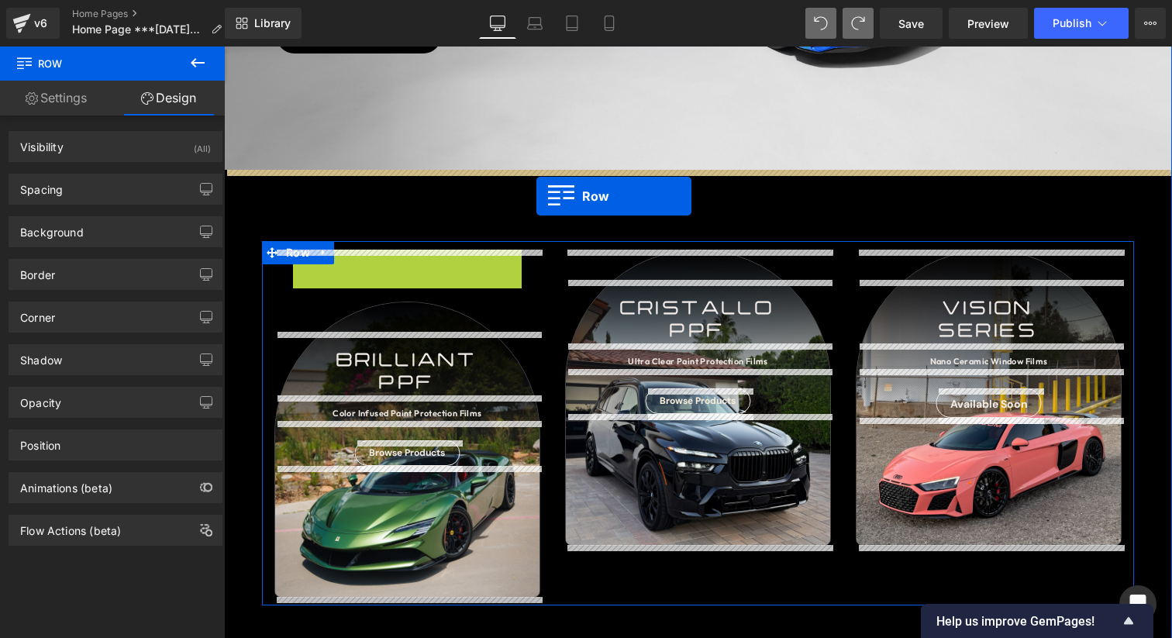
drag, startPoint x: 315, startPoint y: 267, endPoint x: 536, endPoint y: 196, distance: 232.8
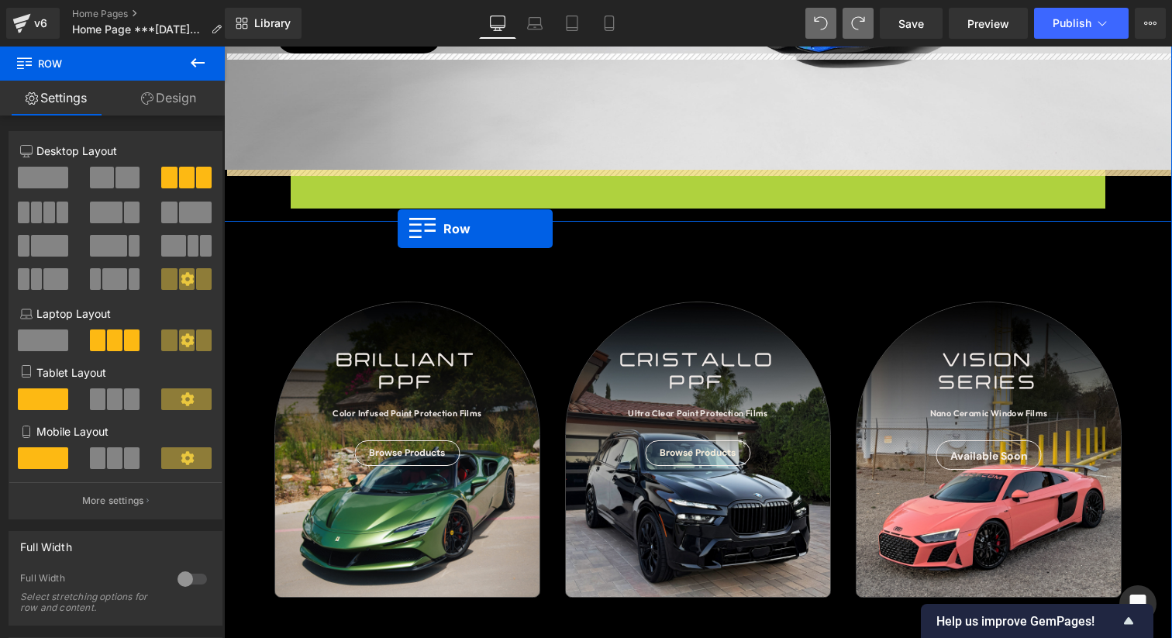
drag, startPoint x: 334, startPoint y: 182, endPoint x: 398, endPoint y: 229, distance: 78.7
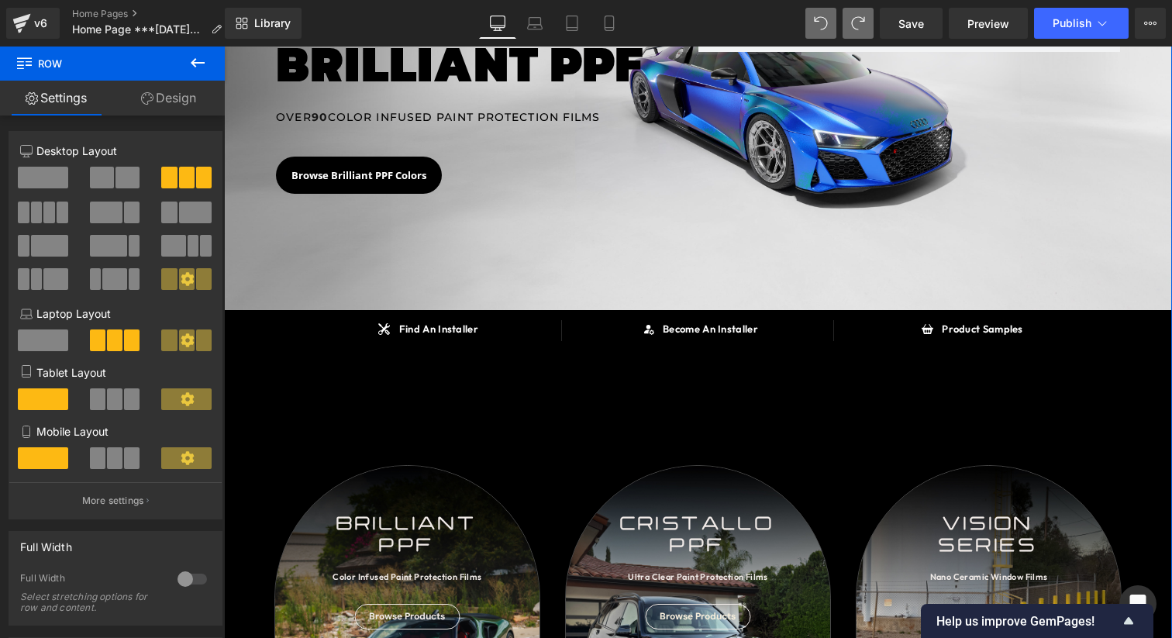
scroll to position [367, 0]
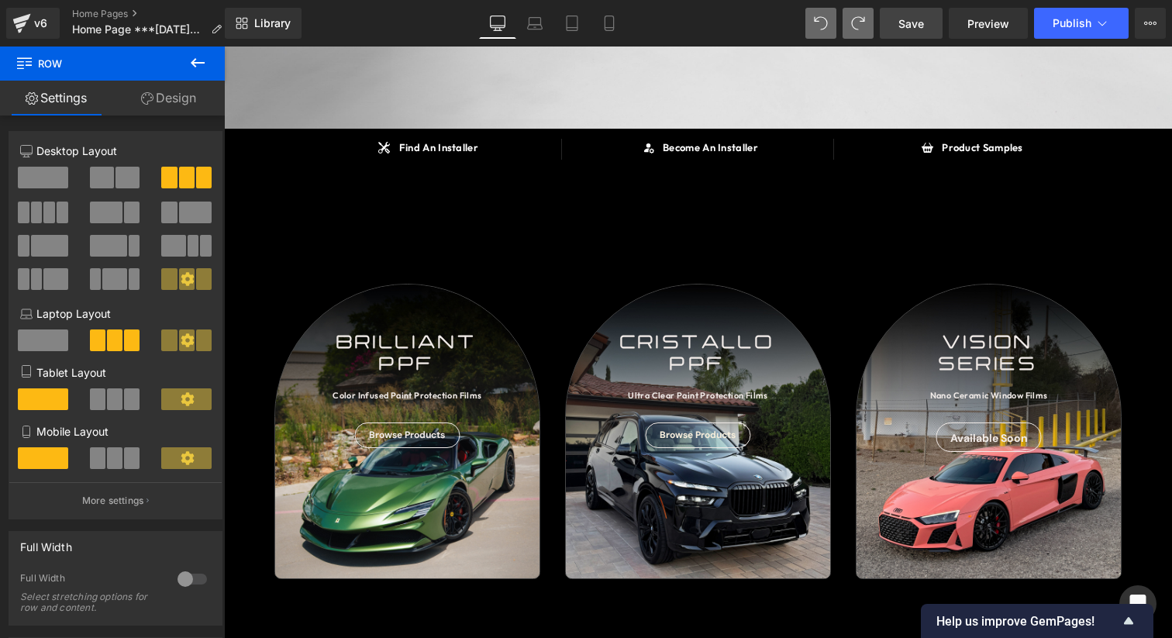
click at [917, 18] on span "Save" at bounding box center [911, 23] width 26 height 16
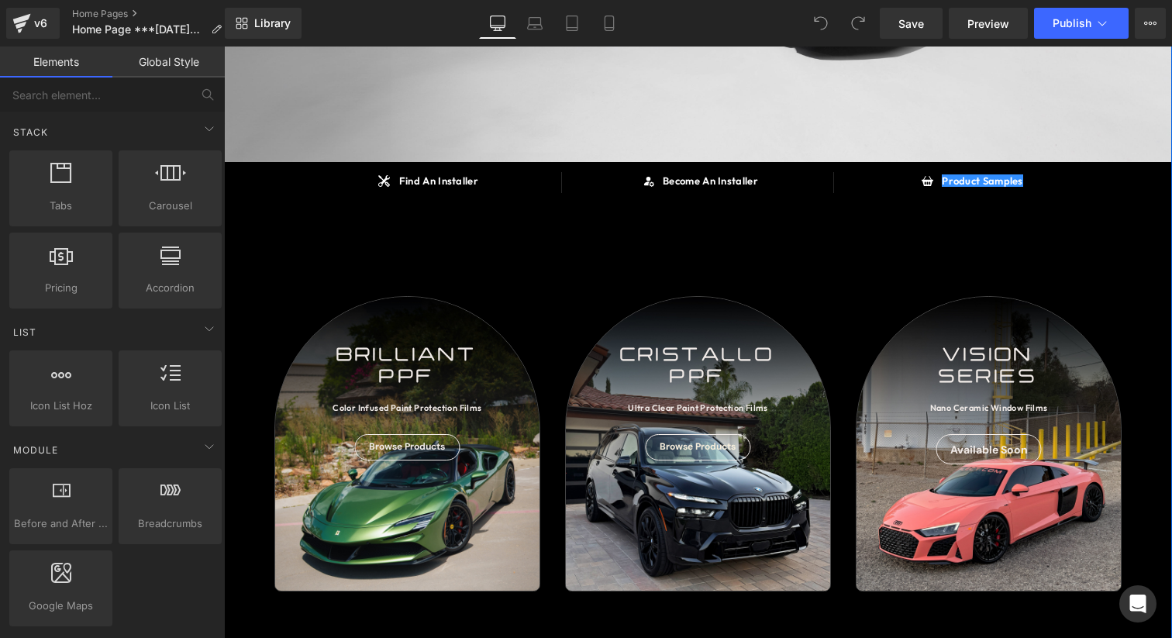
scroll to position [356, 0]
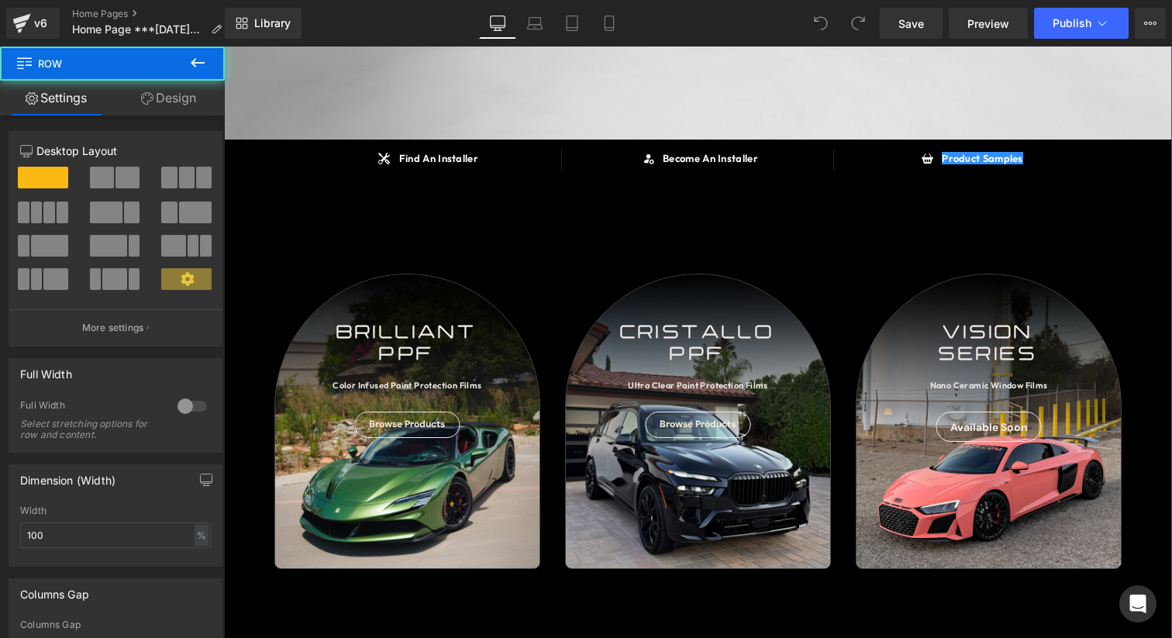
click at [936, 194] on div "SAY HELLO TO Heading BRILLIANT PPF Heading OVER 90 COLOR INFUSED PAINT PROTECTI…" at bounding box center [698, 644] width 948 height 1795
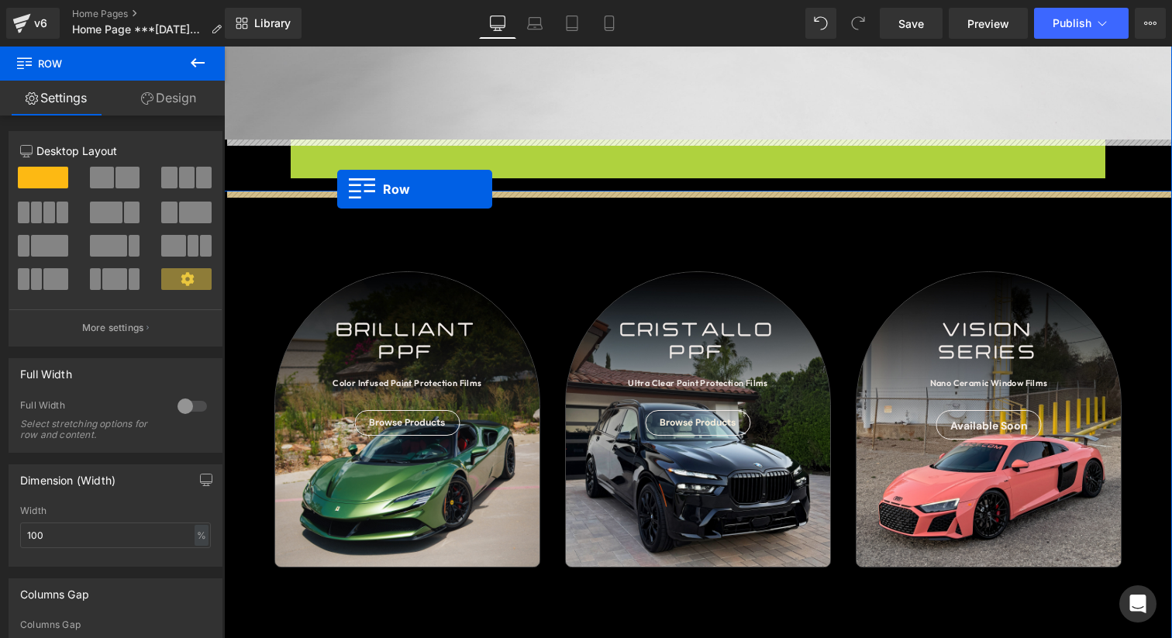
drag, startPoint x: 332, startPoint y: 156, endPoint x: 337, endPoint y: 189, distance: 33.6
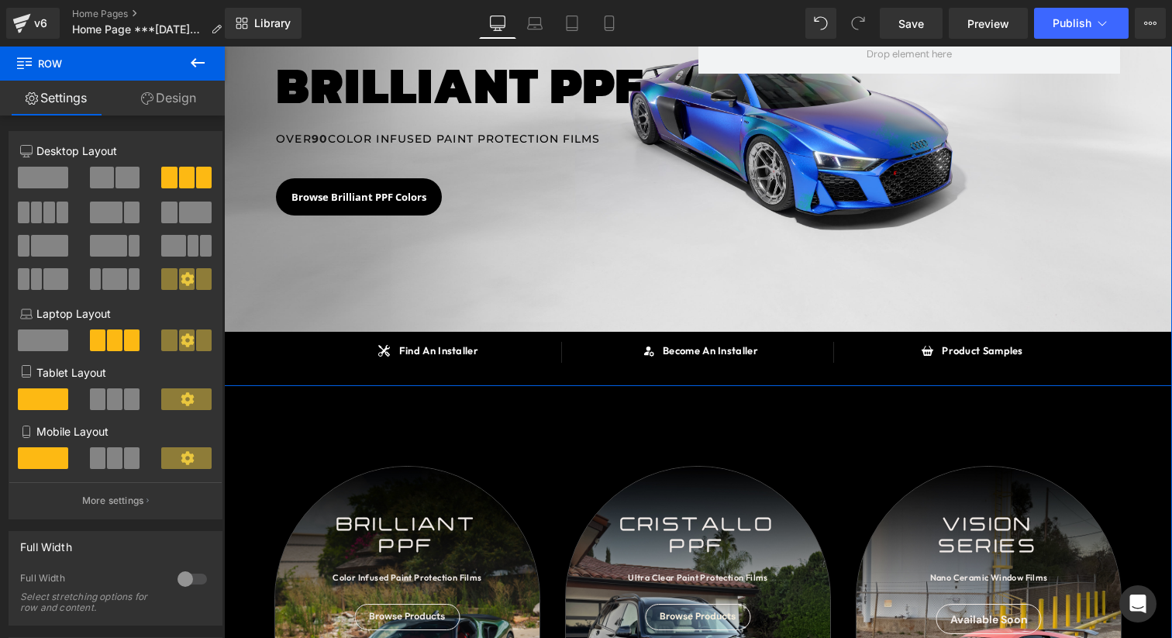
scroll to position [162, 0]
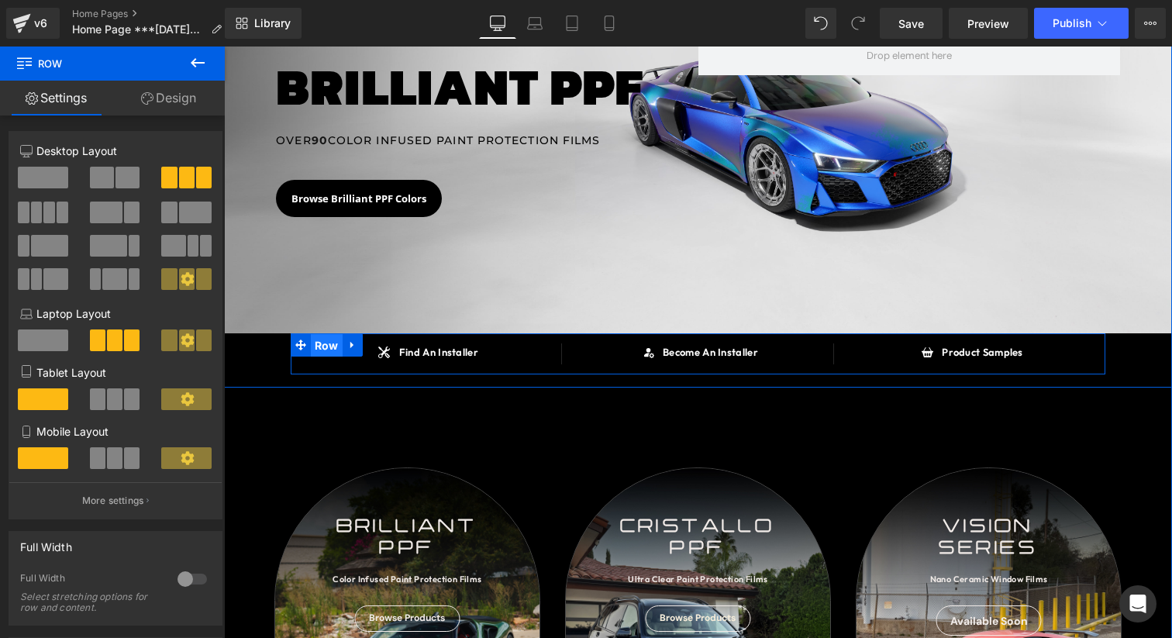
click at [331, 350] on span "Row" at bounding box center [327, 345] width 32 height 23
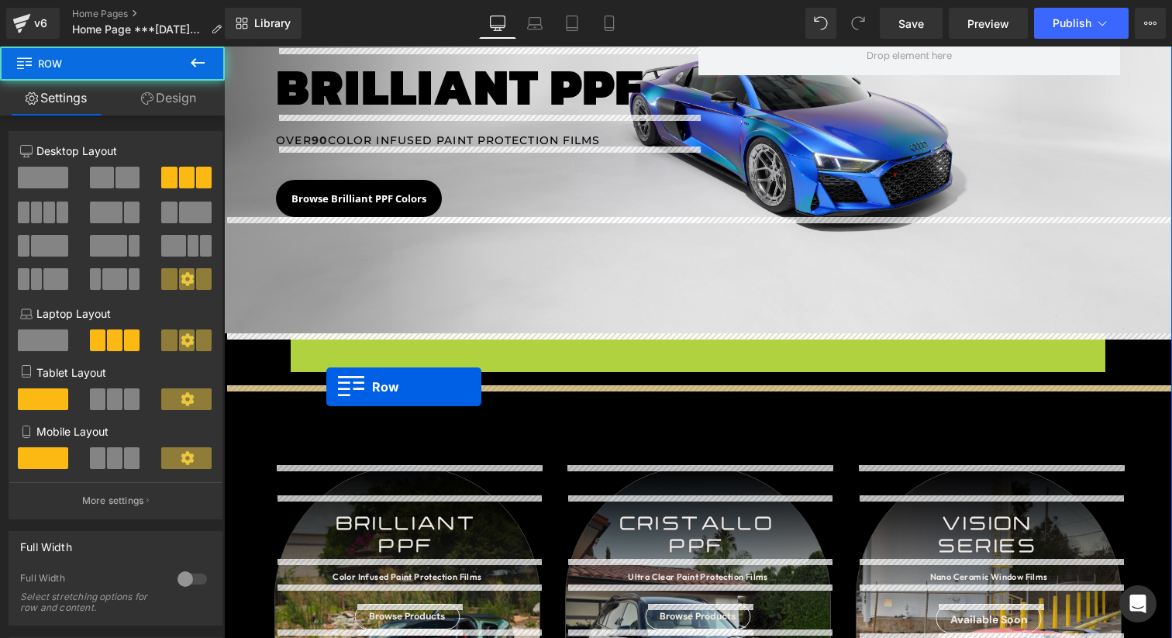
drag, startPoint x: 328, startPoint y: 347, endPoint x: 326, endPoint y: 386, distance: 38.8
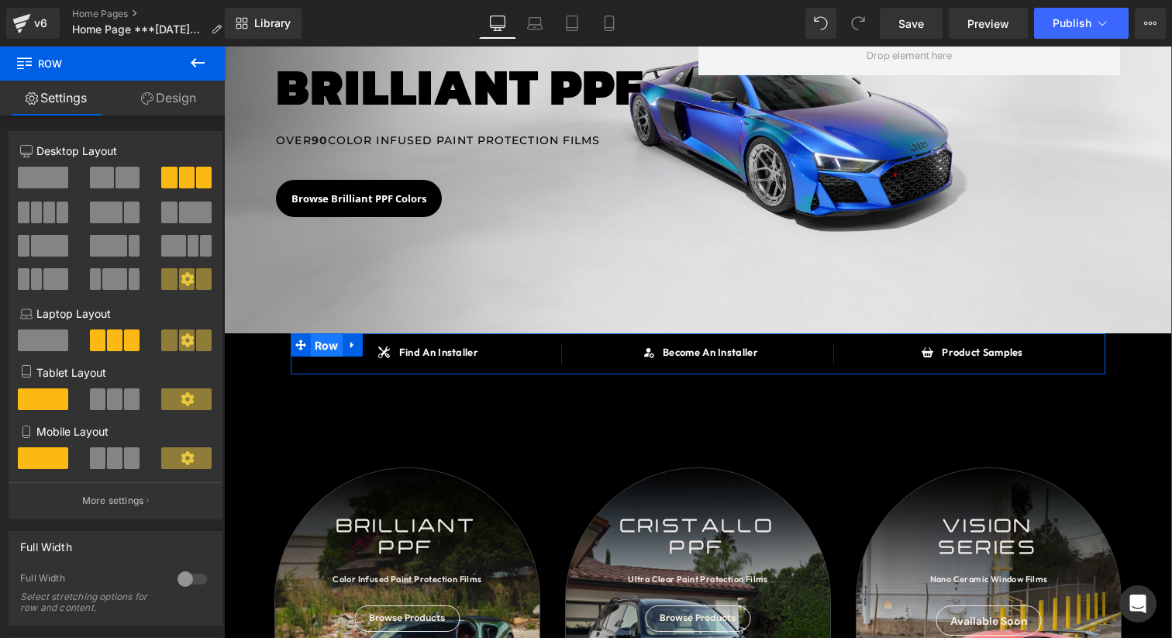
click at [327, 349] on span "Row" at bounding box center [327, 345] width 32 height 23
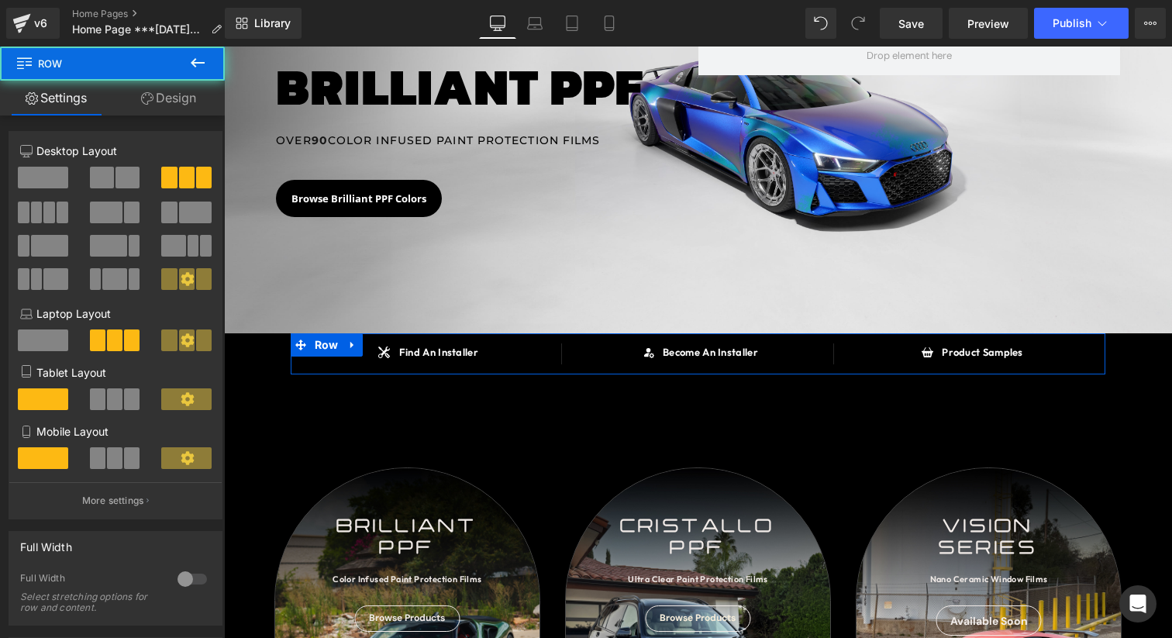
drag, startPoint x: 144, startPoint y: 109, endPoint x: 141, endPoint y: 118, distance: 9.1
click at [144, 109] on link "Design" at bounding box center [168, 98] width 112 height 35
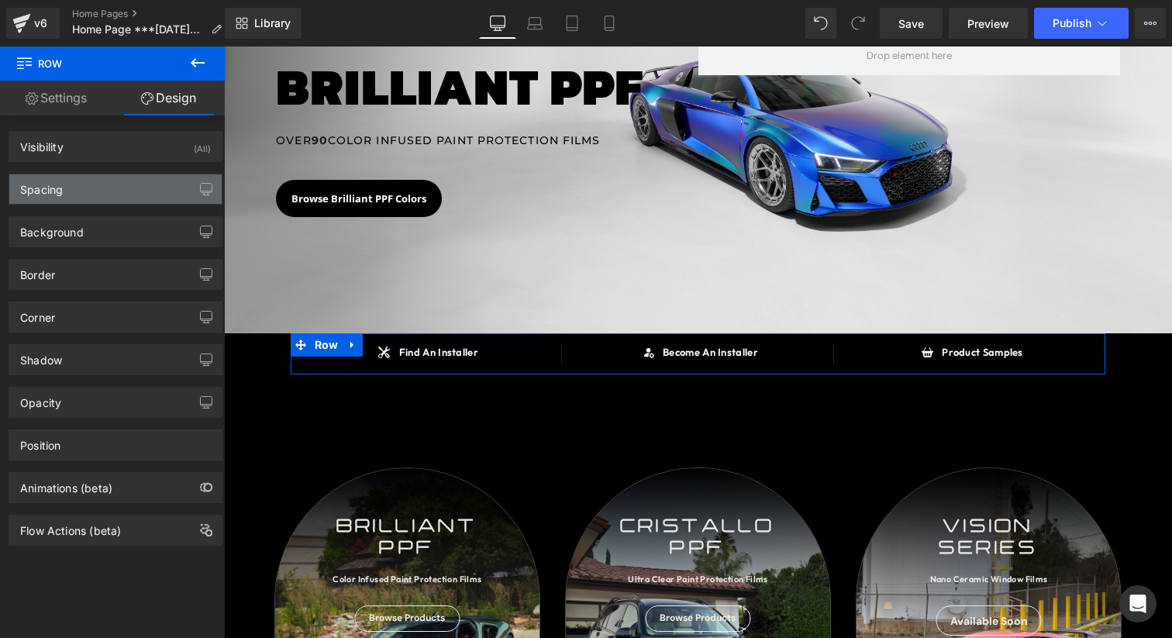
click at [98, 191] on div "Spacing" at bounding box center [115, 188] width 212 height 29
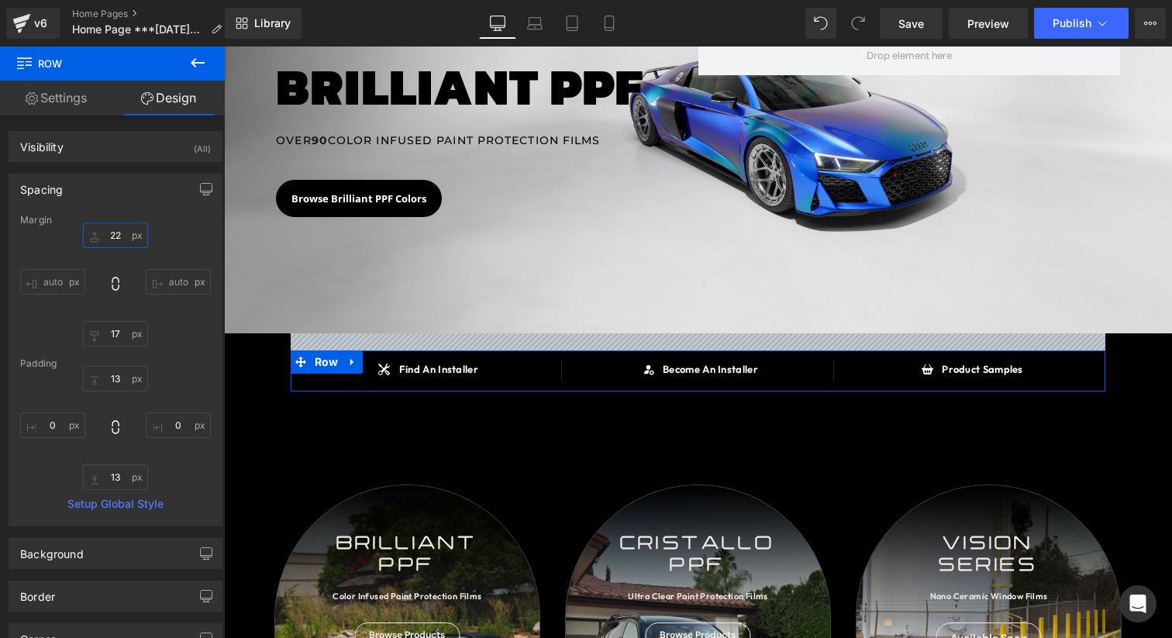
click at [114, 229] on input "22" at bounding box center [115, 235] width 65 height 26
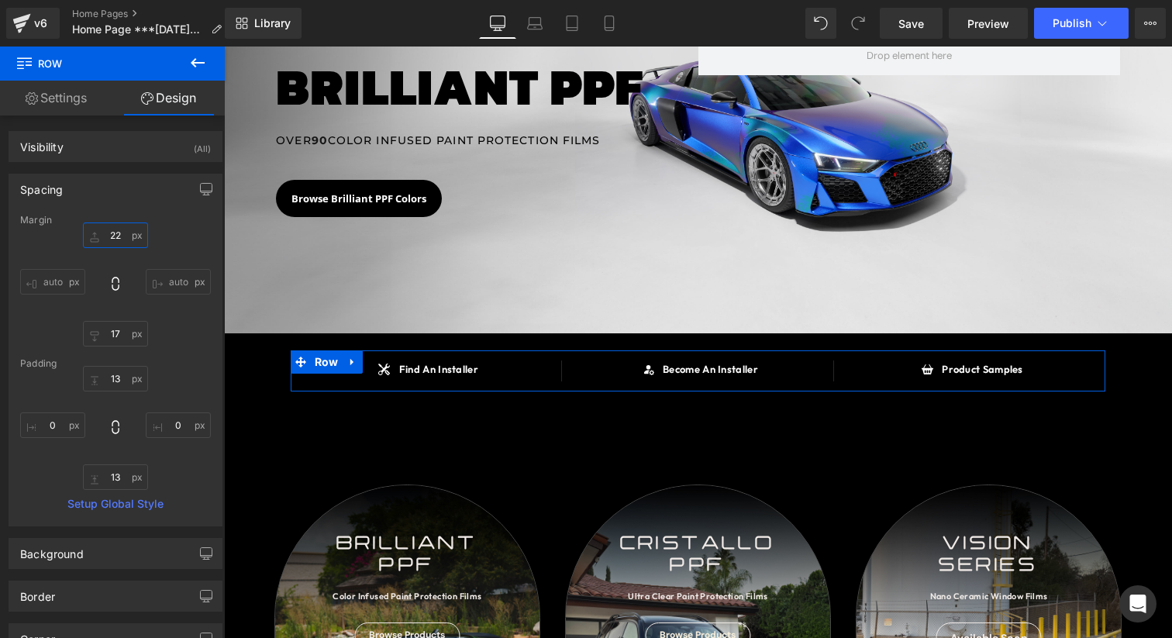
click at [114, 239] on input "22" at bounding box center [115, 235] width 65 height 26
click at [111, 235] on input "22" at bounding box center [115, 235] width 65 height 26
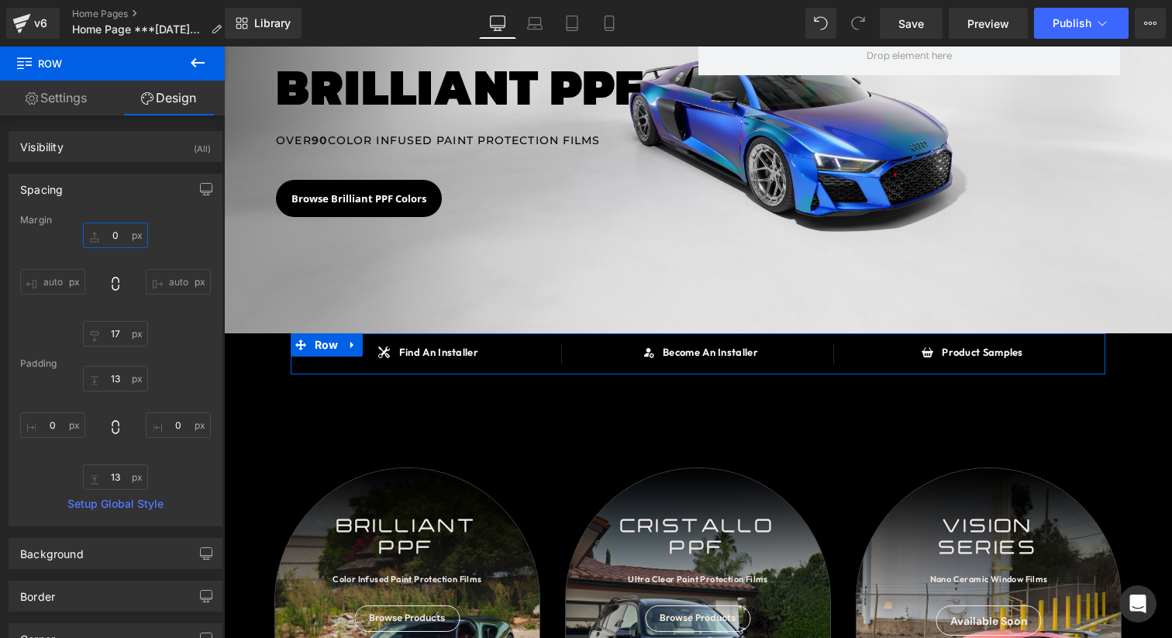
type input "0"
click at [83, 102] on link "Settings" at bounding box center [56, 98] width 112 height 35
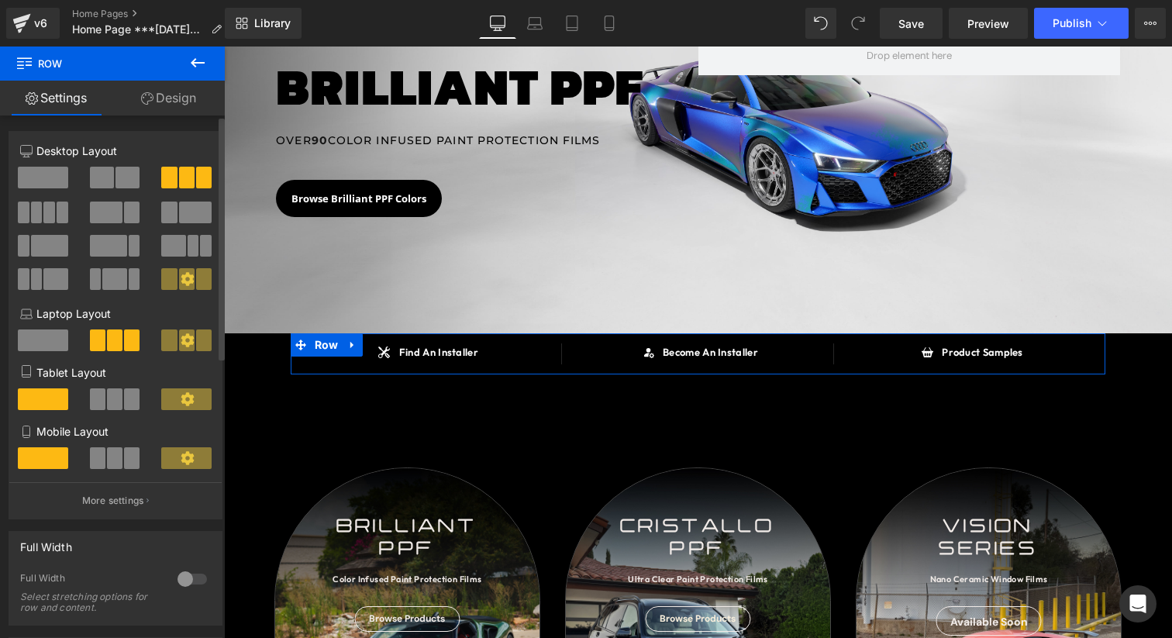
scroll to position [219, 0]
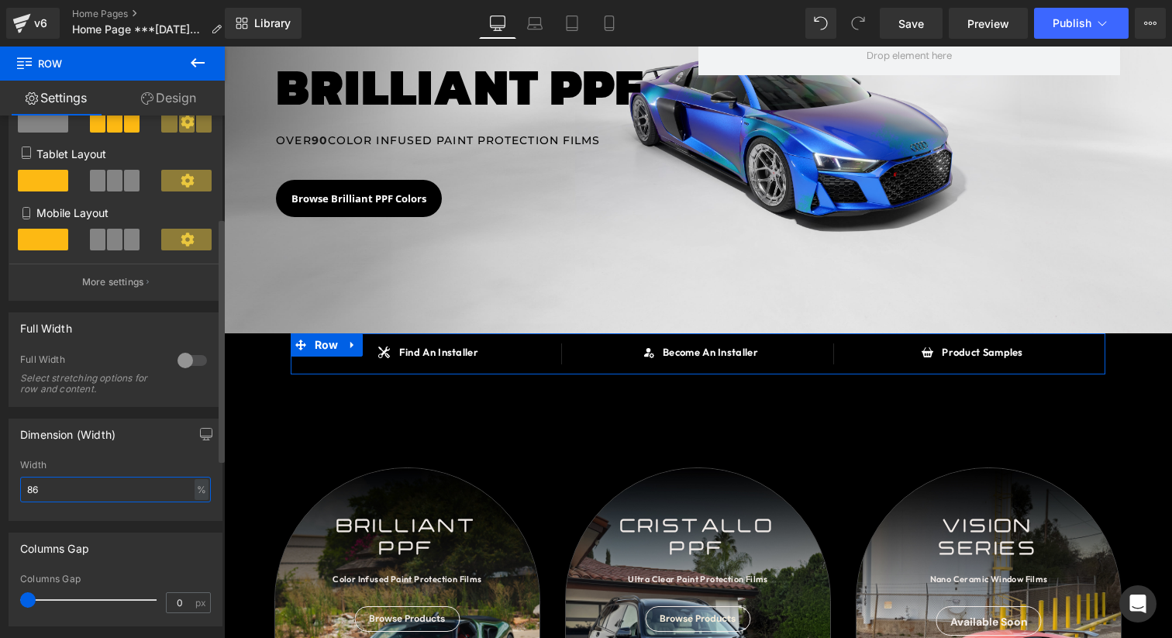
click at [96, 497] on input "86" at bounding box center [115, 490] width 191 height 26
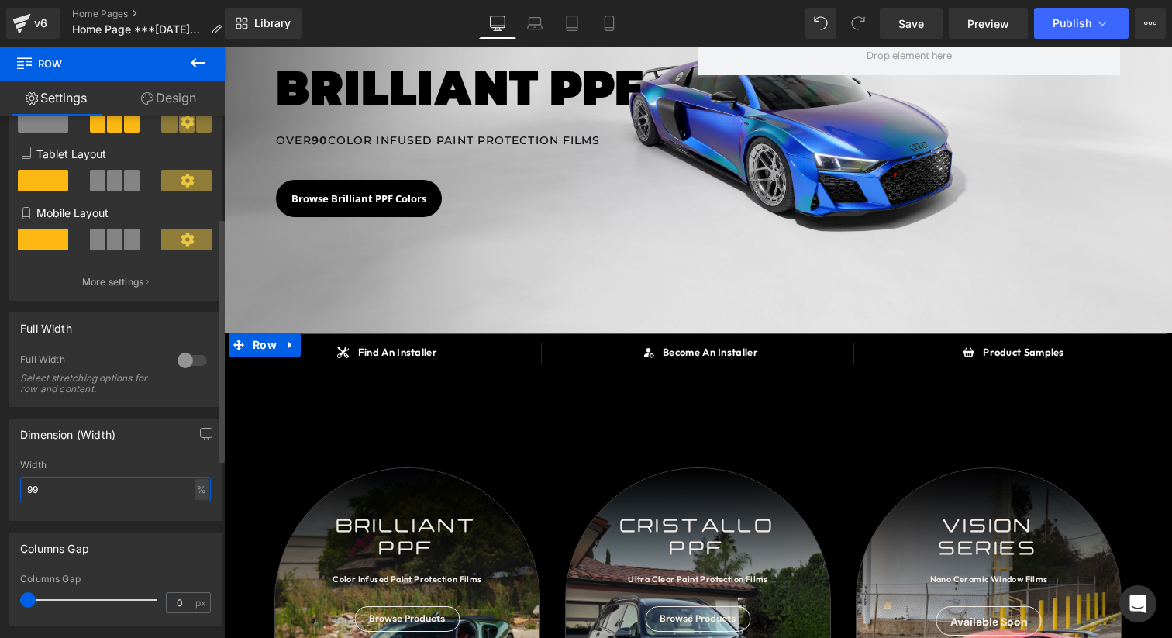
type input "100"
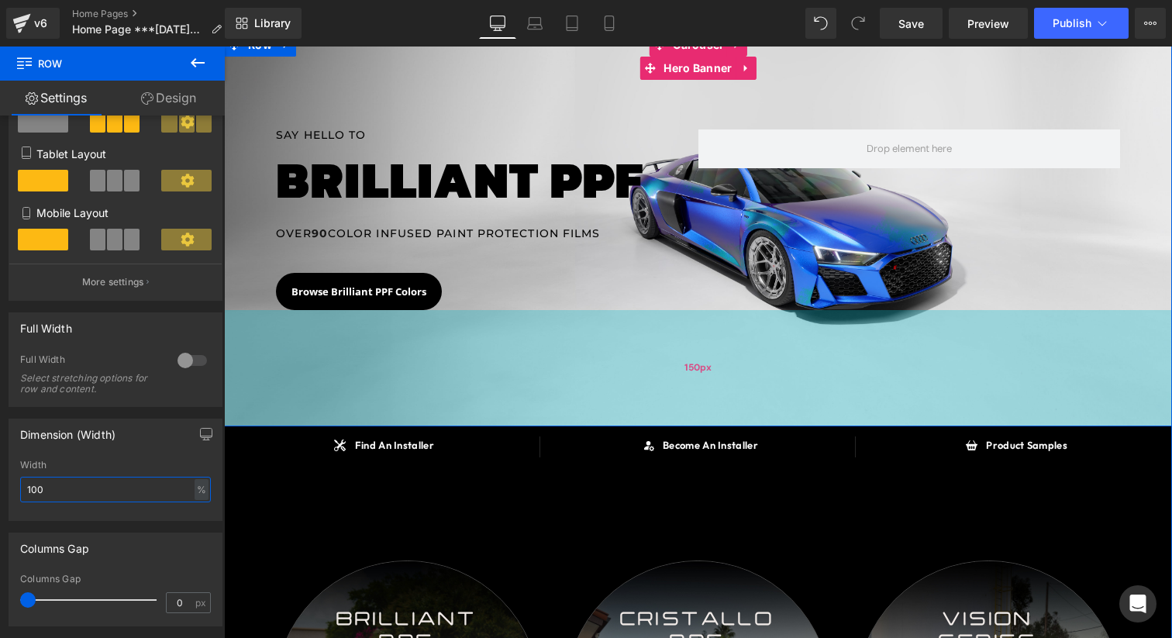
scroll to position [168, 0]
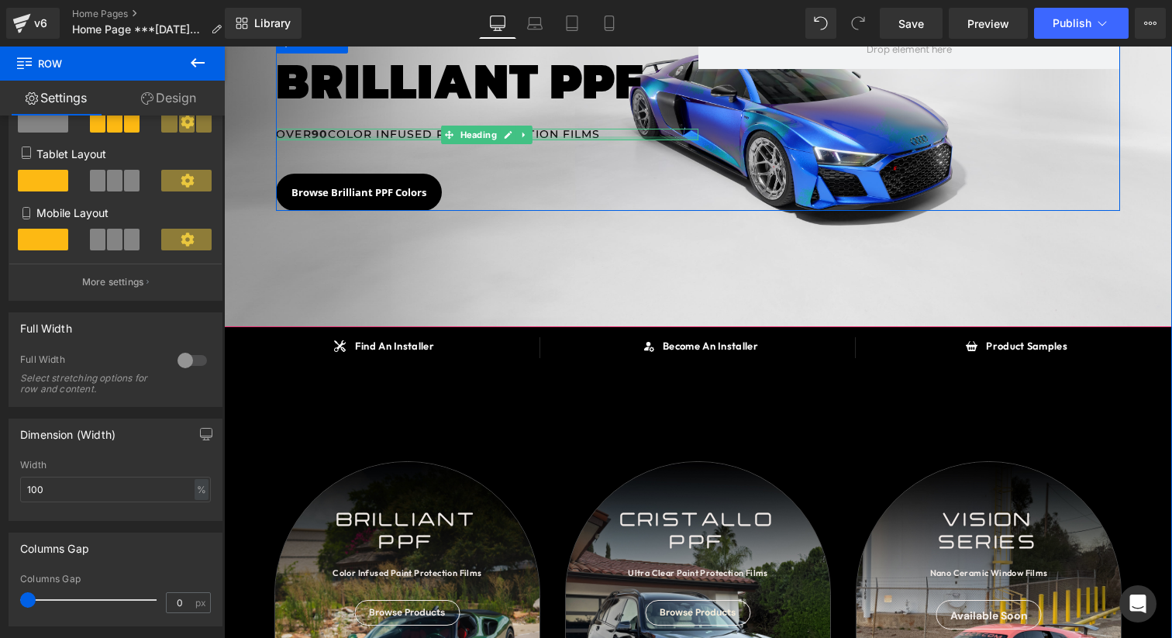
click at [334, 136] on div at bounding box center [487, 138] width 422 height 4
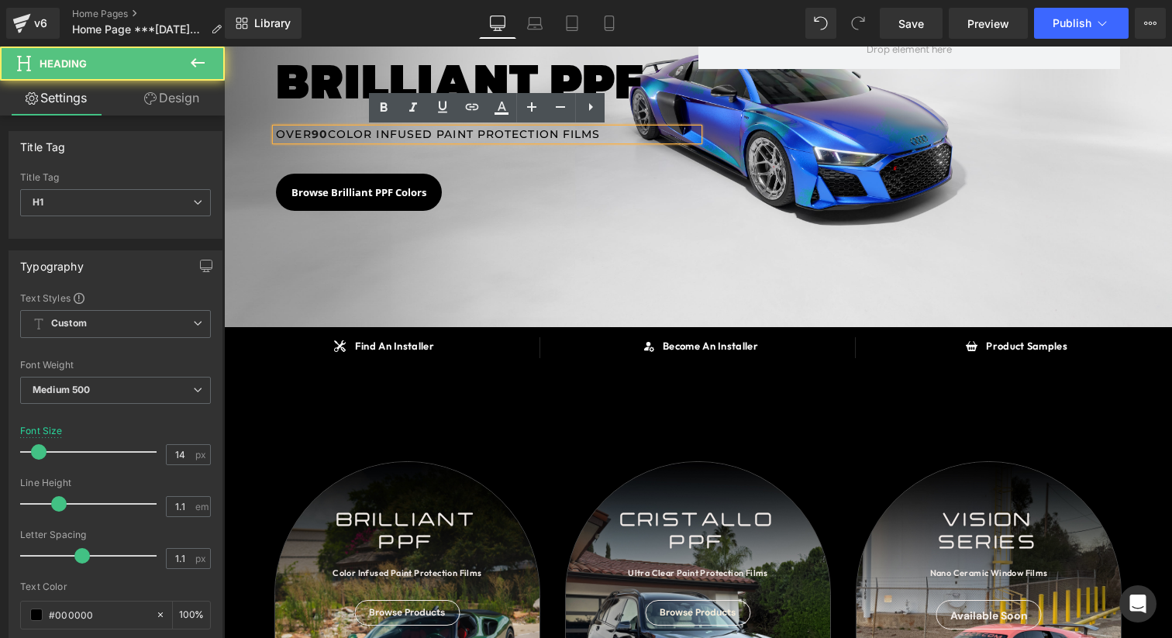
click at [328, 136] on strong "90" at bounding box center [319, 134] width 16 height 14
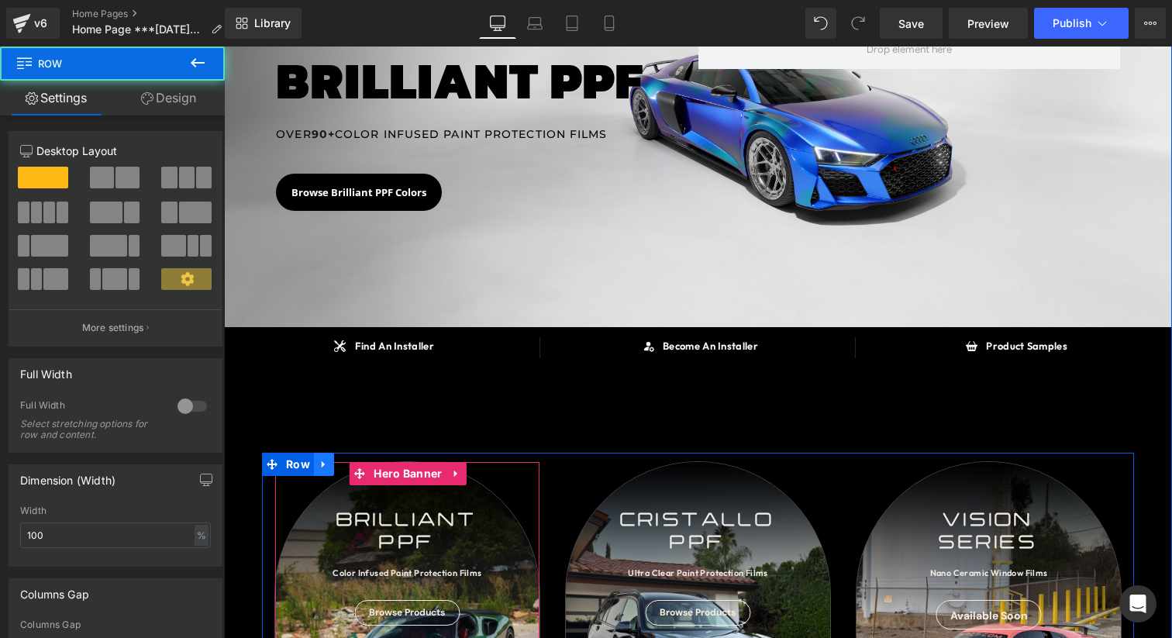
scroll to position [170, 0]
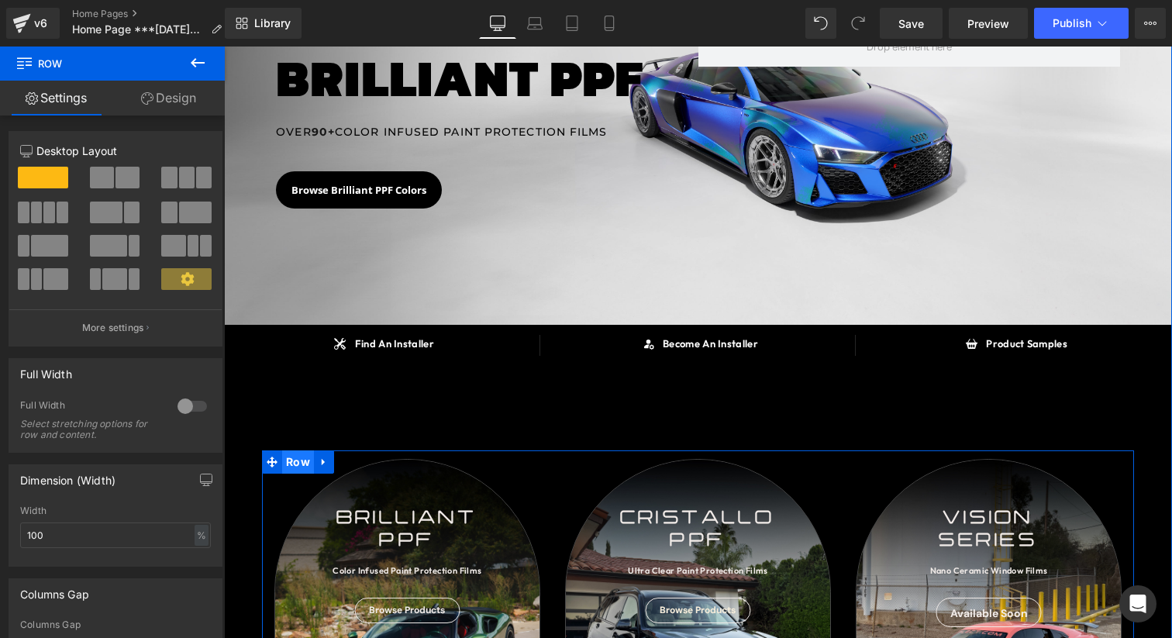
click at [305, 463] on span "Row" at bounding box center [298, 461] width 32 height 23
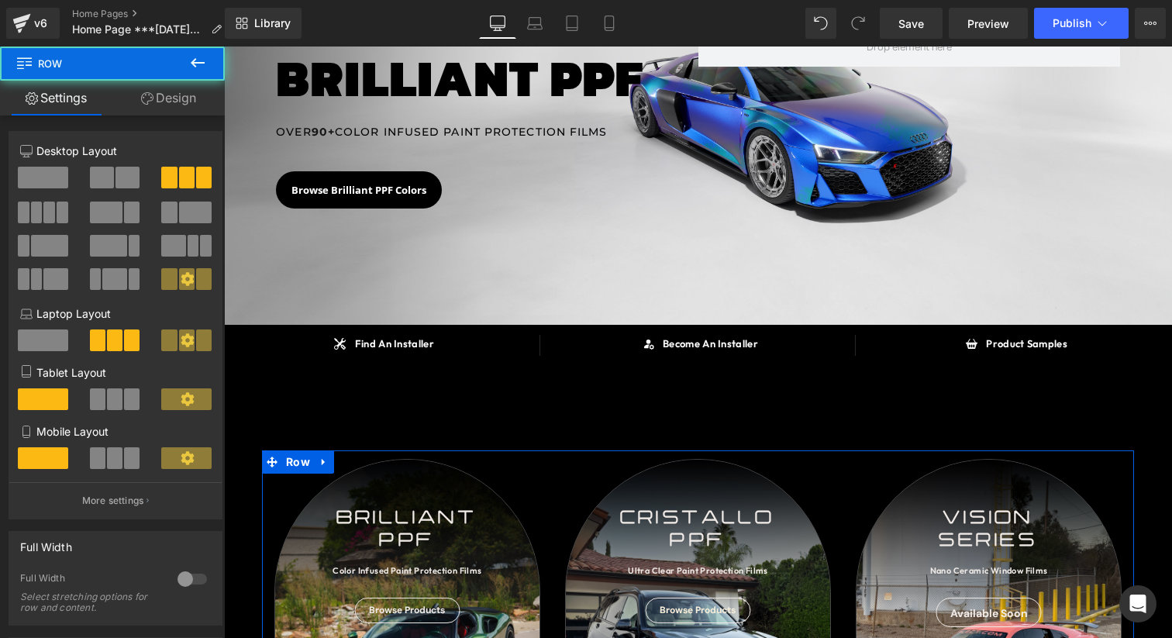
click at [168, 105] on link "Design" at bounding box center [168, 98] width 112 height 35
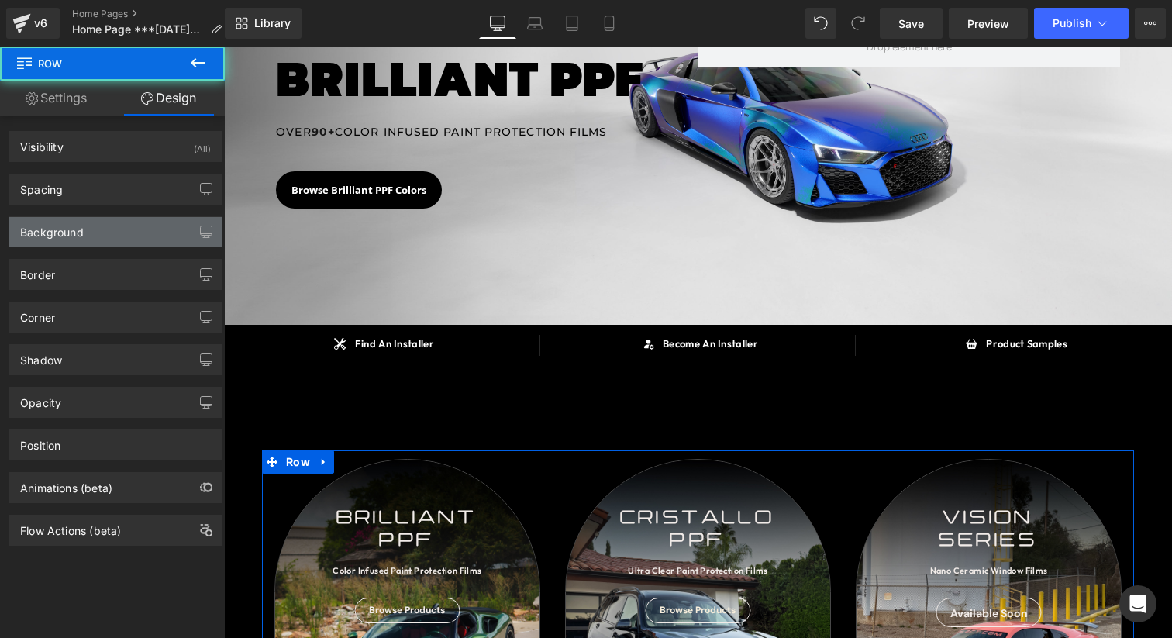
type input "92"
type input "0"
type input "11"
type input "0"
type input "10"
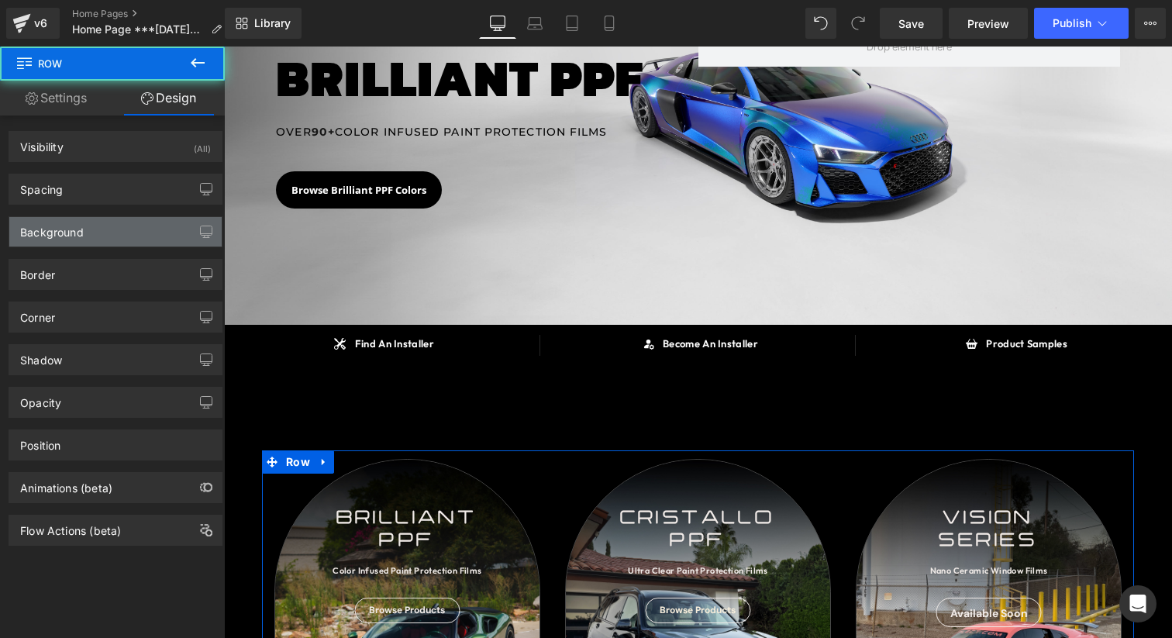
type input "0"
type input "transparent"
type input "0"
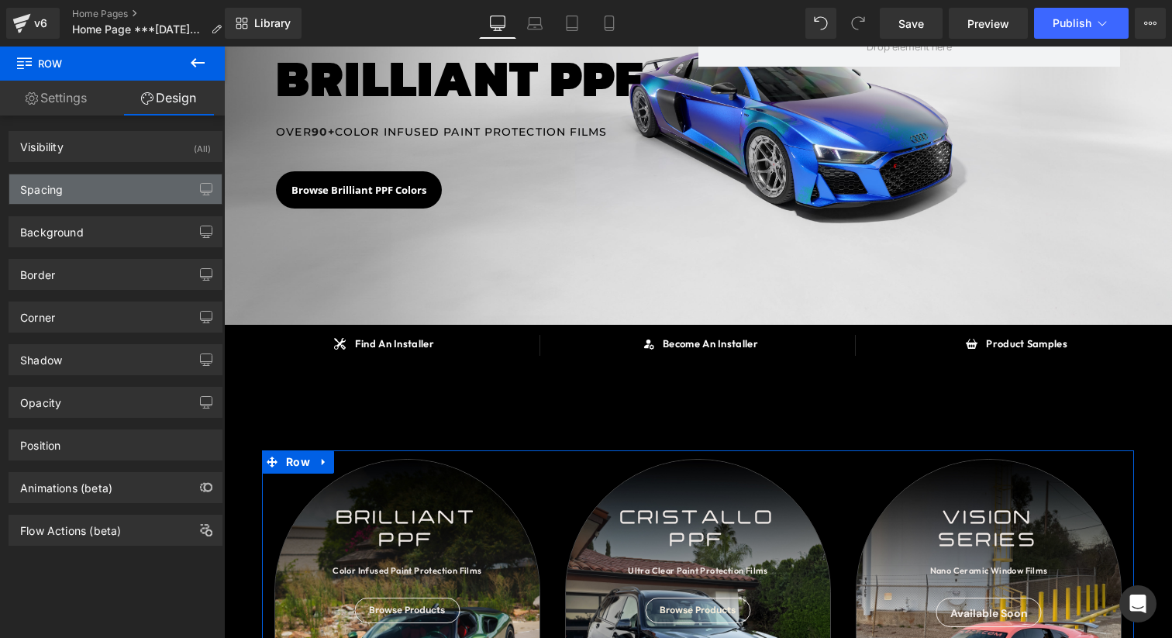
drag, startPoint x: 116, startPoint y: 216, endPoint x: 116, endPoint y: 201, distance: 15.5
click at [116, 217] on div "Background" at bounding box center [115, 231] width 212 height 29
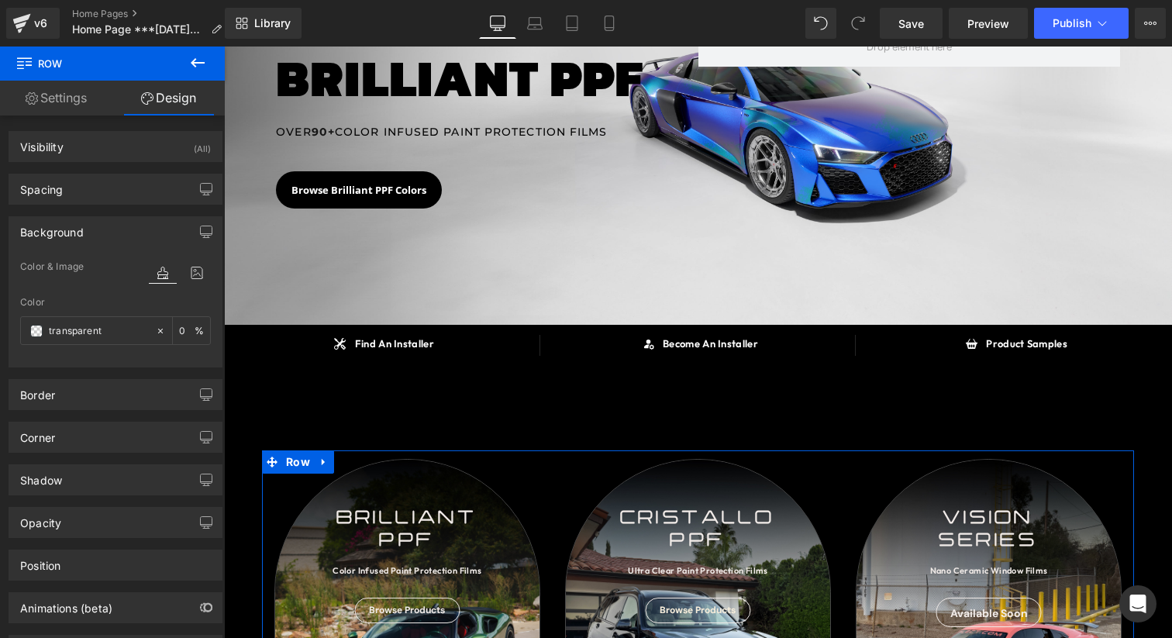
drag, startPoint x: 116, startPoint y: 198, endPoint x: 116, endPoint y: 235, distance: 36.4
click at [116, 199] on div "Spacing" at bounding box center [115, 188] width 212 height 29
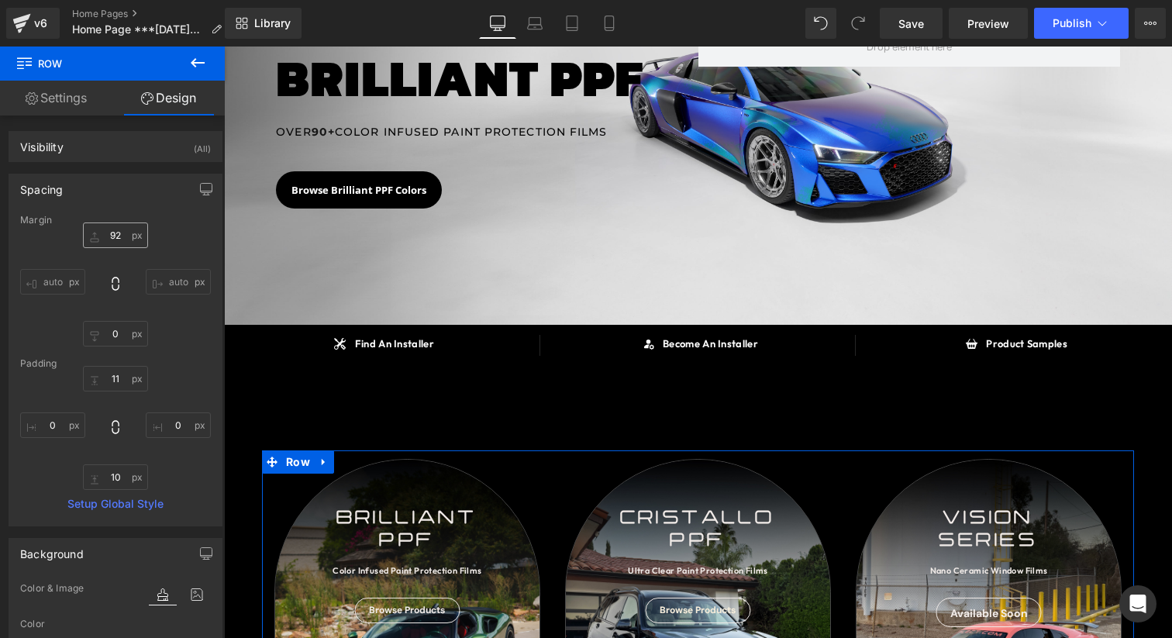
drag, startPoint x: 111, startPoint y: 253, endPoint x: 112, endPoint y: 245, distance: 8.6
click at [112, 250] on div "92px 92 auto auto 0px 0 auto auto" at bounding box center [115, 284] width 191 height 124
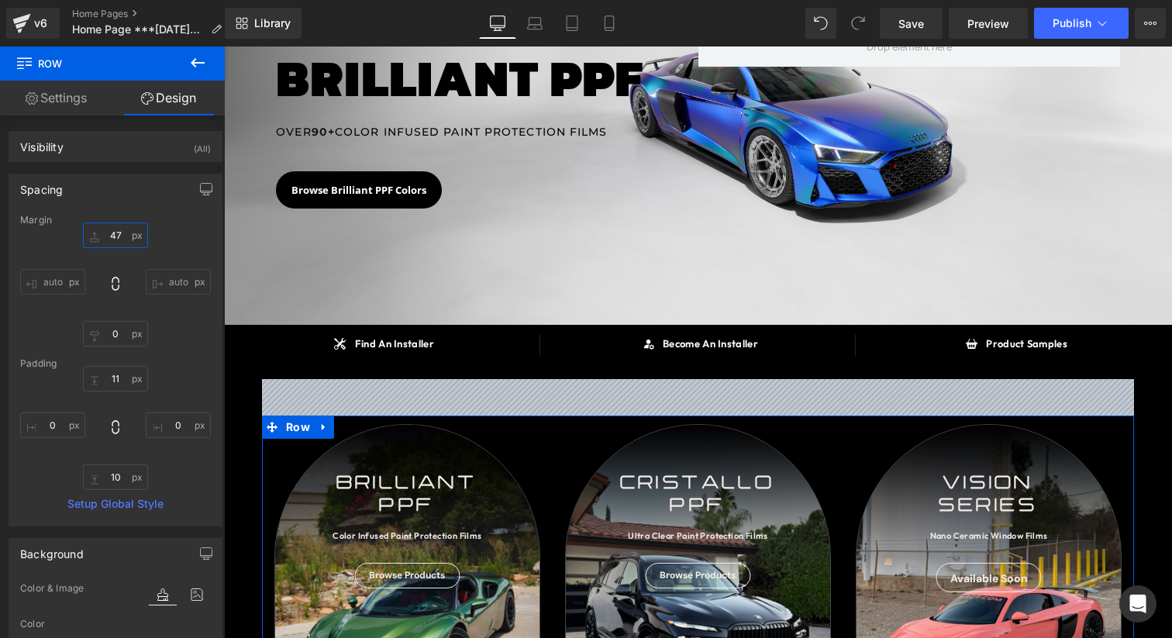
type input "47"
drag, startPoint x: 112, startPoint y: 234, endPoint x: 111, endPoint y: 269, distance: 34.9
click at [111, 269] on div "47px 47 auto auto 0px 0 auto auto" at bounding box center [115, 284] width 191 height 124
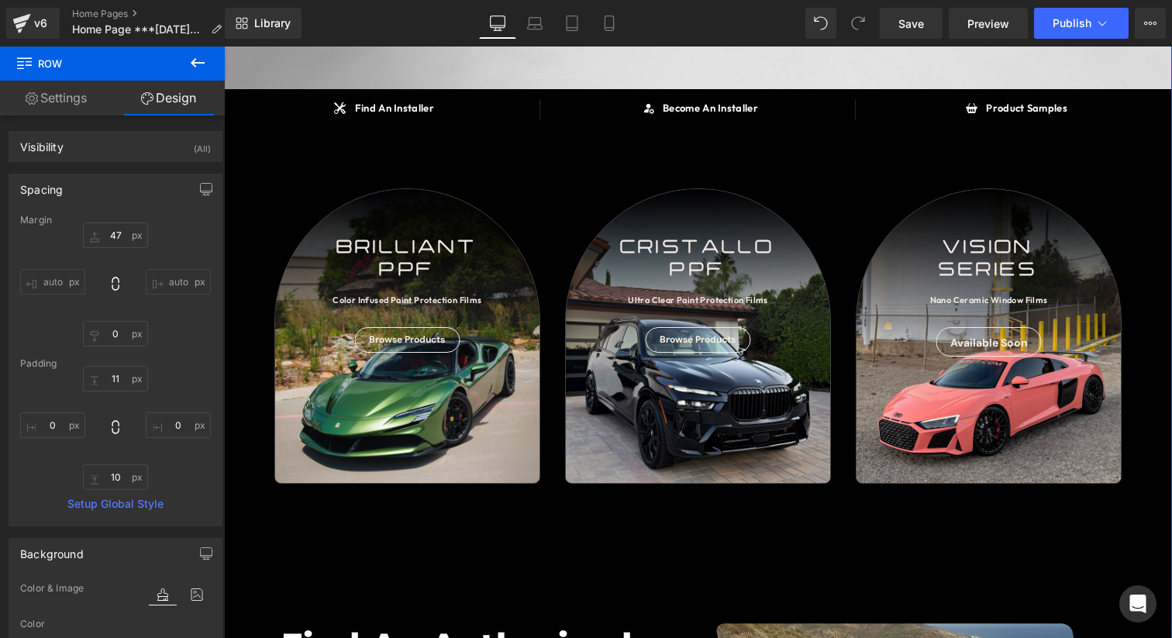
scroll to position [0, 0]
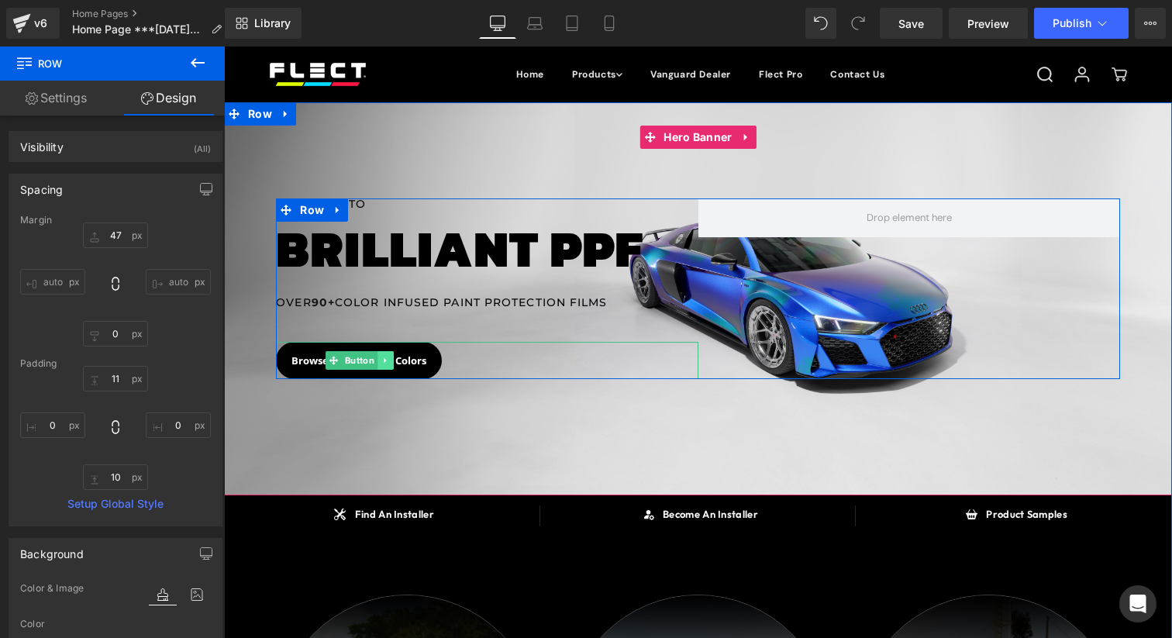
click at [384, 360] on icon at bounding box center [385, 360] width 2 height 5
click at [395, 361] on icon at bounding box center [393, 360] width 9 height 9
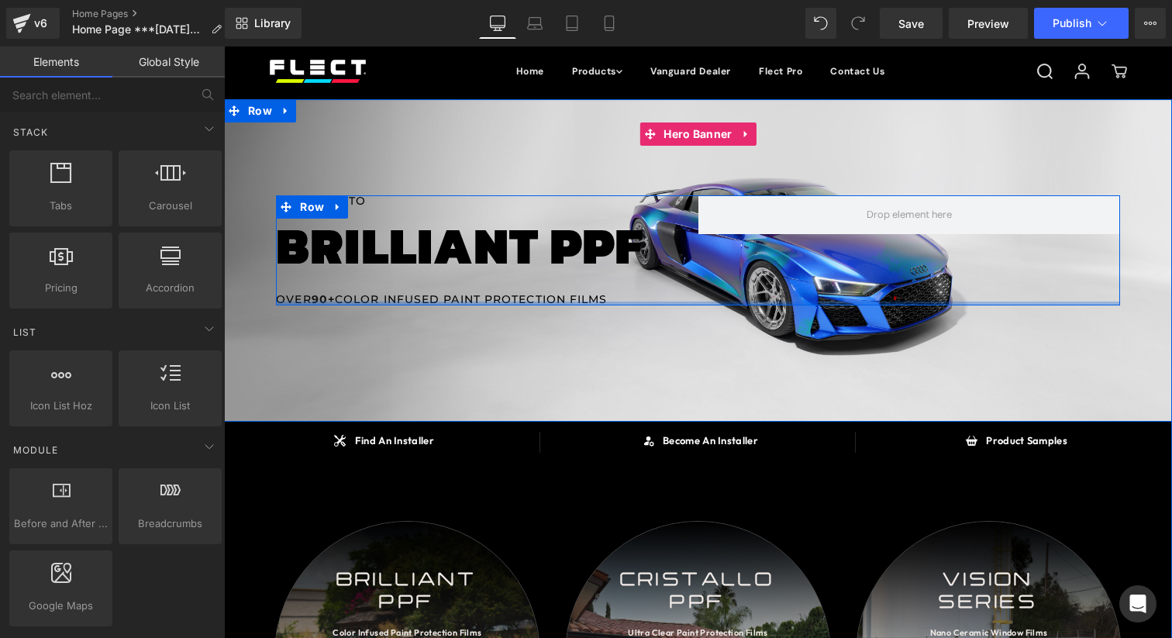
scroll to position [4, 0]
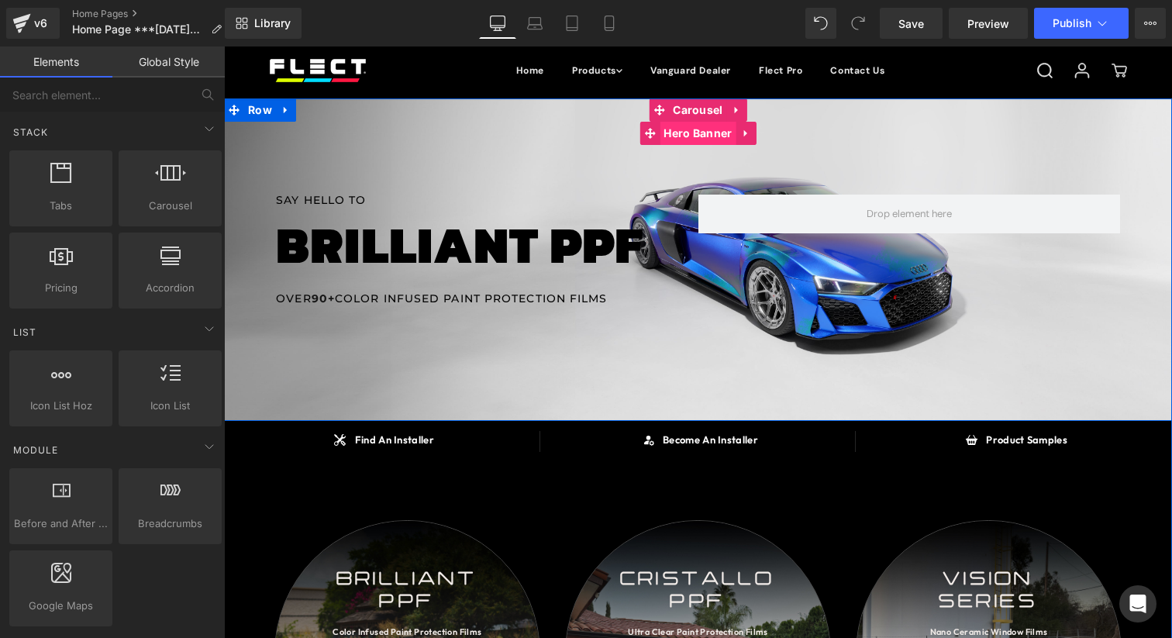
click at [716, 129] on span "Hero Banner" at bounding box center [697, 133] width 76 height 23
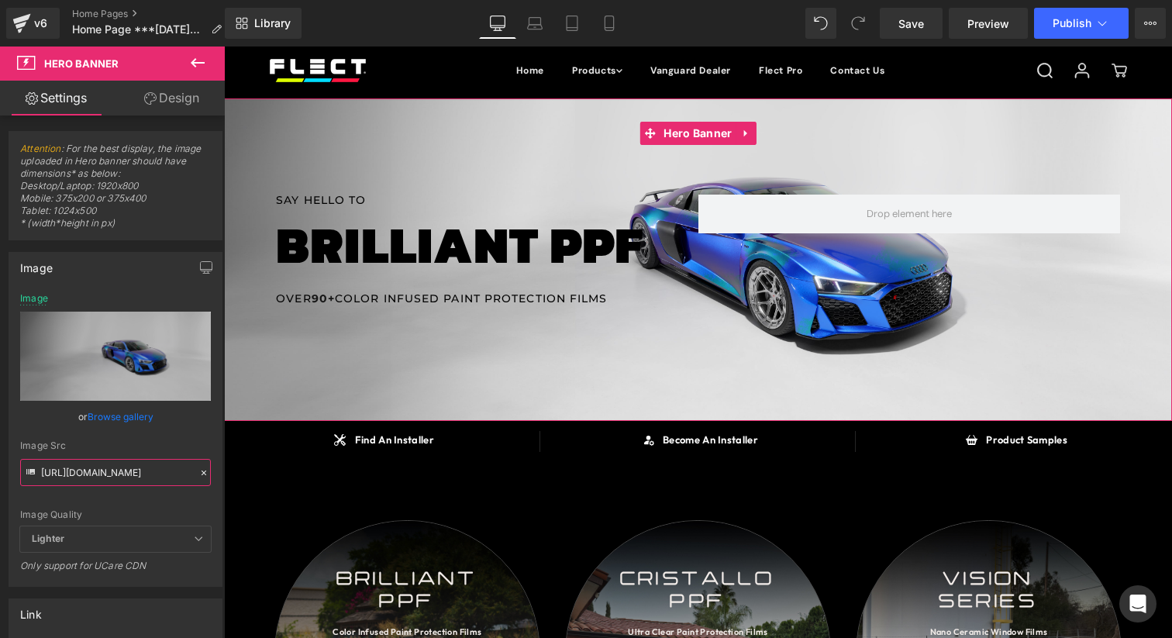
click at [135, 477] on input "https://cdn.shopify.com/s/files/1/0619/5019/7913/files/ccssfcdw1234SMB112_copy_…" at bounding box center [115, 472] width 191 height 27
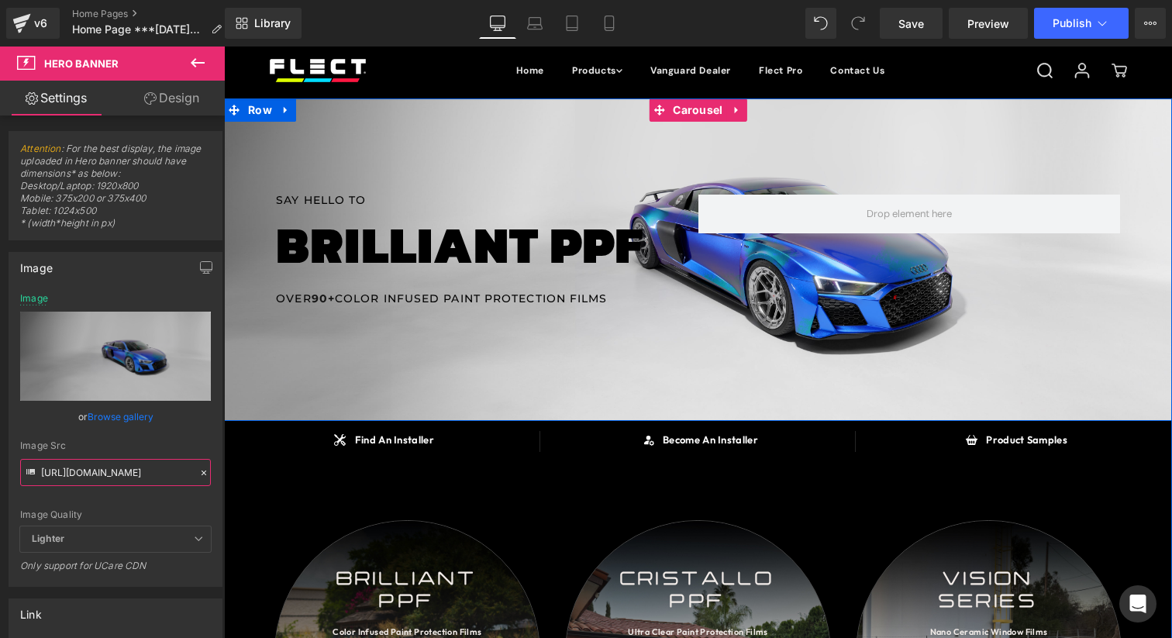
scroll to position [0, 0]
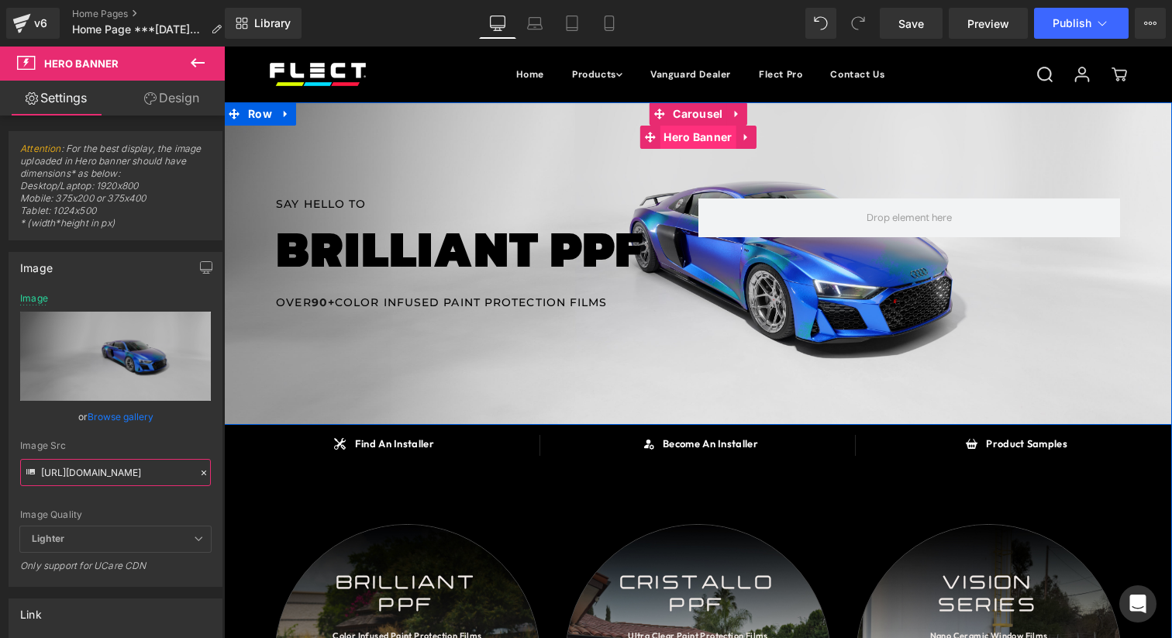
click at [685, 136] on span "Hero Banner" at bounding box center [697, 137] width 76 height 23
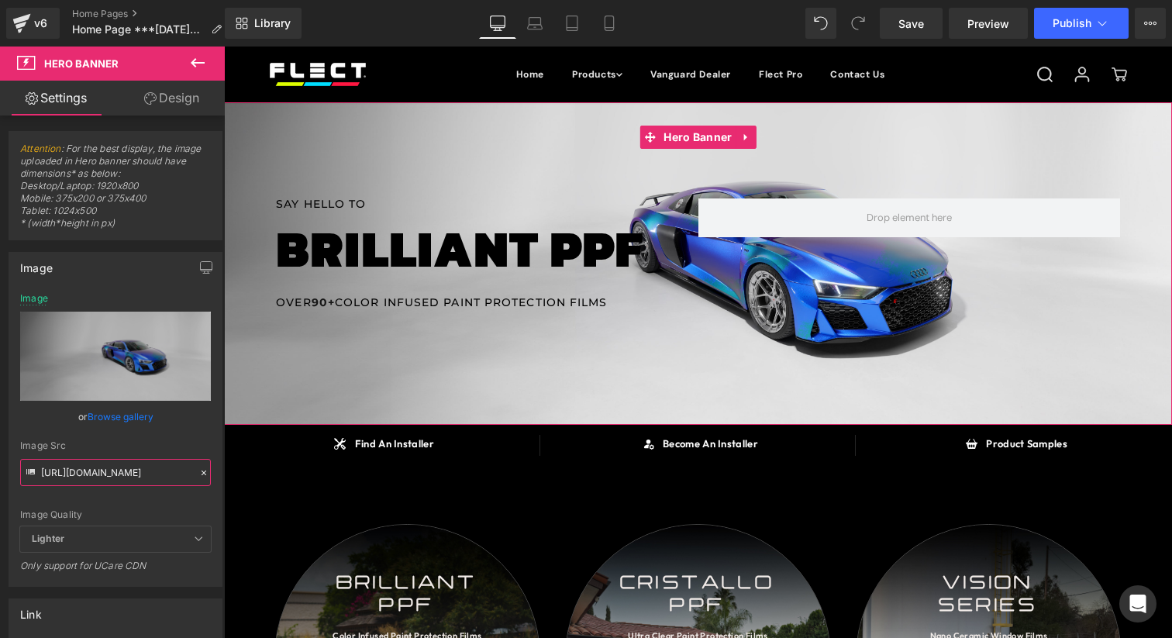
paste input "23ccssfcdw1234SMB112_copy_2_2_copy.jpg?v=1760485718"
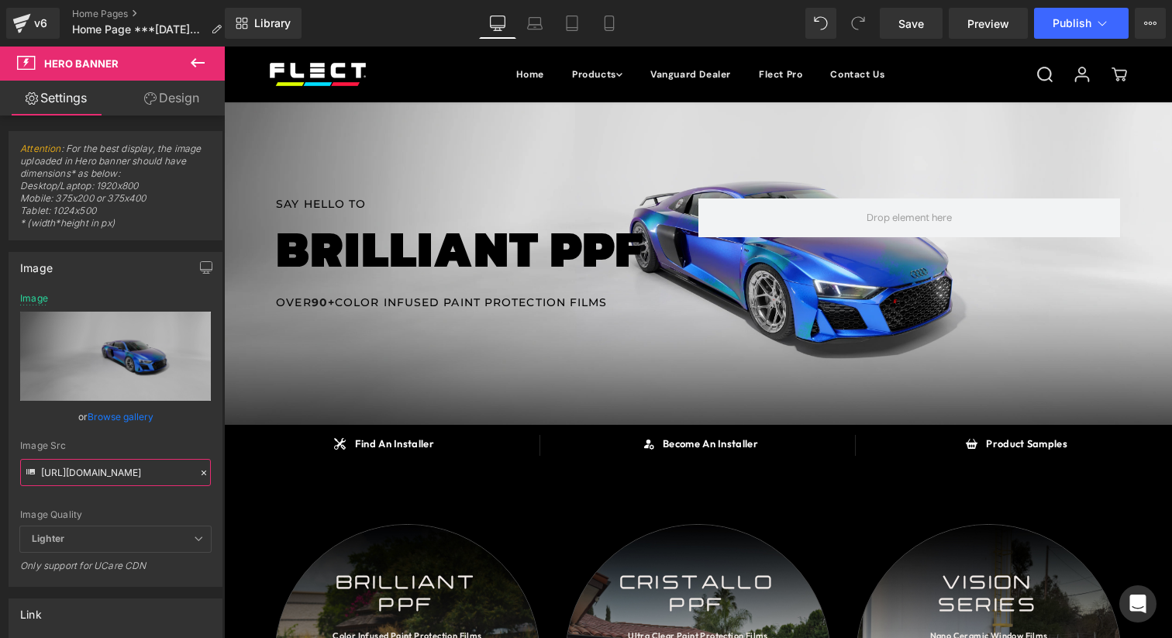
type input "https://cdn.shopify.com/s/files/1/0619/5019/7913/files/23ccssfcdw1234SMB112_cop…"
click at [117, 451] on div "Image Src https://cdn.shopify.com/s/files/1/0619/5019/7913/files/23ccssfcdw1234…" at bounding box center [115, 463] width 191 height 46
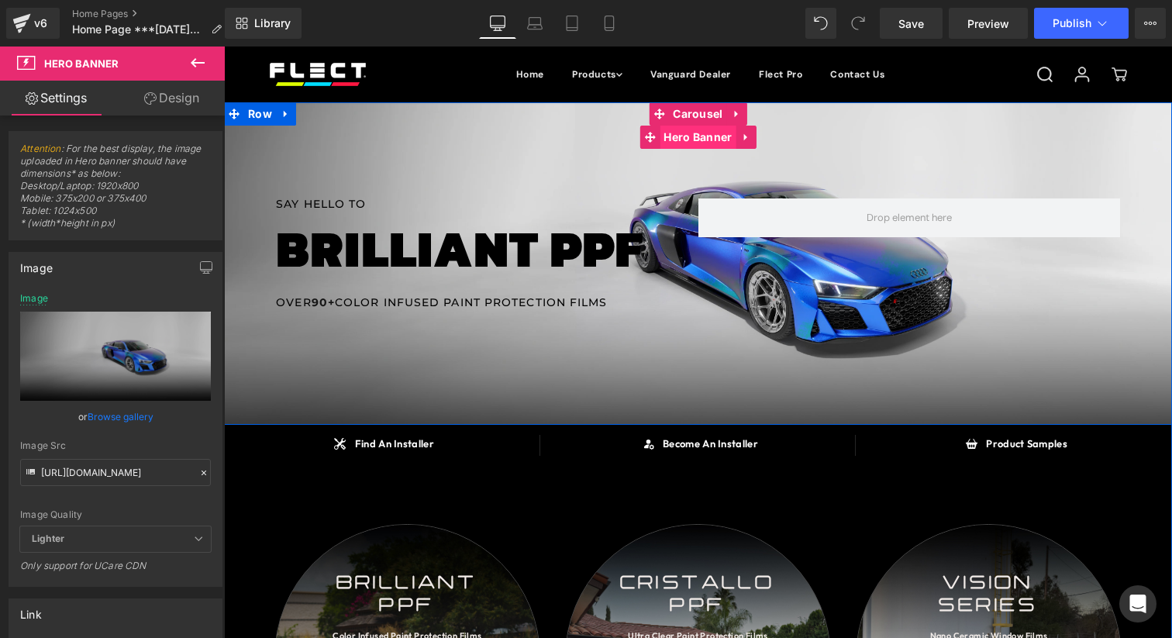
click at [711, 143] on span "Hero Banner" at bounding box center [697, 137] width 76 height 23
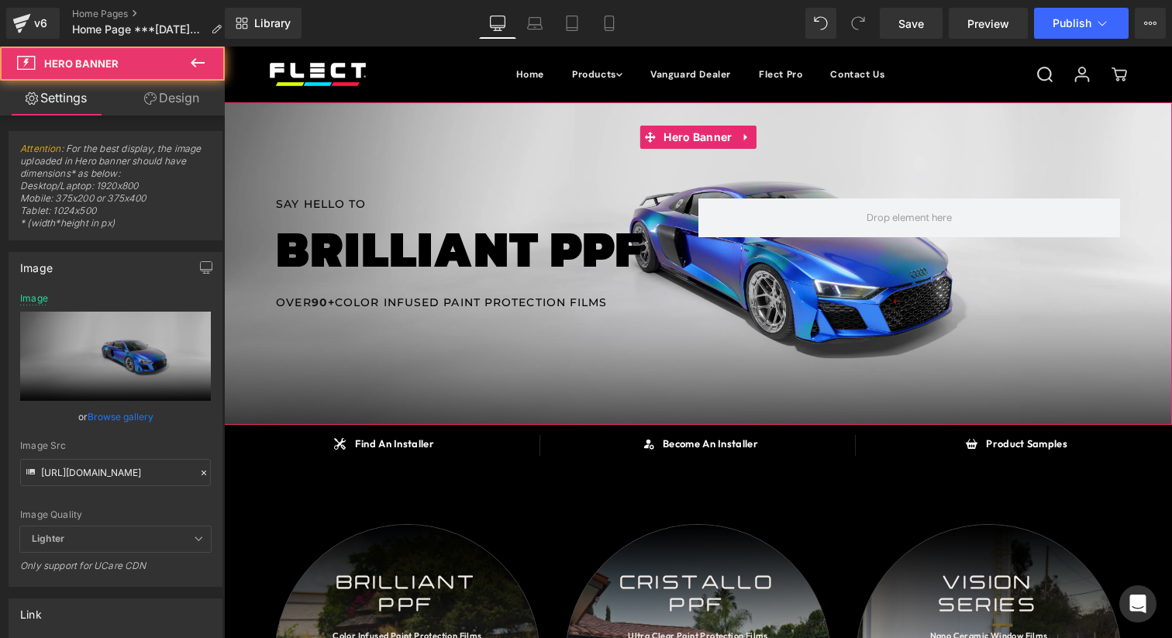
drag, startPoint x: 176, startPoint y: 105, endPoint x: 118, endPoint y: 239, distance: 146.1
click at [177, 105] on link "Design" at bounding box center [171, 98] width 112 height 35
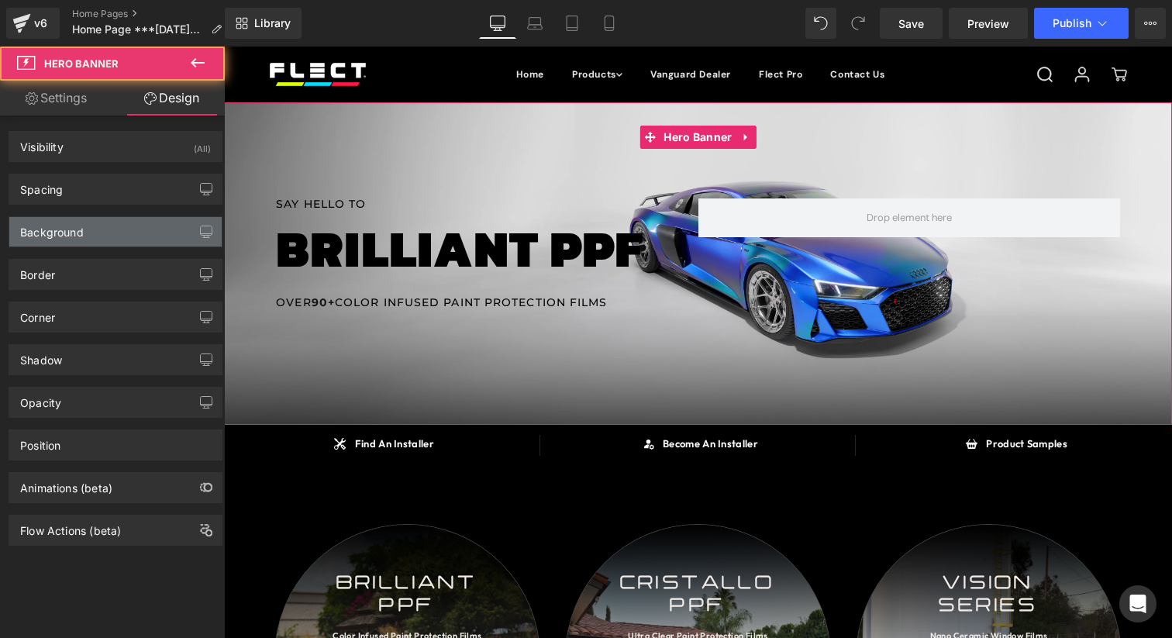
type input "https://cdn.shopify.com/s/files/1/0619/5019/7913/files/23ccssfcdw1234SMB112_cop…"
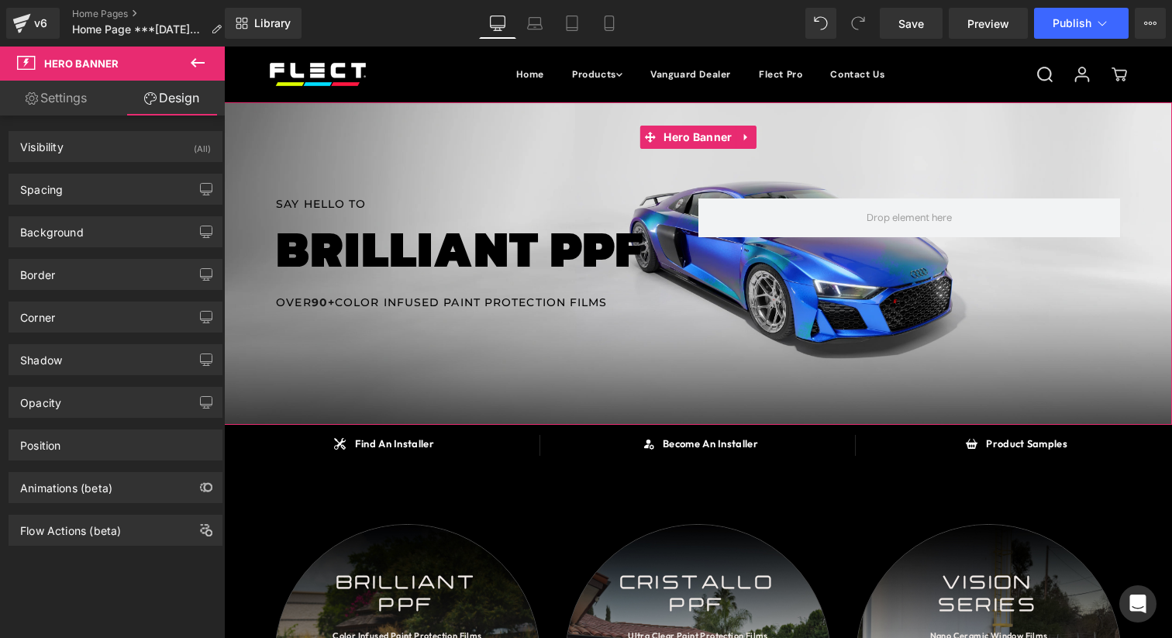
drag, startPoint x: 121, startPoint y: 231, endPoint x: 121, endPoint y: 279, distance: 48.0
click at [121, 233] on div "Background" at bounding box center [115, 231] width 212 height 29
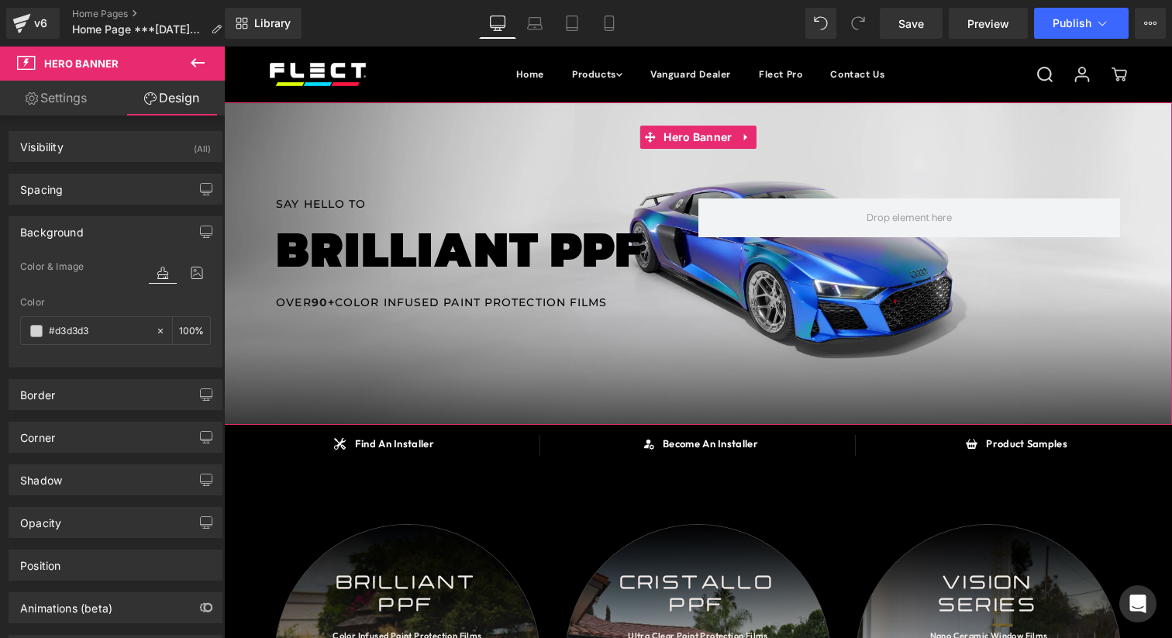
click at [194, 286] on div at bounding box center [180, 288] width 62 height 10
drag, startPoint x: 194, startPoint y: 282, endPoint x: 168, endPoint y: 338, distance: 61.4
click at [194, 282] on icon at bounding box center [197, 273] width 28 height 20
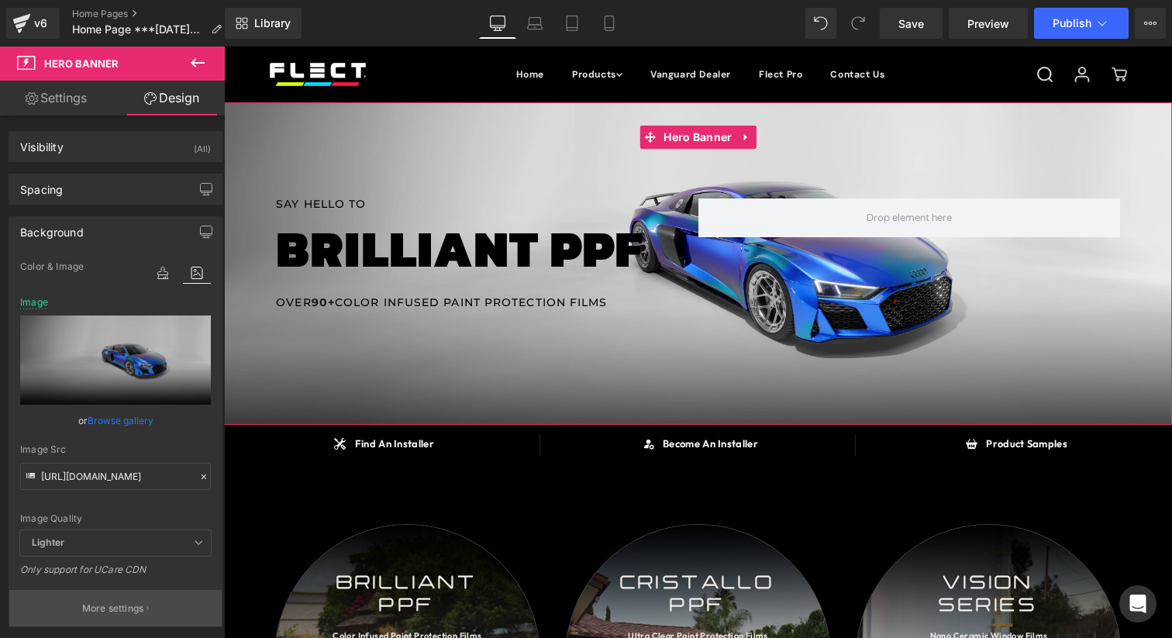
click at [113, 610] on p "More settings" at bounding box center [113, 608] width 62 height 14
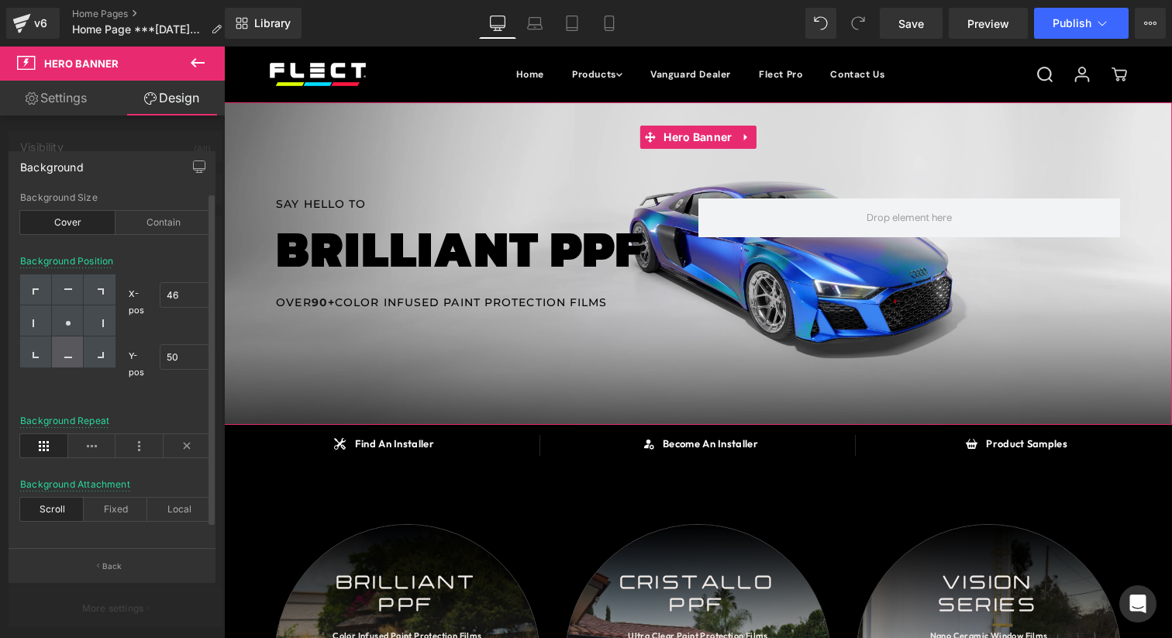
click at [74, 346] on div at bounding box center [68, 351] width 32 height 31
type input "50"
type input "100"
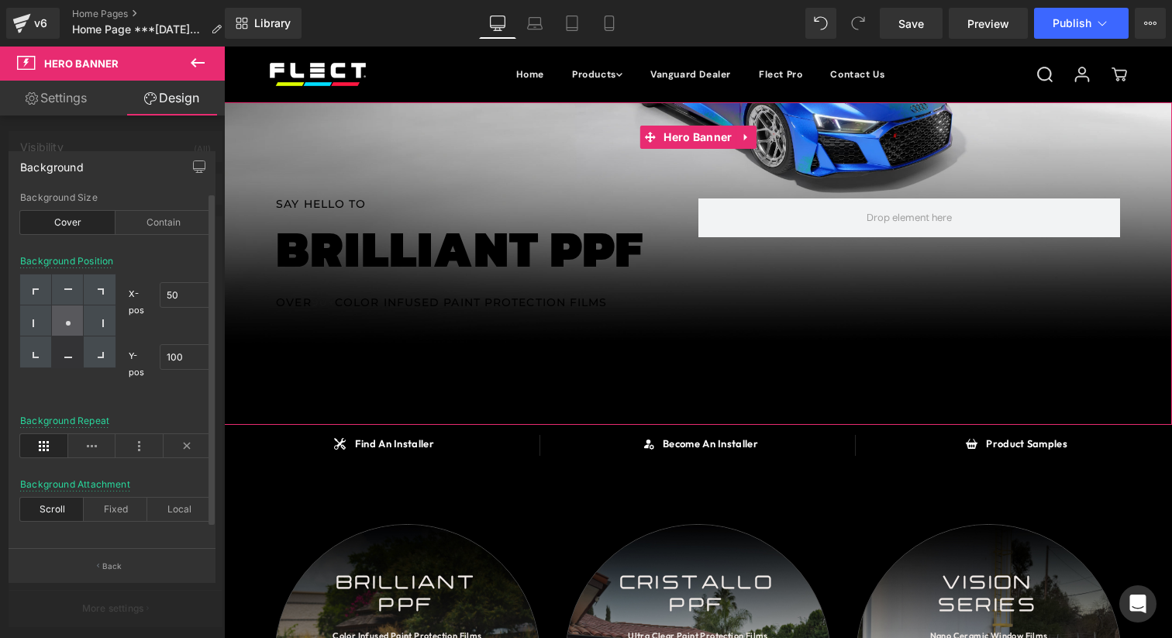
click at [75, 332] on div at bounding box center [68, 320] width 32 height 31
type input "50"
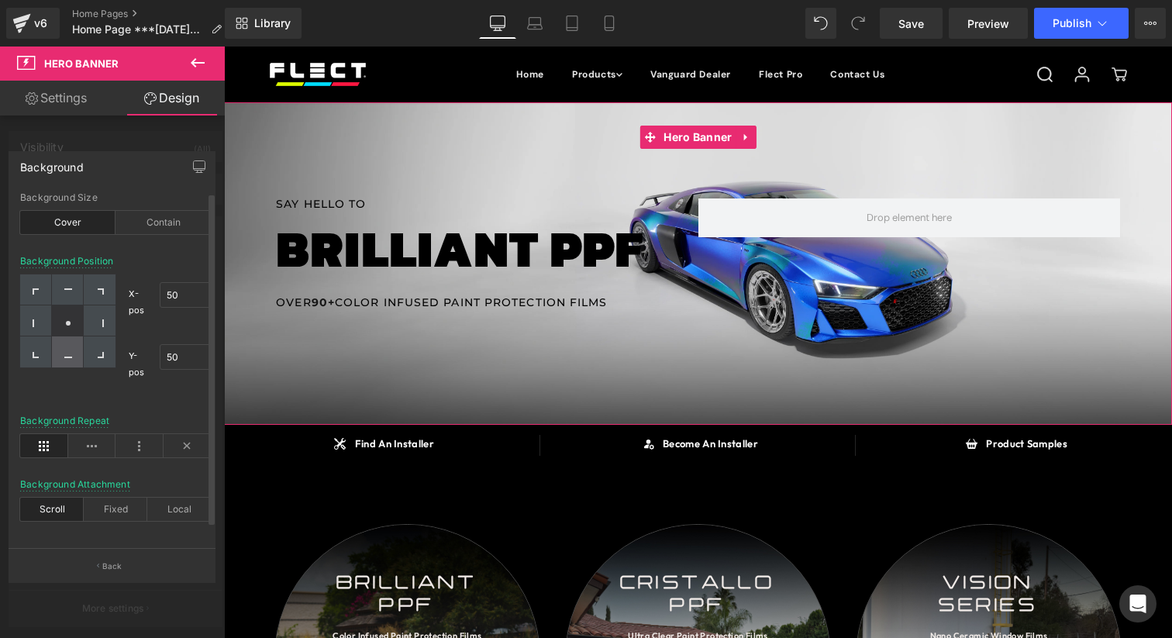
click at [72, 349] on div at bounding box center [68, 351] width 32 height 31
type input "50"
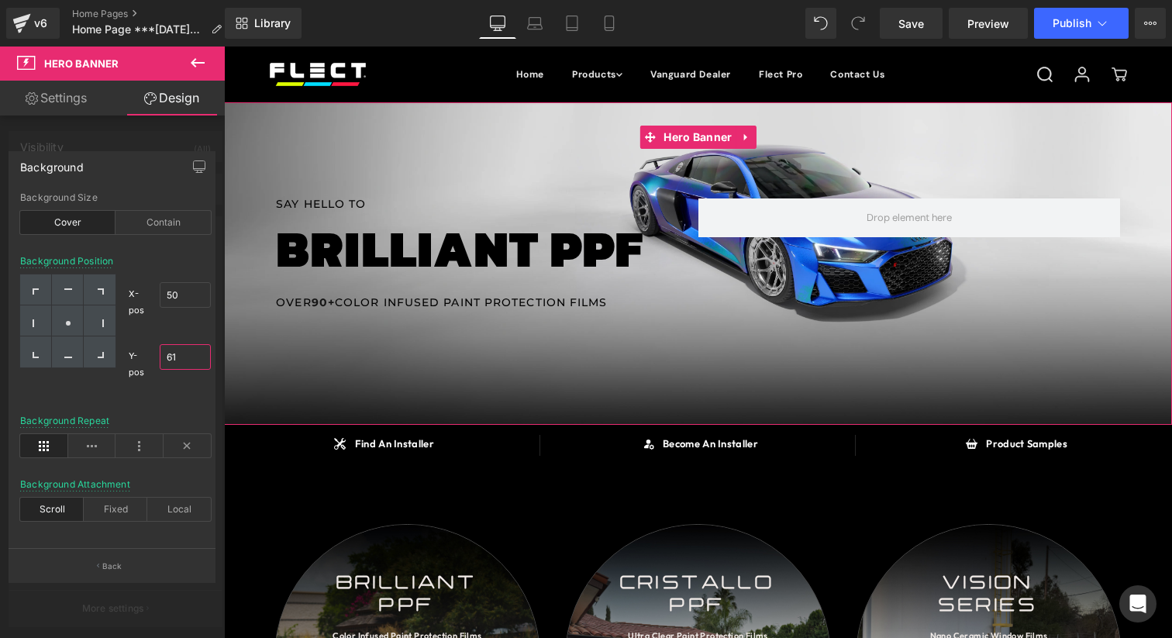
drag, startPoint x: 171, startPoint y: 360, endPoint x: 216, endPoint y: 413, distance: 69.3
click at [182, 421] on div "cover Background Size Cover Contain 50% 61% Background Position X-pos 50% 50 Y-…" at bounding box center [115, 370] width 212 height 356
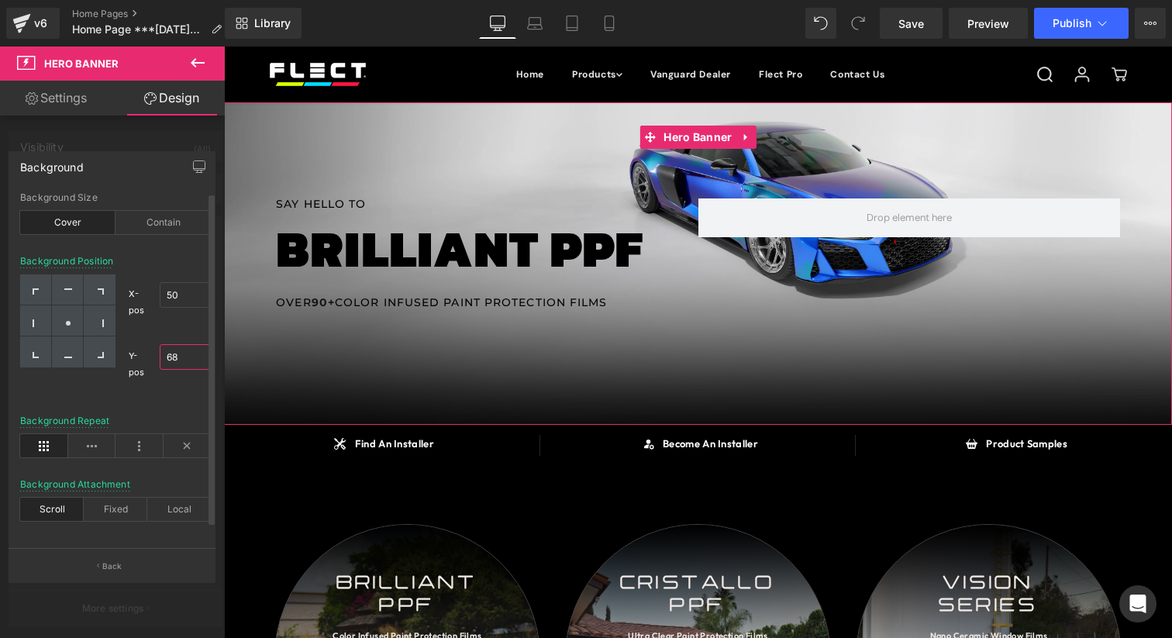
click at [192, 339] on div "68" at bounding box center [185, 361] width 51 height 51
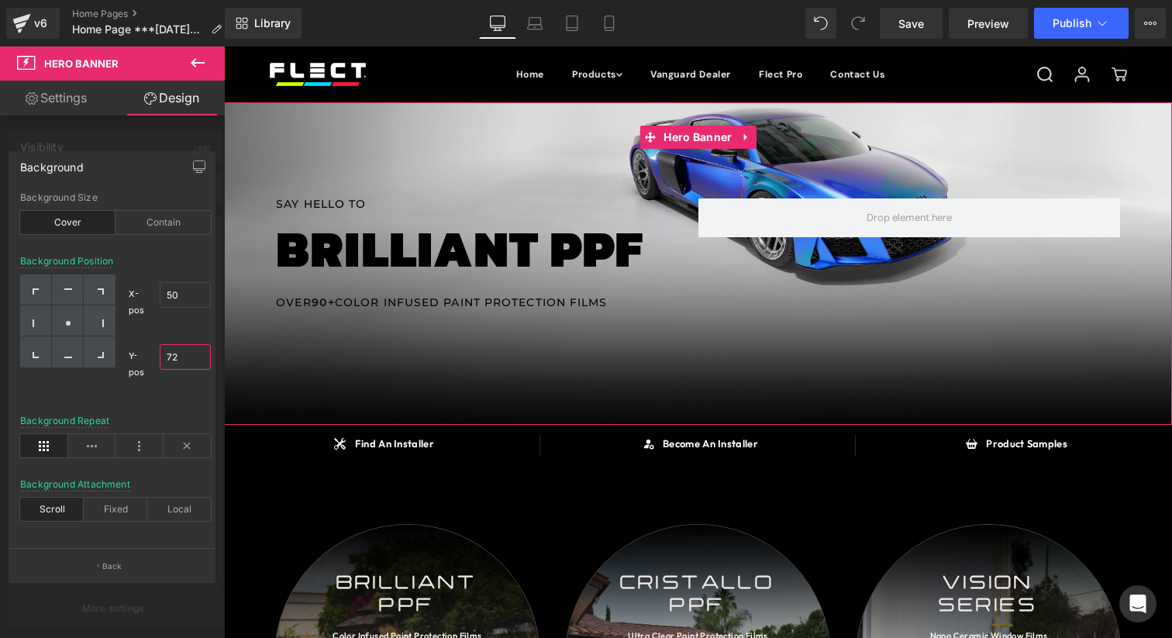
drag, startPoint x: 187, startPoint y: 351, endPoint x: 215, endPoint y: 349, distance: 28.0
click at [188, 346] on input "72" at bounding box center [185, 357] width 51 height 26
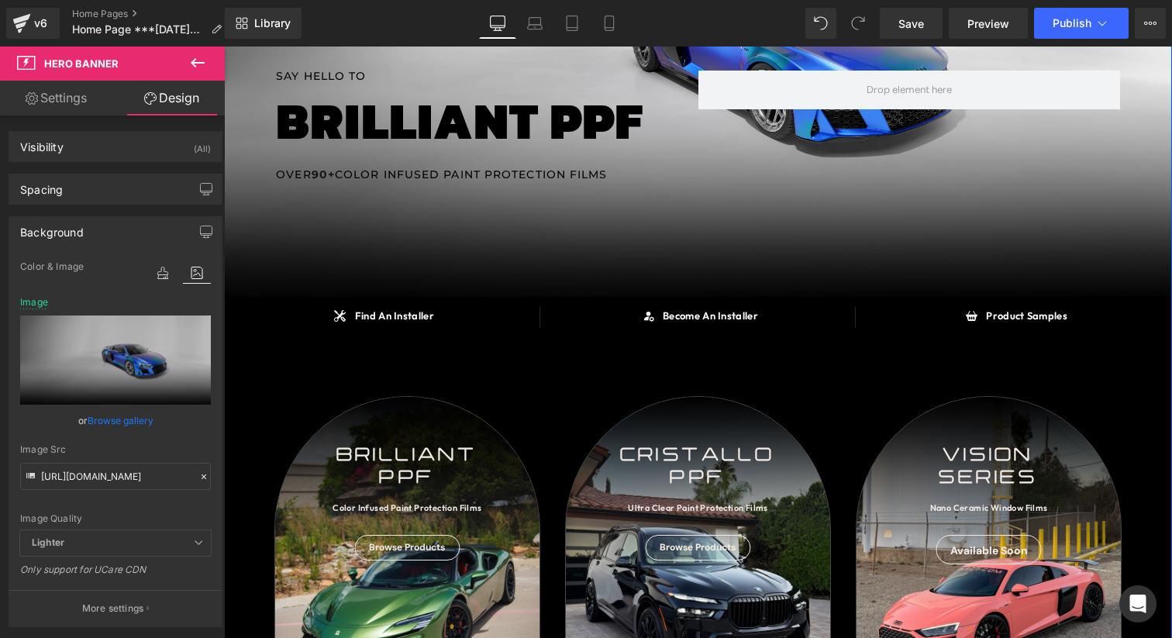
scroll to position [105, 0]
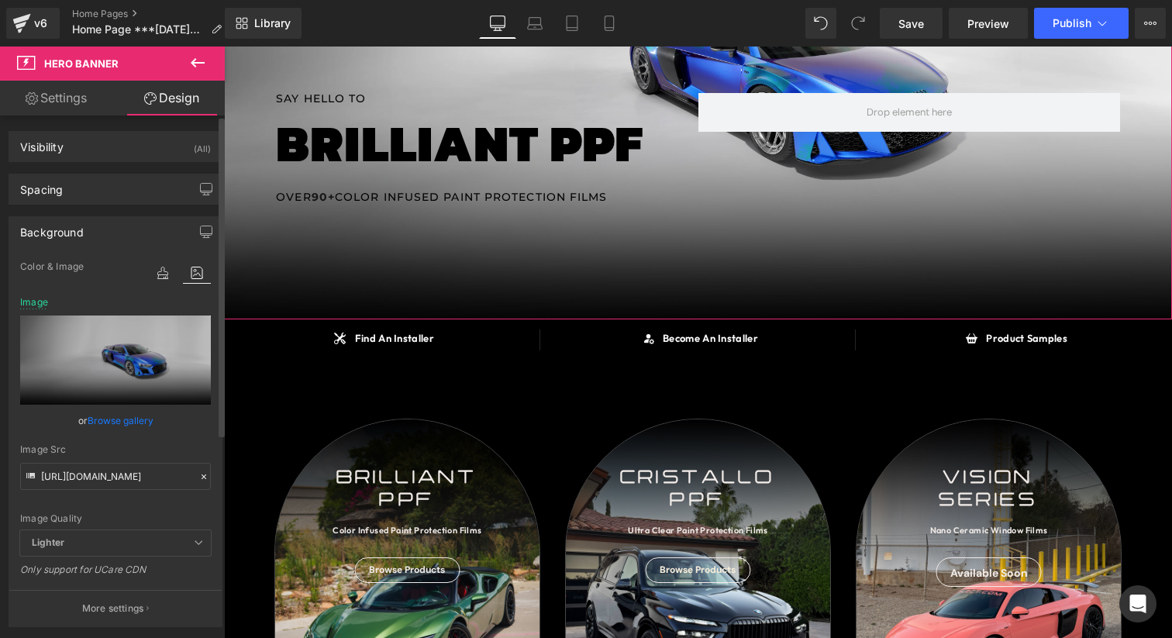
click at [119, 590] on button "More settings" at bounding box center [115, 608] width 212 height 36
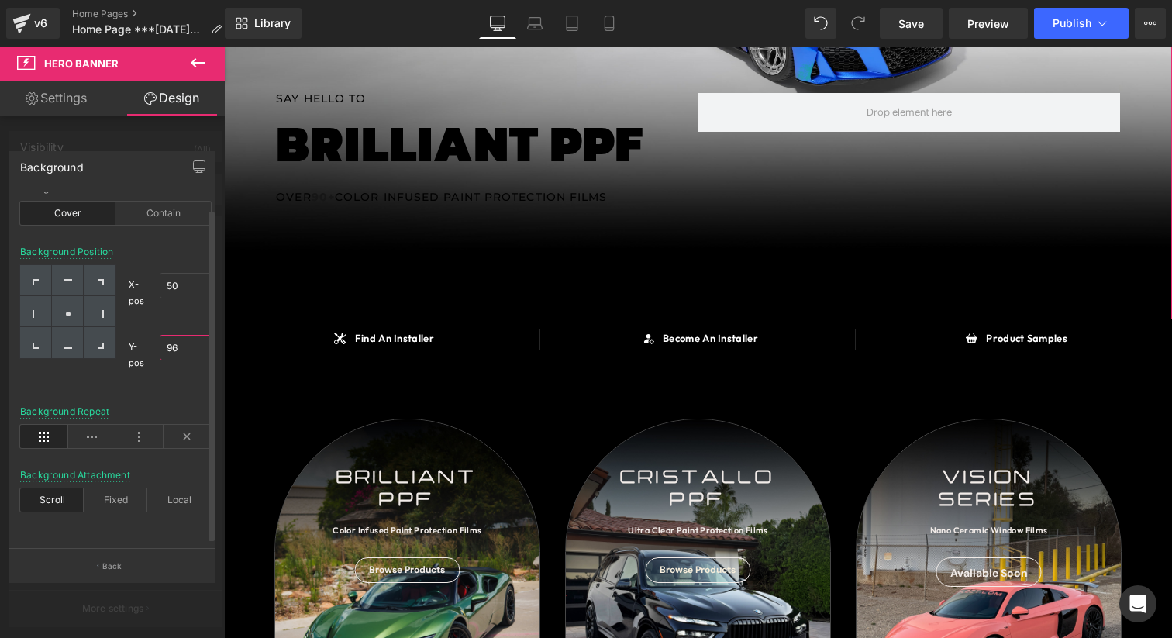
scroll to position [19, 0]
drag, startPoint x: 180, startPoint y: 339, endPoint x: 208, endPoint y: 303, distance: 45.7
click at [191, 304] on div "X-pos 50% 50 Y-pos 96% 96" at bounding box center [162, 324] width 95 height 118
type input "96"
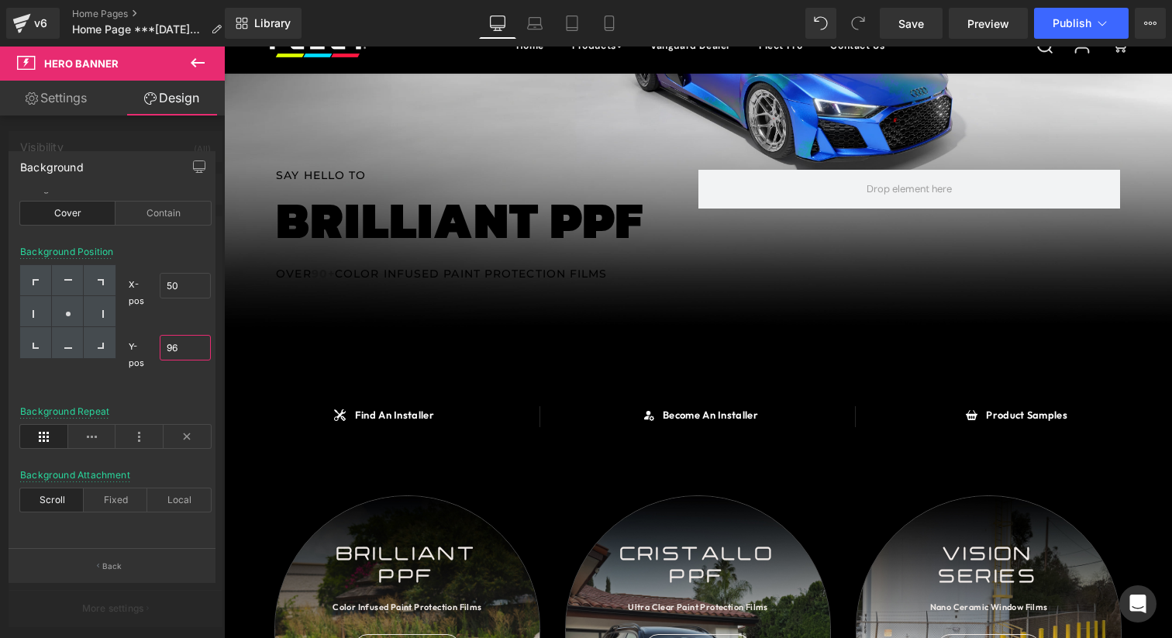
scroll to position [0, 0]
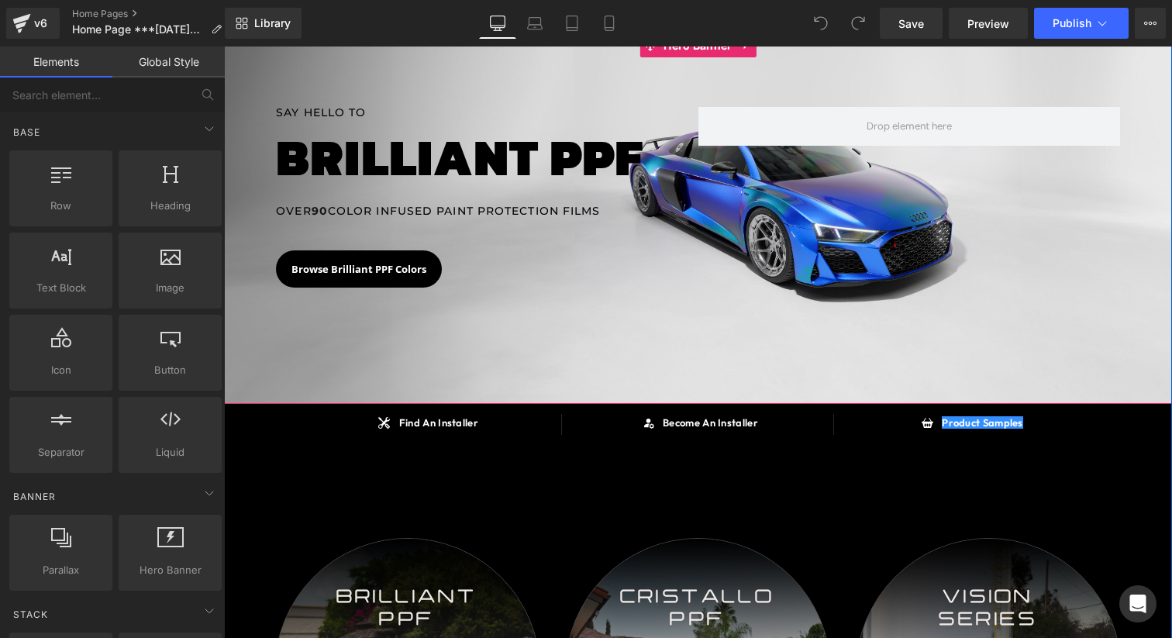
scroll to position [201, 0]
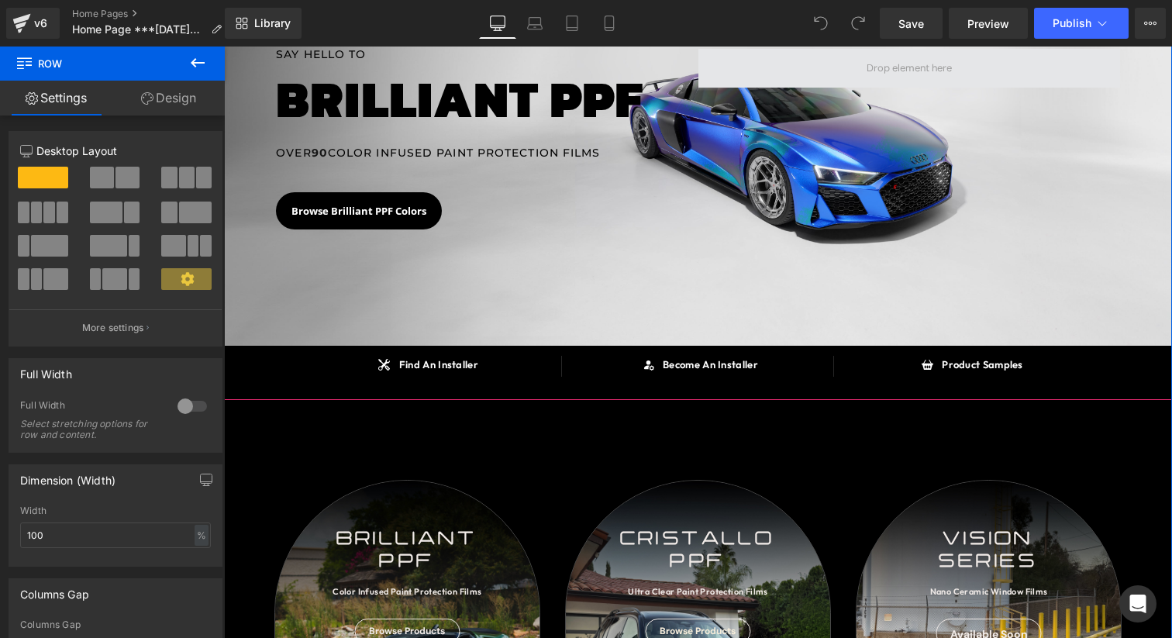
scroll to position [0, 0]
